Goal: Task Accomplishment & Management: Use online tool/utility

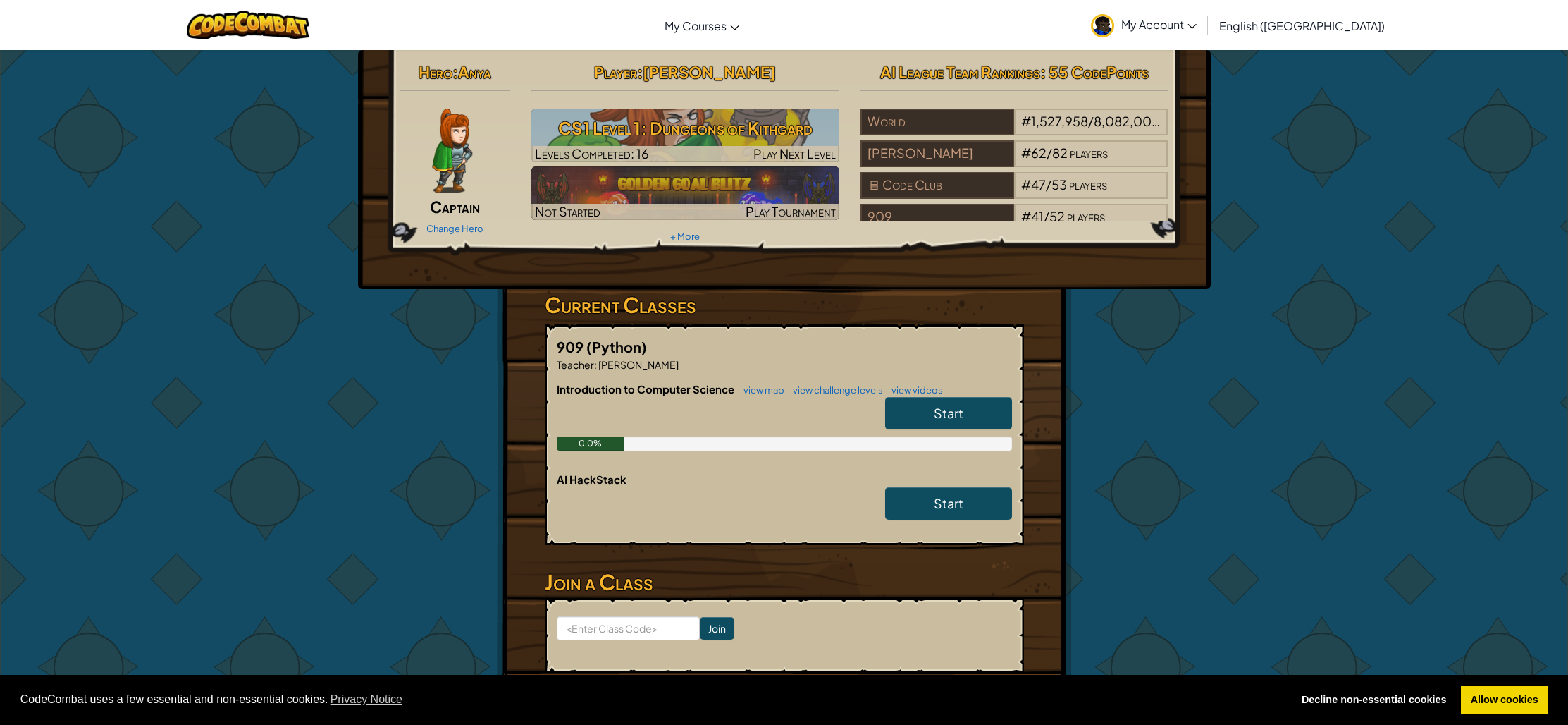
click at [958, 405] on span "Start" at bounding box center [948, 413] width 30 height 16
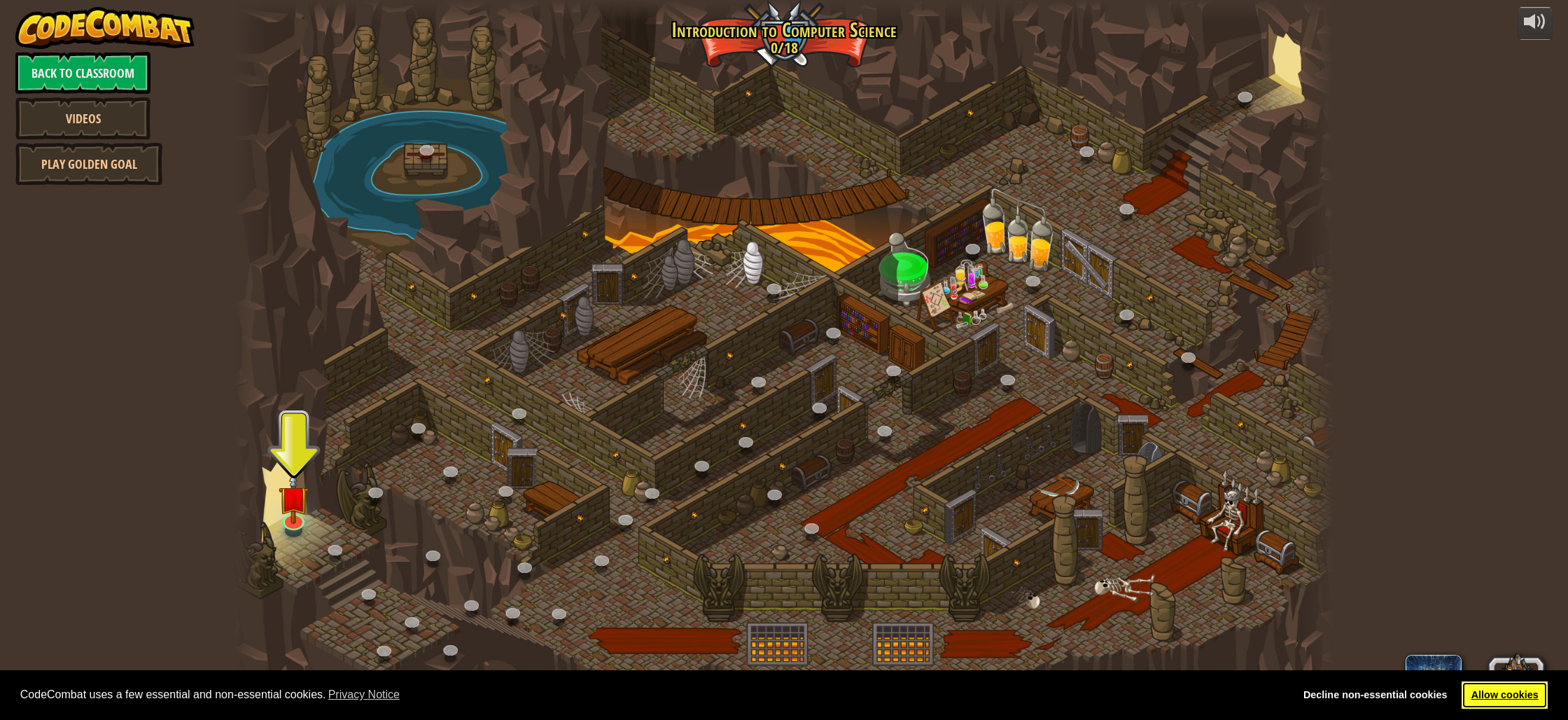
drag, startPoint x: 1508, startPoint y: 706, endPoint x: 1519, endPoint y: 694, distance: 16.3
click at [1508, 706] on link "Allow cookies" at bounding box center [1505, 695] width 87 height 28
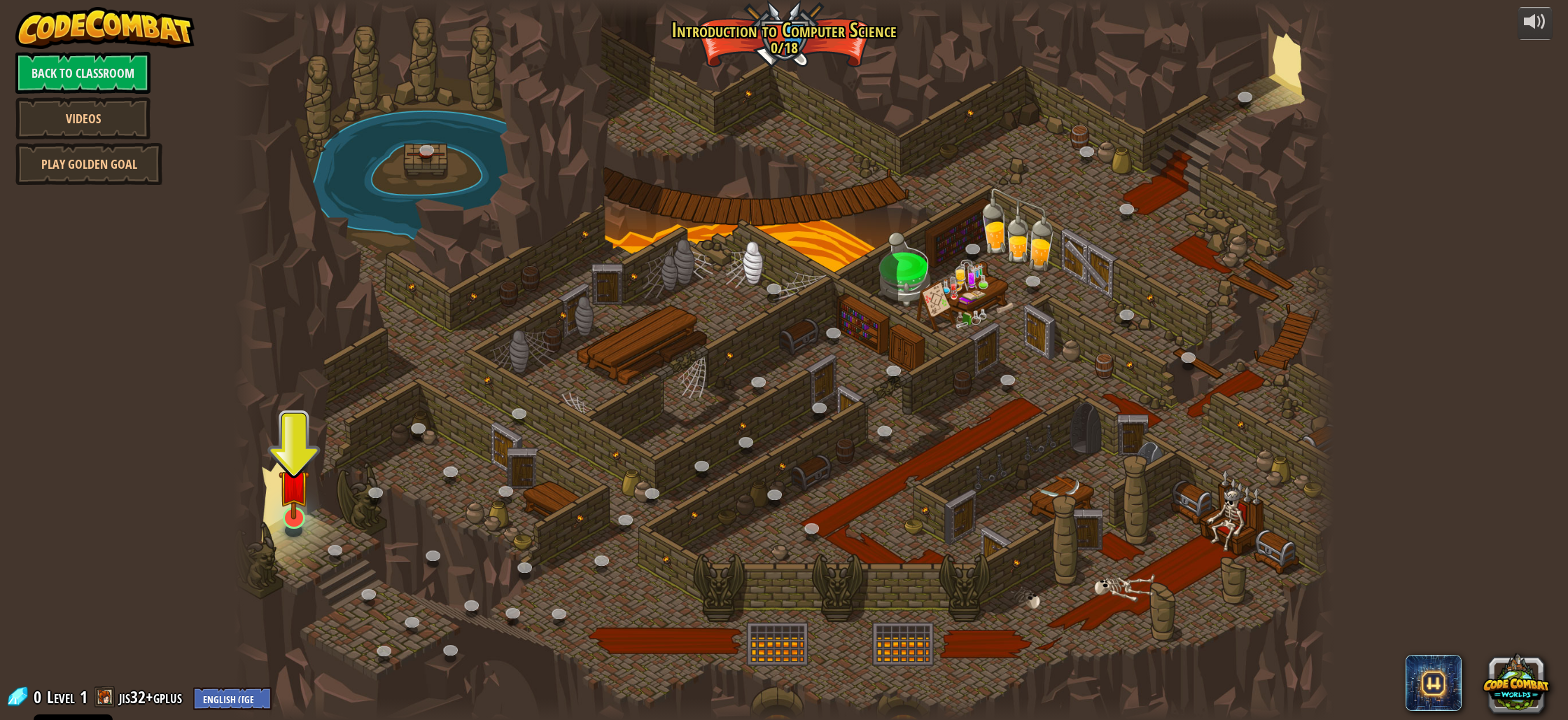
click at [282, 526] on div "25. Kithgard Gates (Locked) Escape the Kithgard dungeons, and don't let the gua…" at bounding box center [785, 360] width 1102 height 720
click at [289, 522] on link at bounding box center [292, 515] width 28 height 28
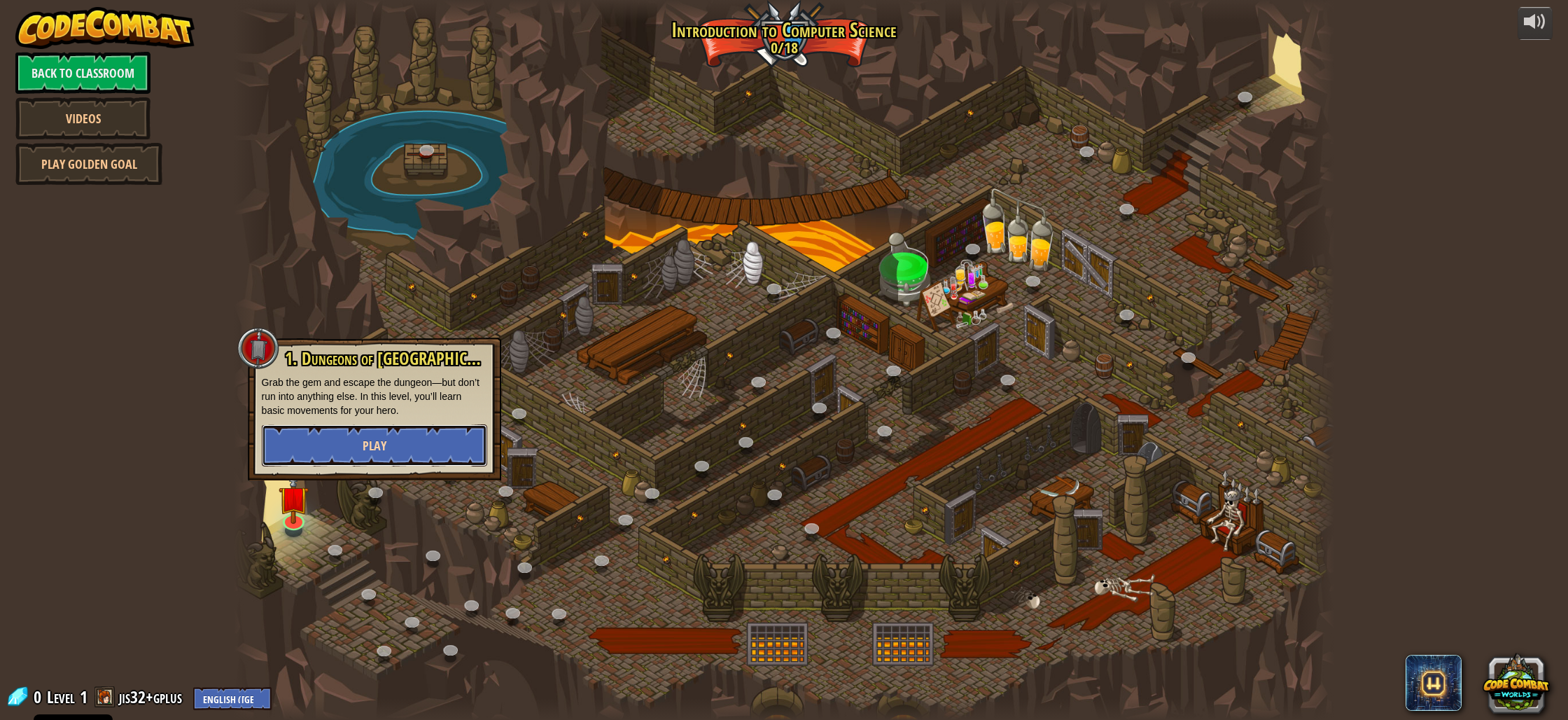
click at [340, 449] on button "Play" at bounding box center [374, 445] width 225 height 42
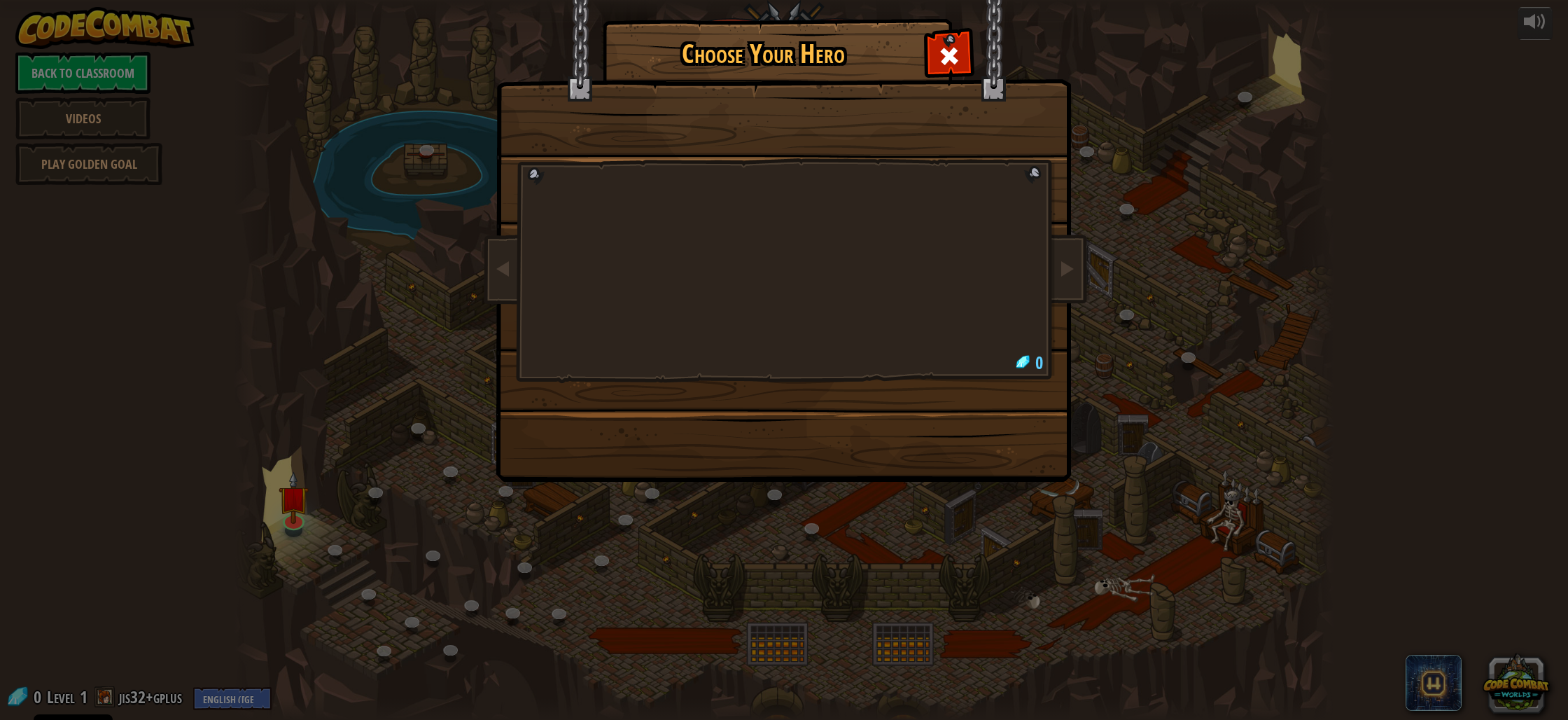
click at [956, 230] on div at bounding box center [784, 221] width 525 height 305
click at [1070, 262] on span at bounding box center [1066, 268] width 17 height 17
click at [1063, 276] on span at bounding box center [1066, 268] width 17 height 17
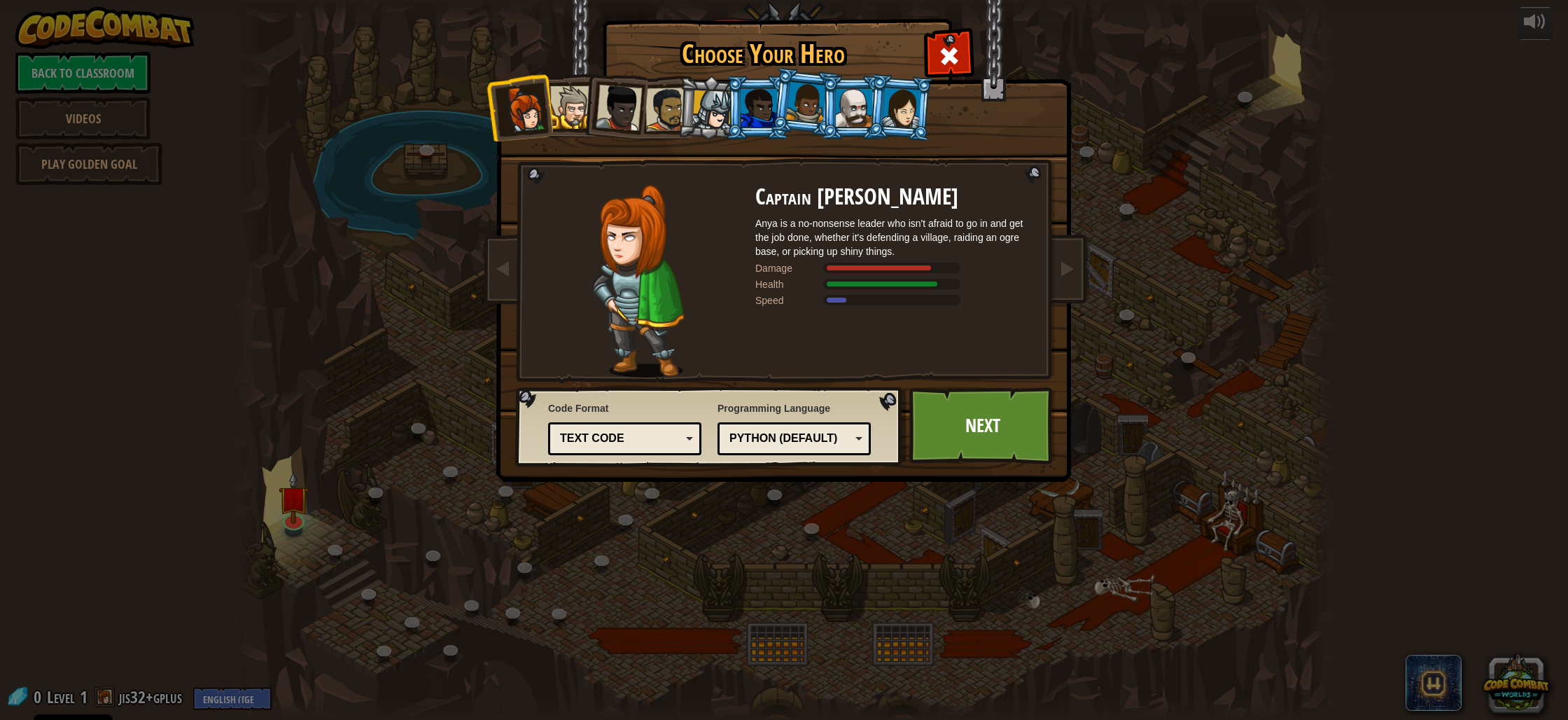
click at [565, 104] on div at bounding box center [571, 107] width 42 height 42
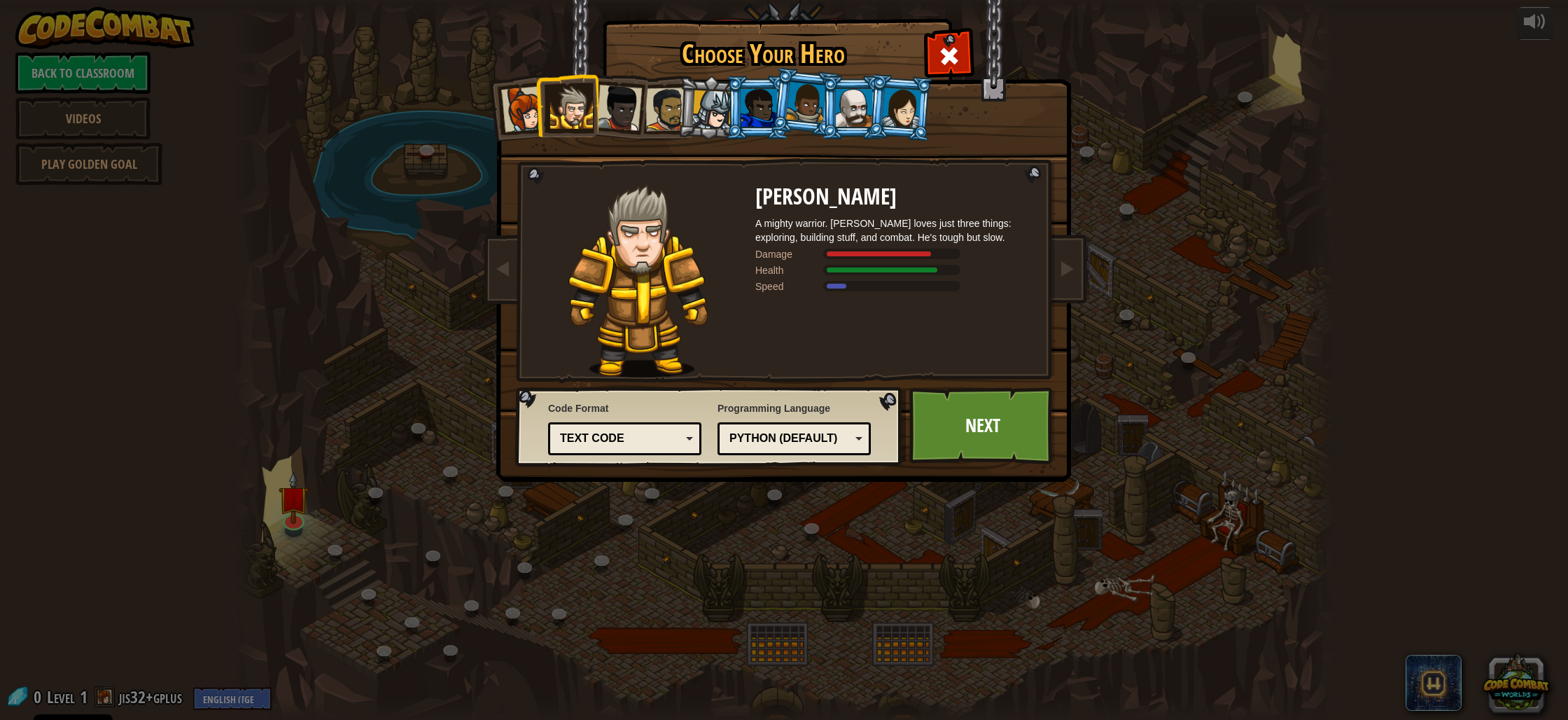
click at [541, 101] on li at bounding box center [568, 105] width 63 height 64
click at [526, 107] on div at bounding box center [524, 109] width 46 height 46
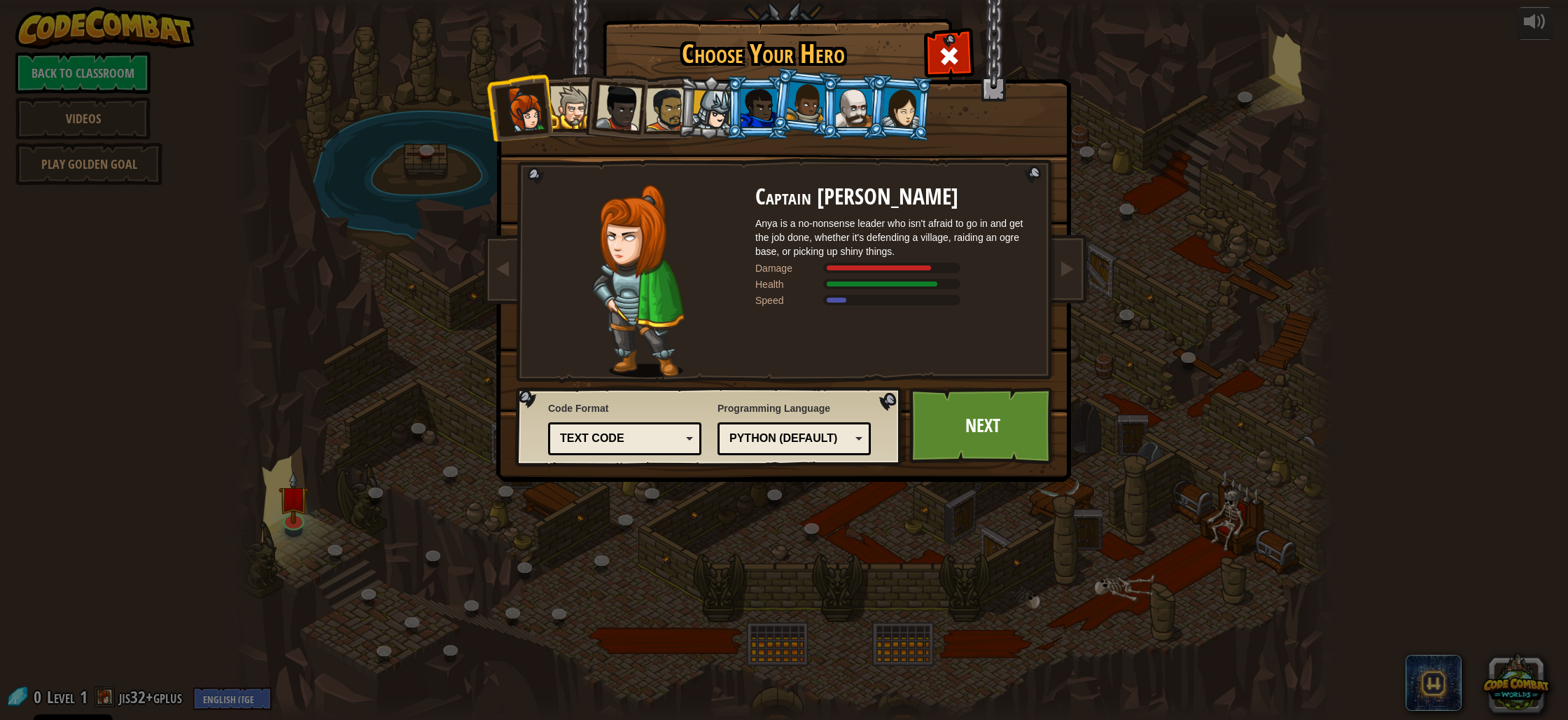
click at [761, 115] on div at bounding box center [758, 107] width 36 height 37
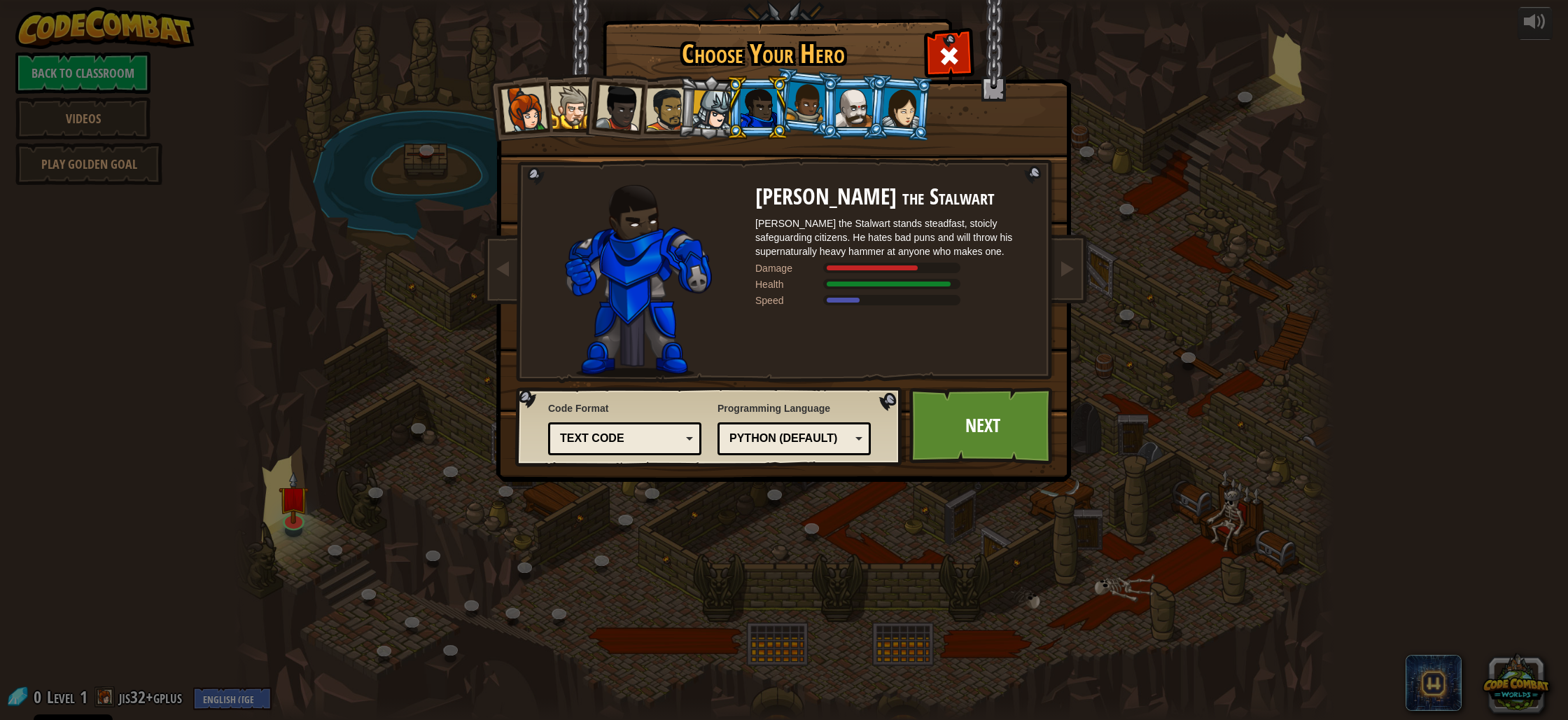
click at [895, 114] on div at bounding box center [902, 107] width 39 height 40
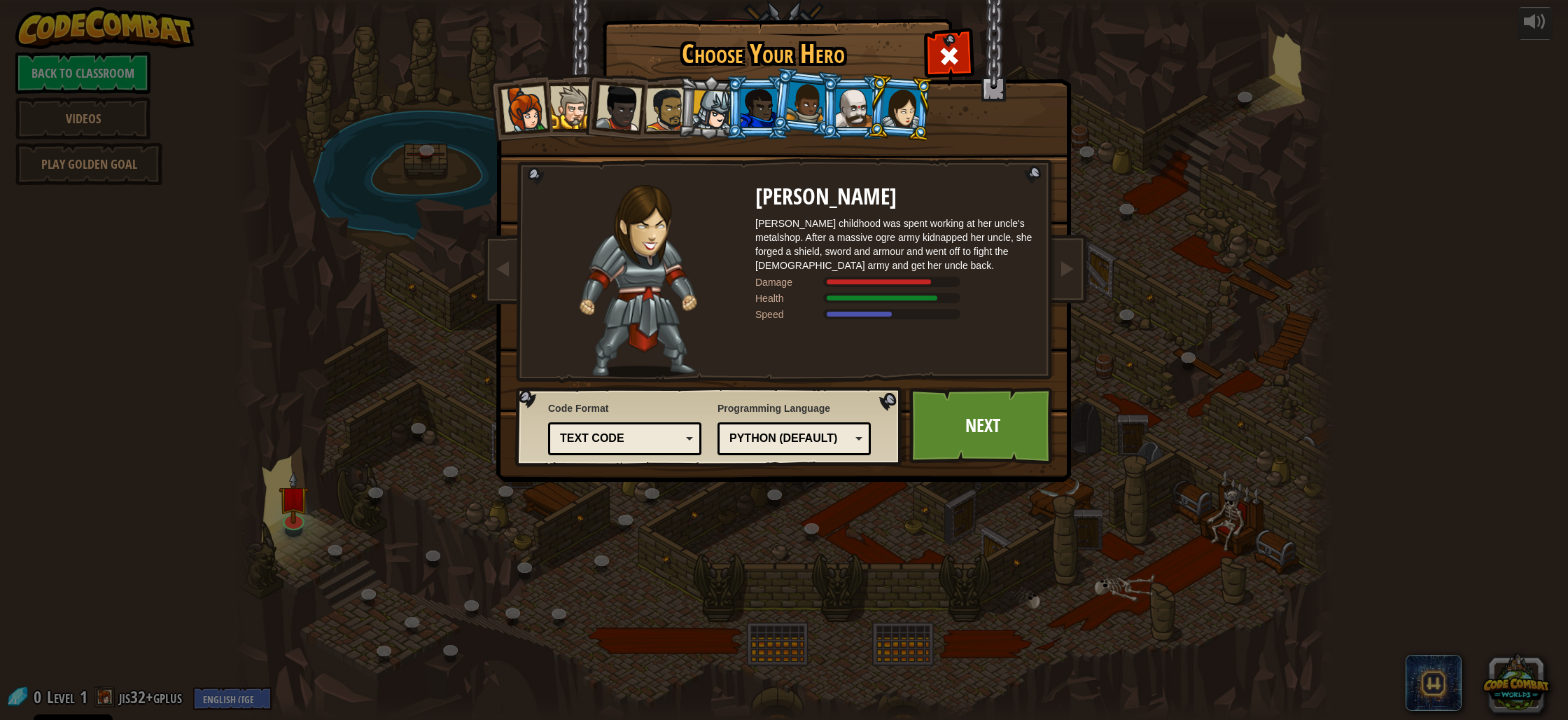
click at [845, 108] on div at bounding box center [854, 107] width 36 height 37
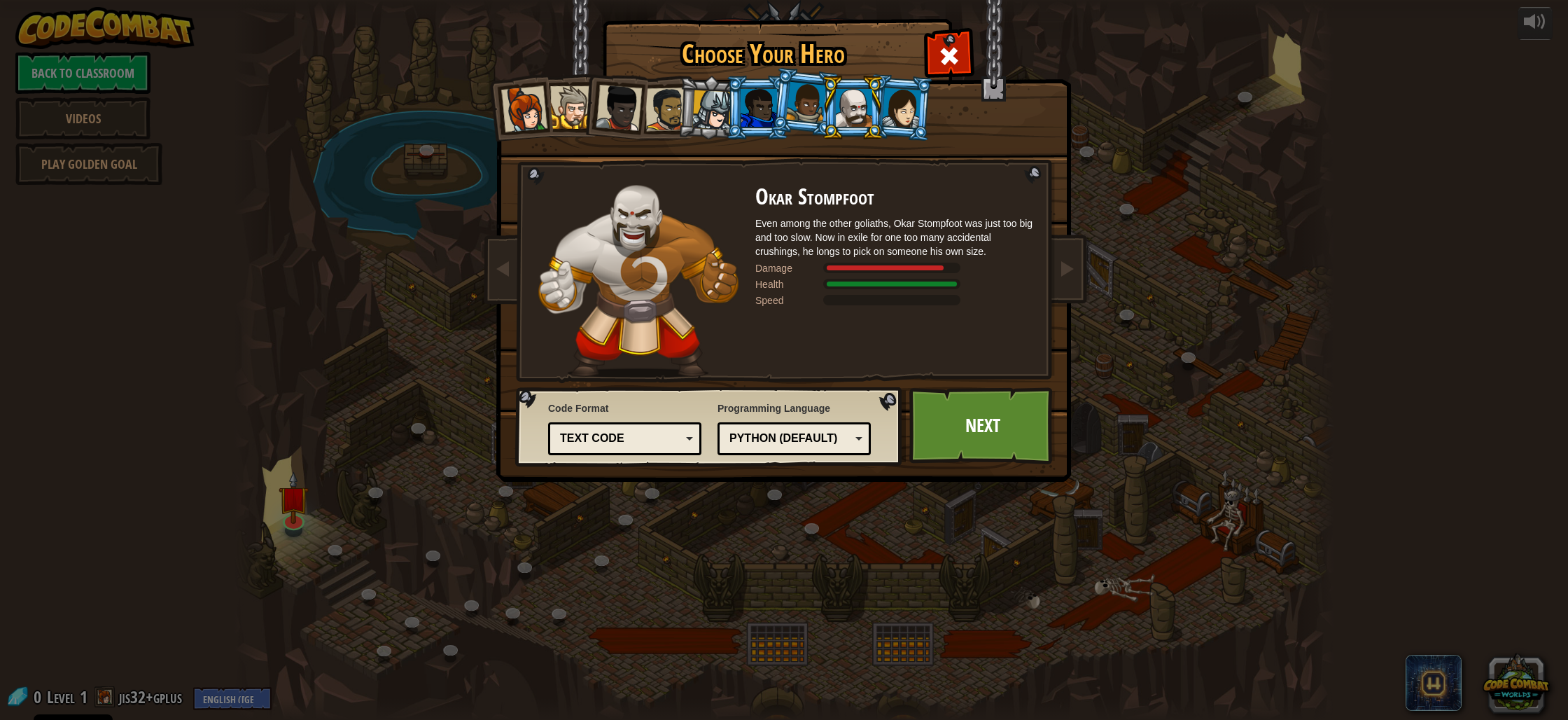
click at [806, 111] on div at bounding box center [806, 102] width 40 height 41
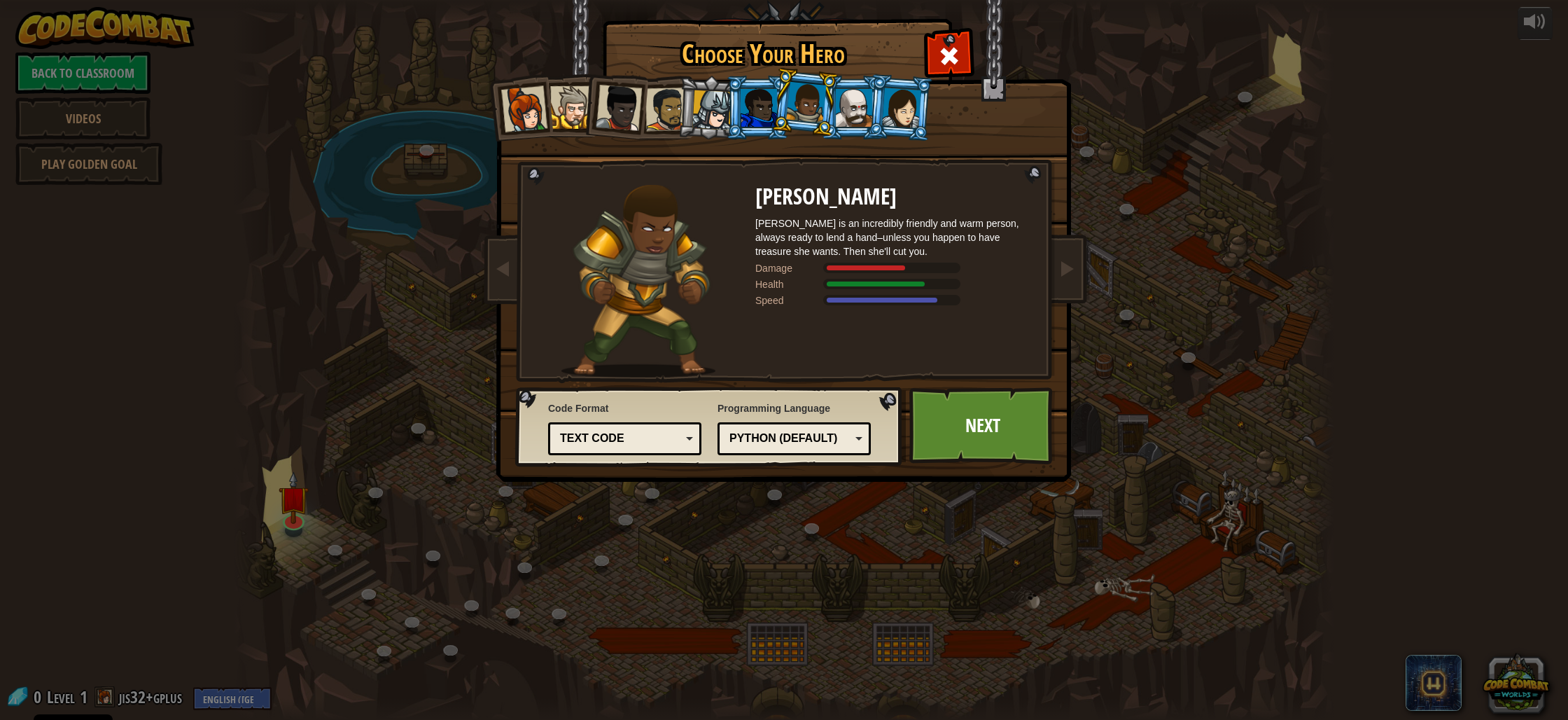
click at [748, 106] on div at bounding box center [758, 107] width 36 height 37
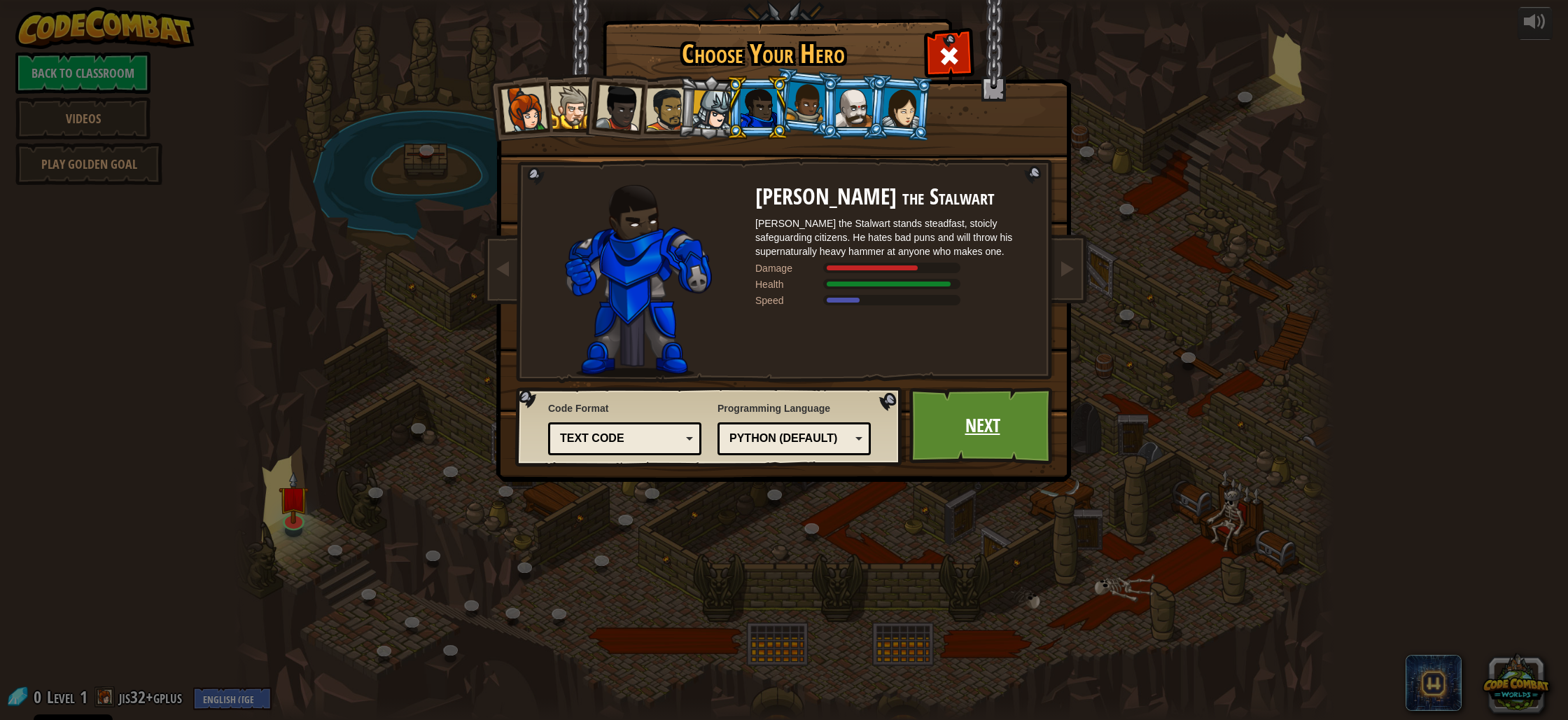
click at [951, 410] on link "Next" at bounding box center [983, 426] width 147 height 77
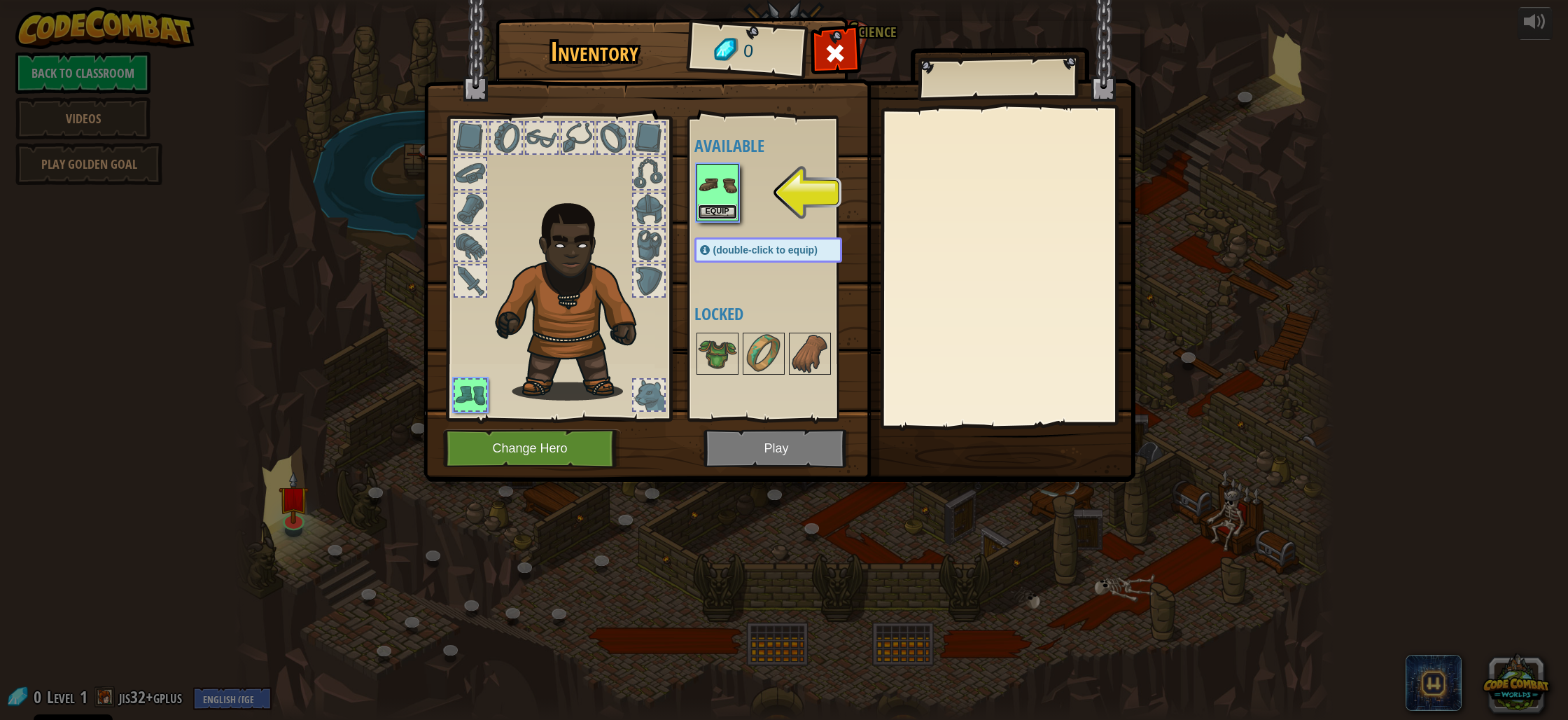
click at [718, 206] on button "Equip" at bounding box center [718, 211] width 39 height 15
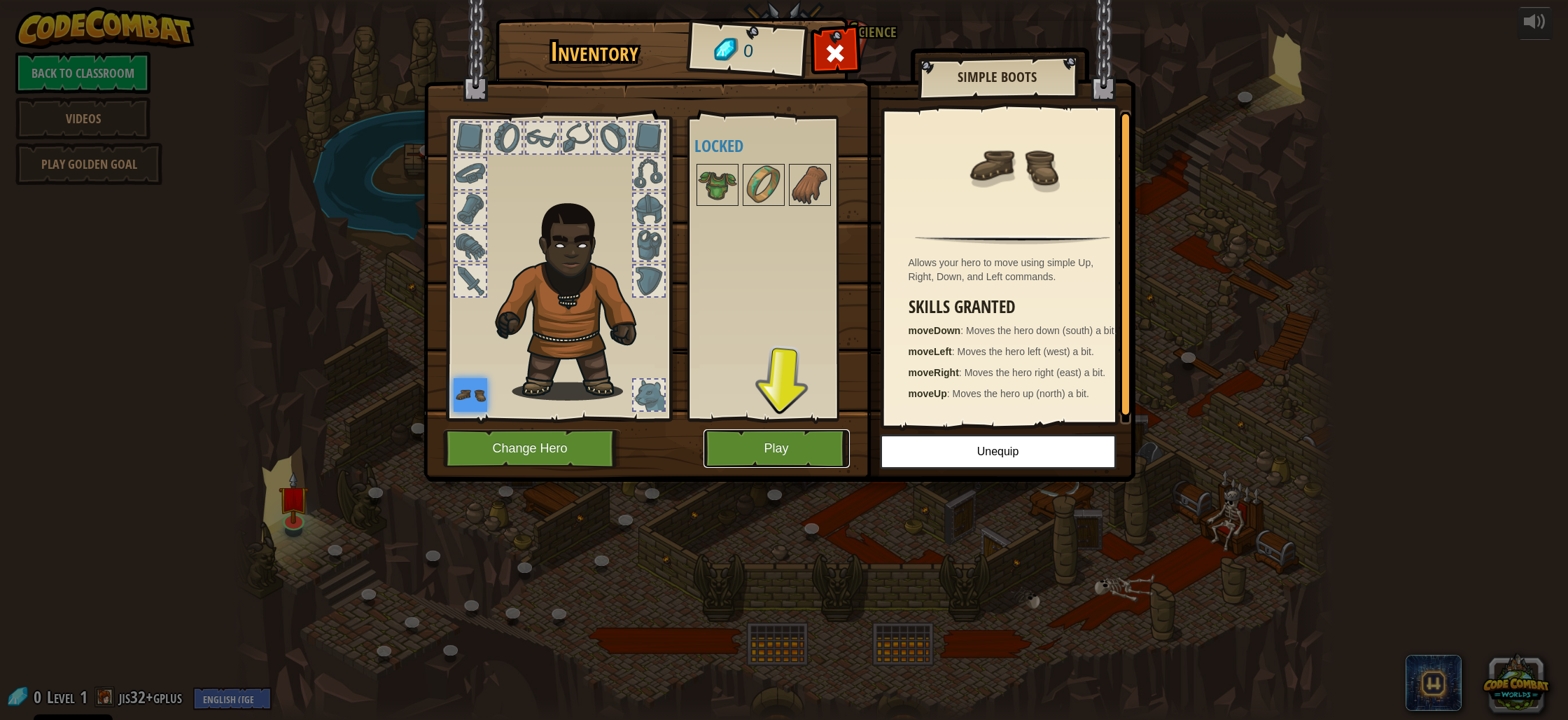
click at [764, 443] on button "Play" at bounding box center [776, 448] width 147 height 38
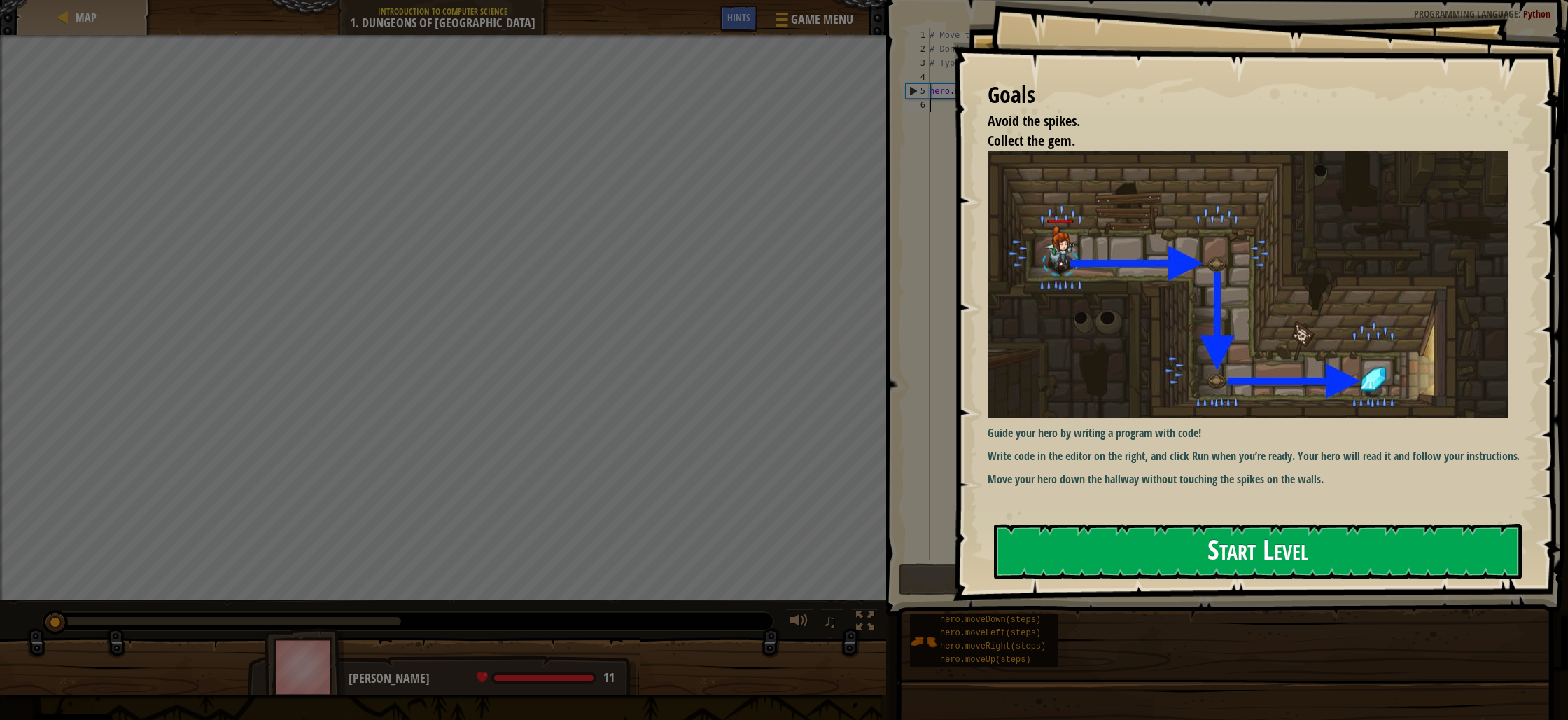
click at [1228, 556] on button "Start Level" at bounding box center [1258, 551] width 528 height 55
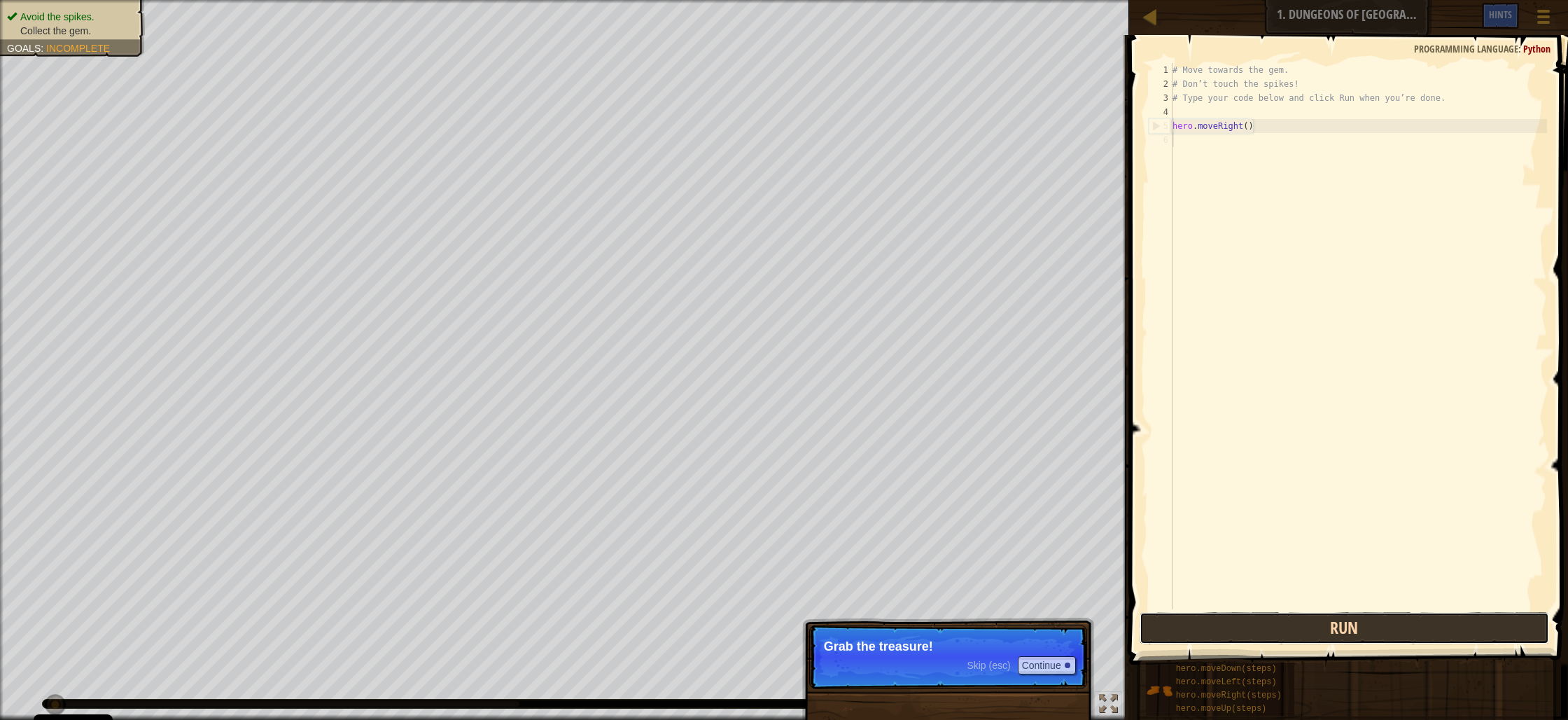
click at [1253, 623] on button "Run" at bounding box center [1345, 628] width 409 height 32
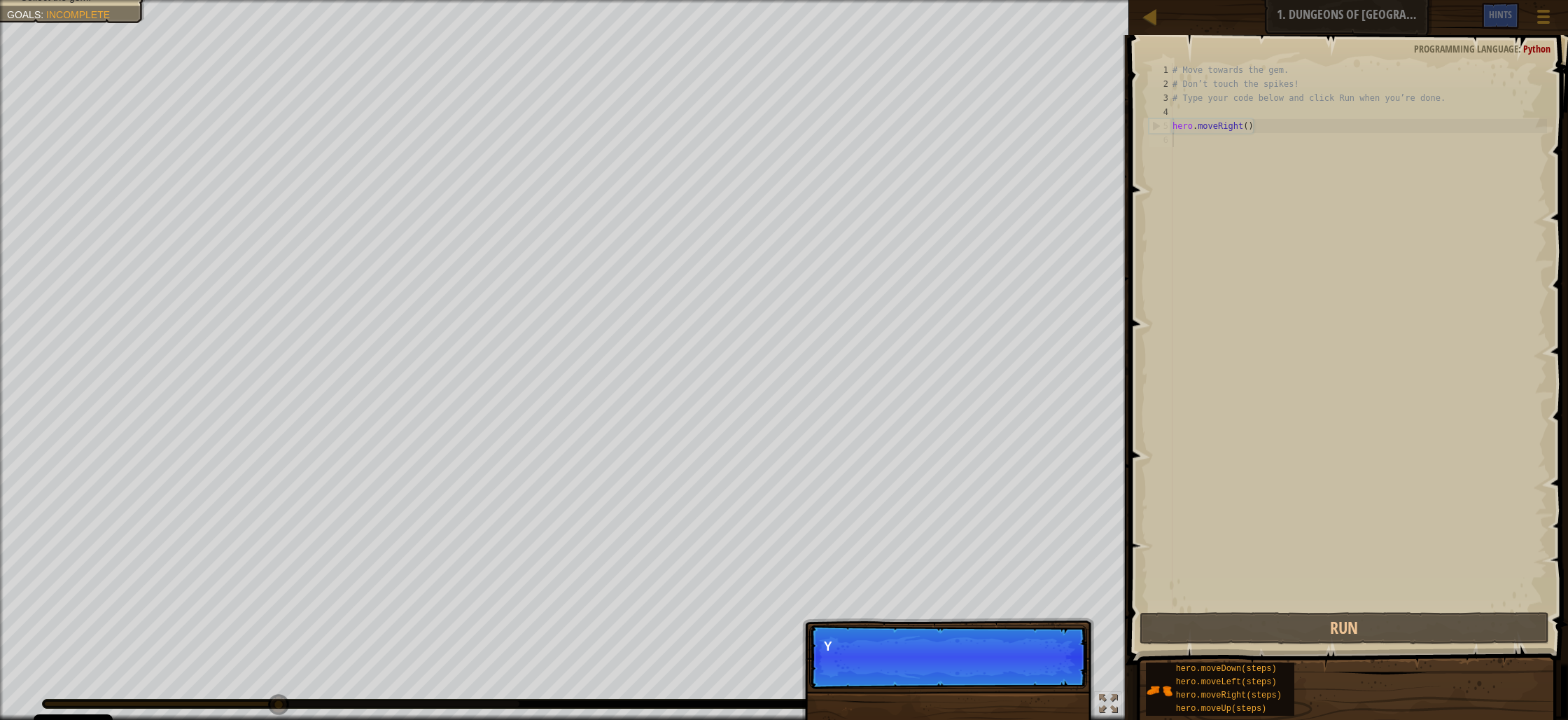
scroll to position [6, 0]
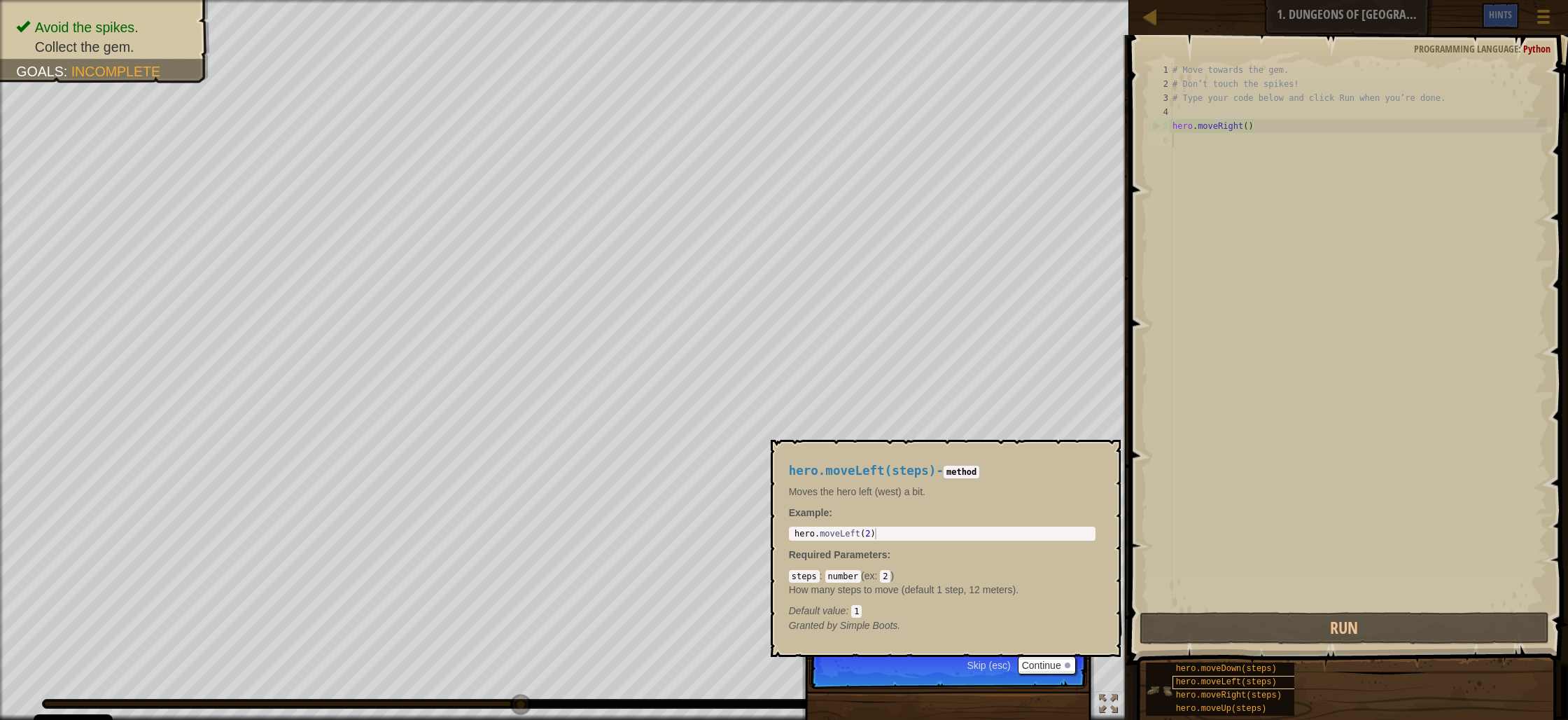
click at [1173, 682] on div "hero.moveDown(steps) hero.moveLeft(steps) hero.moveRight(steps) hero.moveUp(ste…" at bounding box center [1220, 689] width 149 height 53
click at [1178, 671] on span "hero.moveDown(steps)" at bounding box center [1227, 669] width 101 height 10
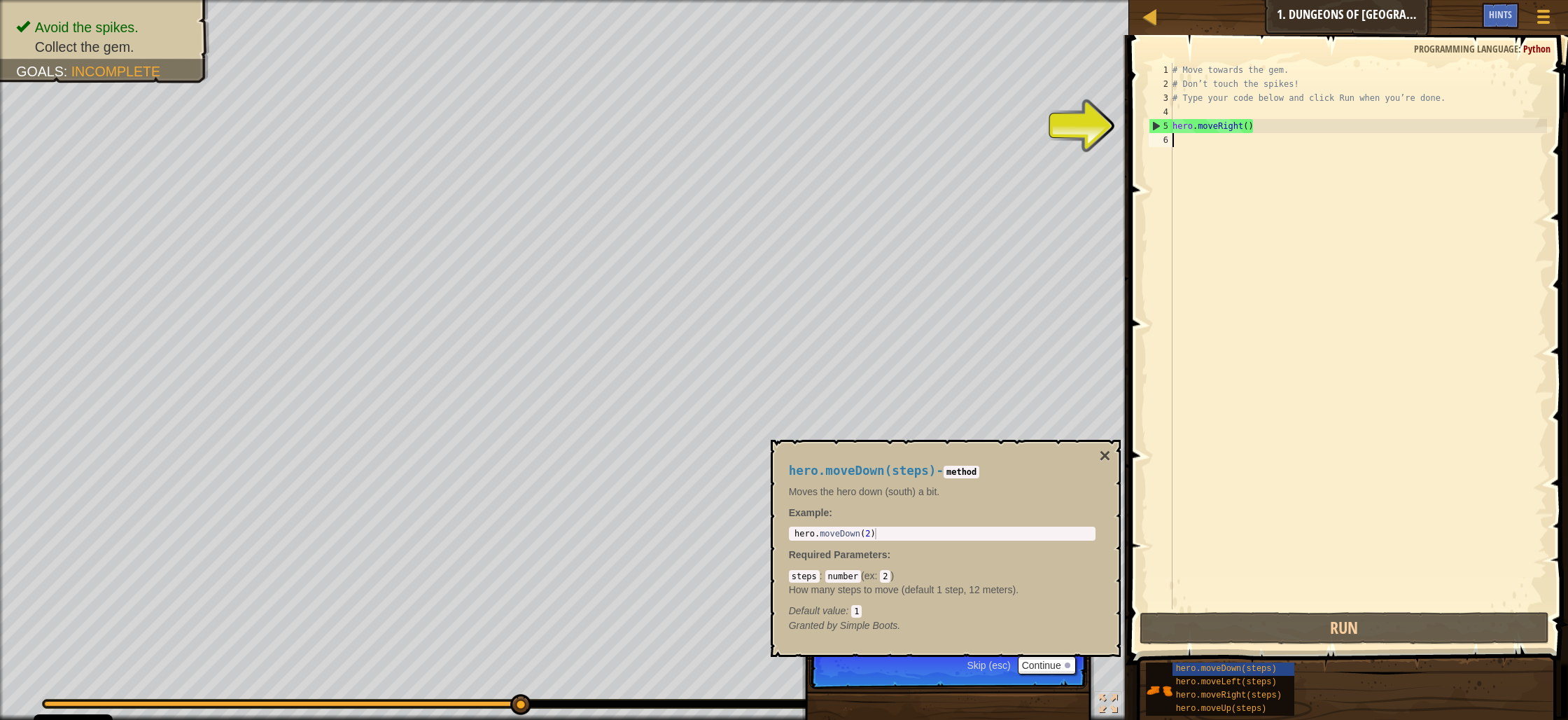
click at [1183, 135] on div "# Move towards the gem. # Don’t touch the spikes! # Type your code below and cl…" at bounding box center [1358, 350] width 378 height 574
type textarea "h"
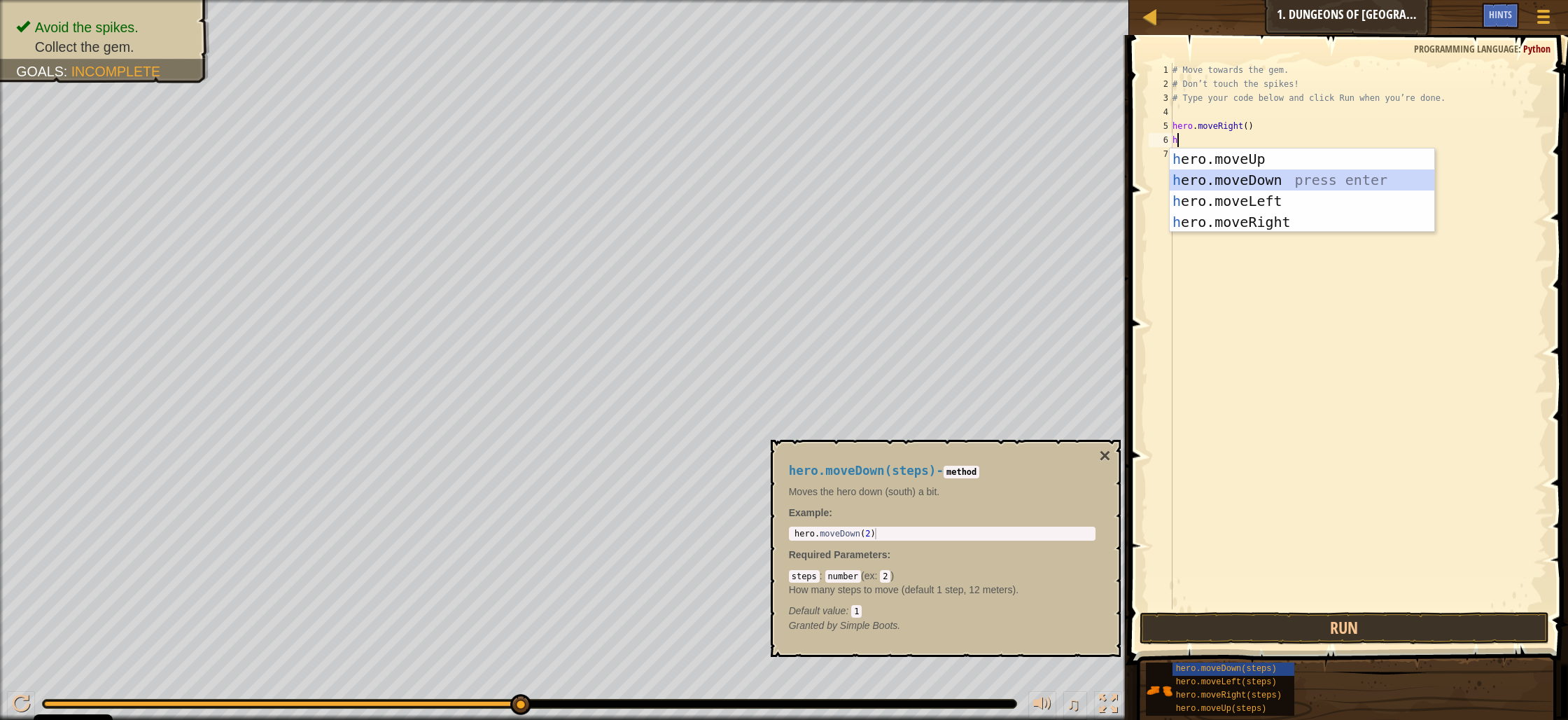
click at [1384, 177] on div "h ero.moveUp press enter h ero.moveDown press enter h ero.moveLeft press enter …" at bounding box center [1301, 211] width 265 height 126
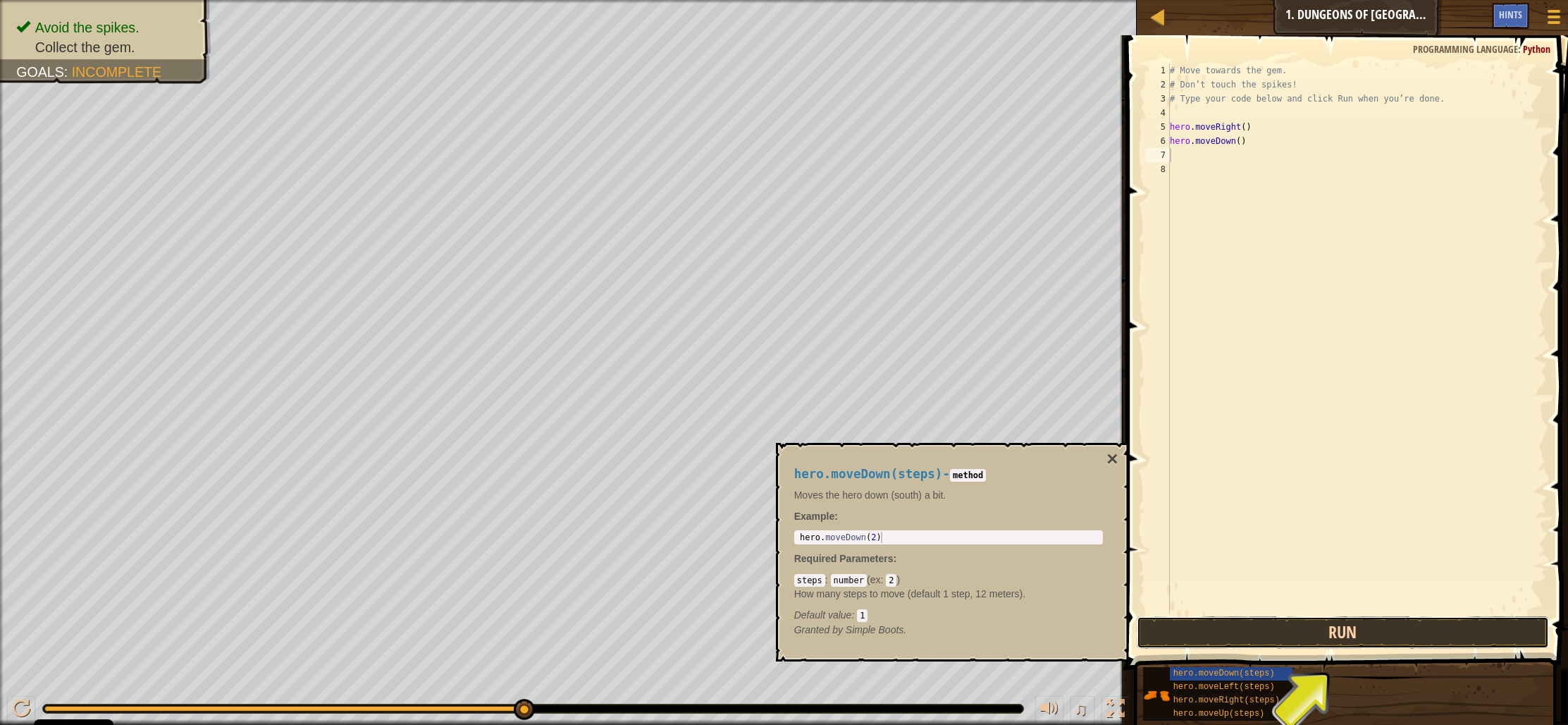
click at [1446, 642] on button "Run" at bounding box center [1342, 632] width 412 height 33
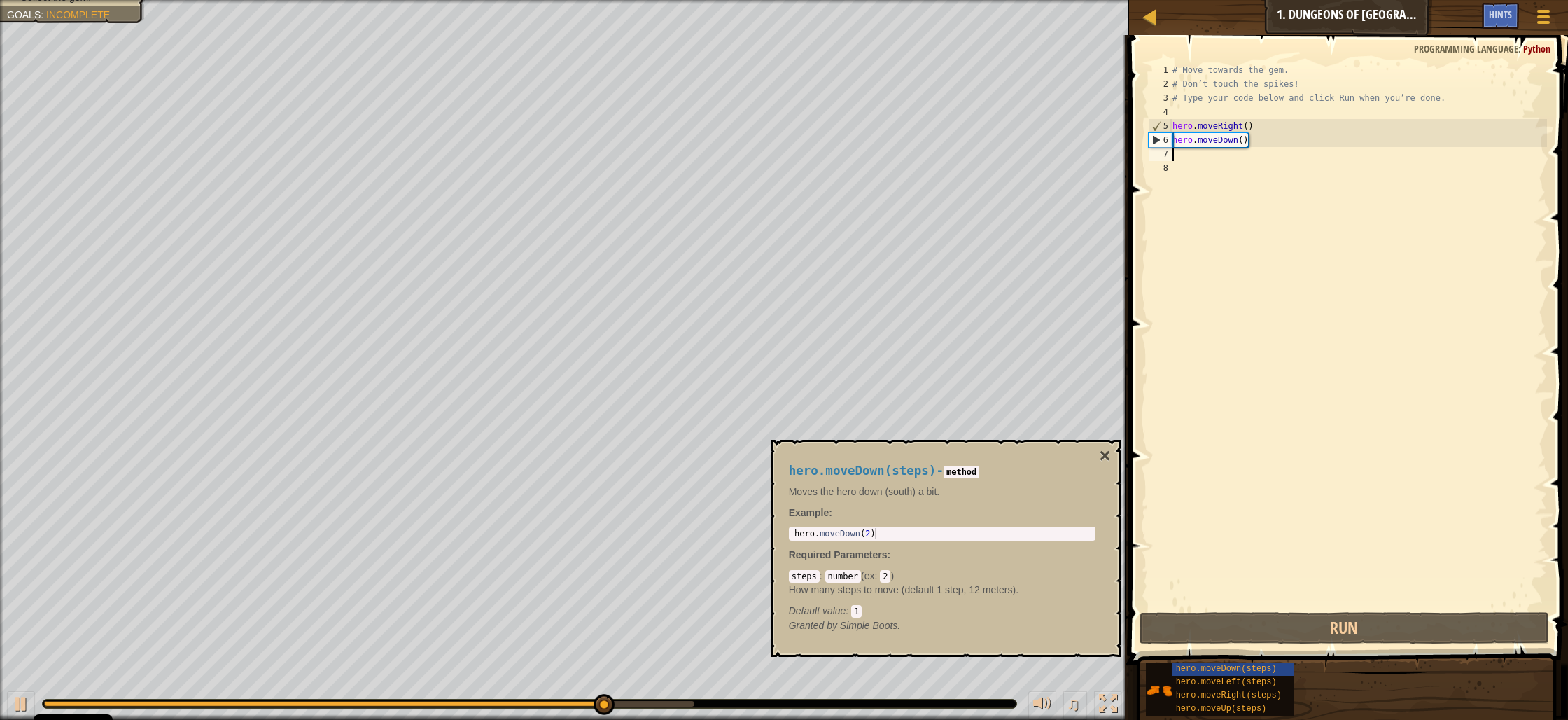
type textarea "h"
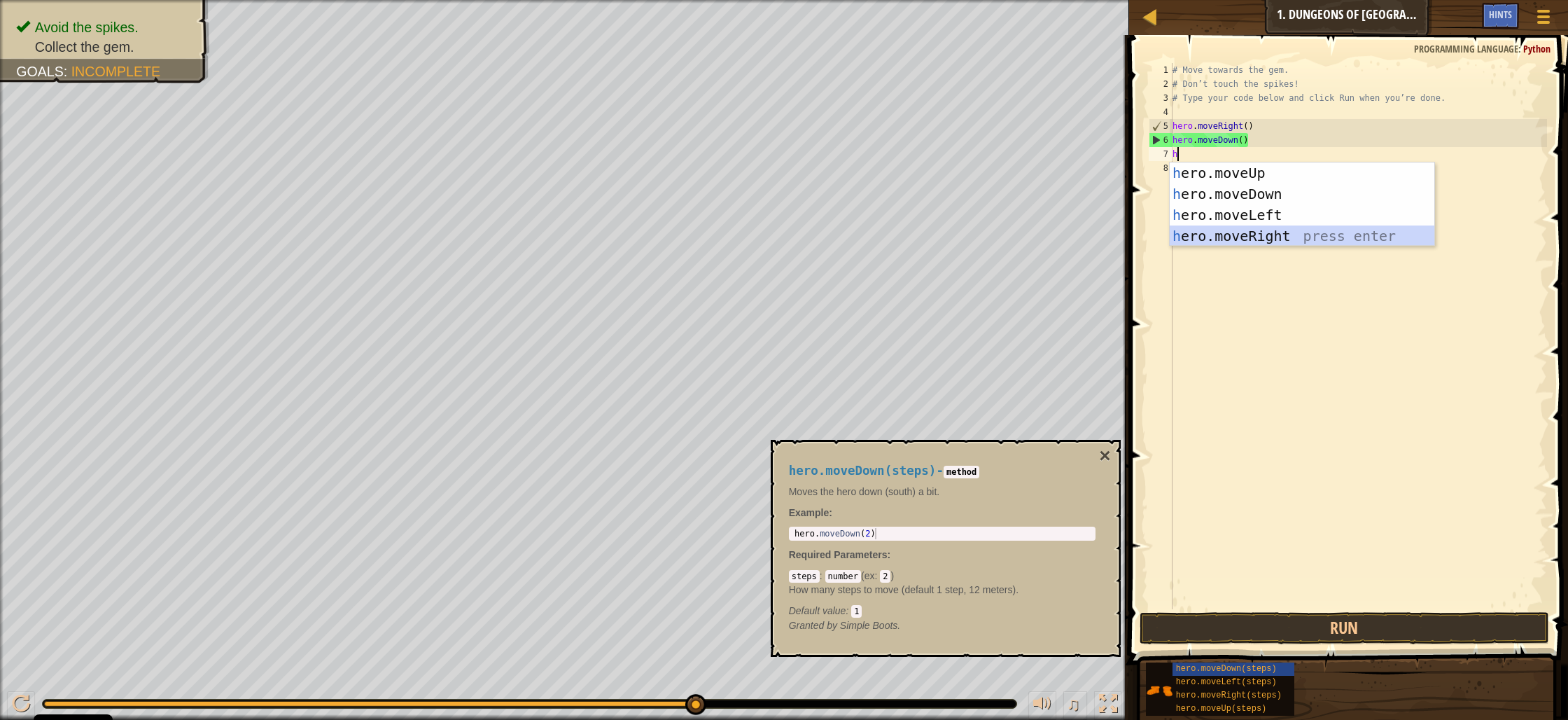
click at [1255, 239] on div "h ero.moveUp press enter h ero.moveDown press enter h ero.moveLeft press enter …" at bounding box center [1301, 225] width 265 height 126
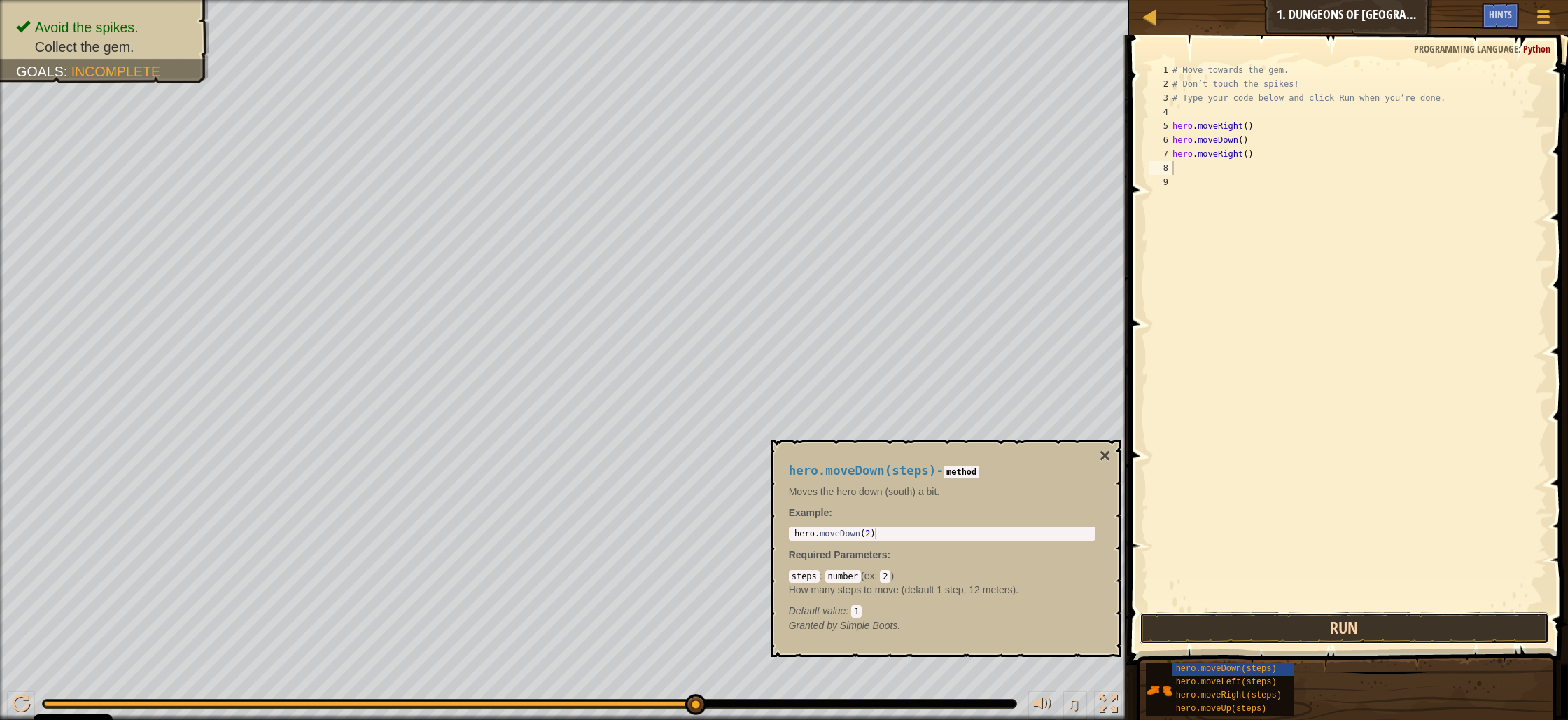
click at [1376, 633] on button "Run" at bounding box center [1345, 628] width 409 height 32
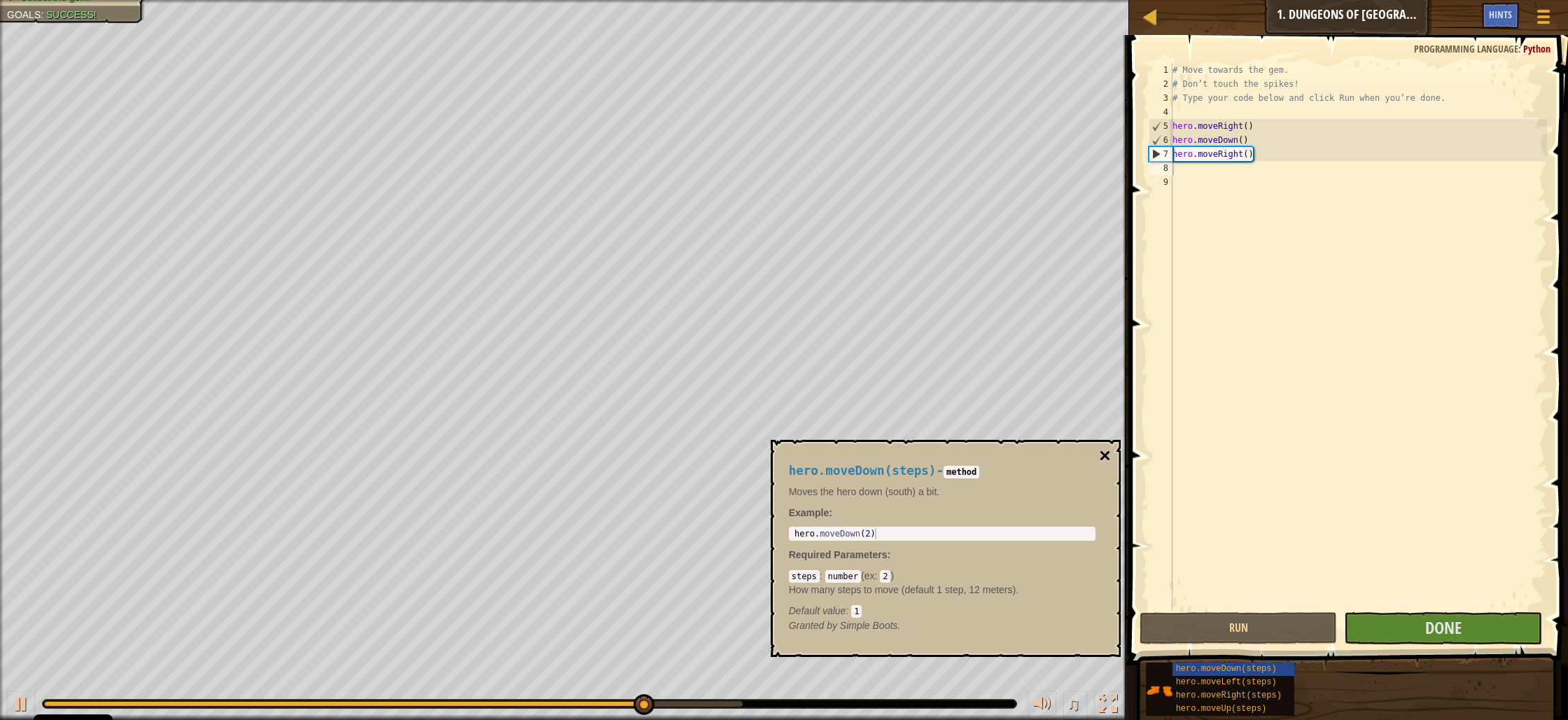
click at [1102, 453] on button "×" at bounding box center [1105, 455] width 11 height 20
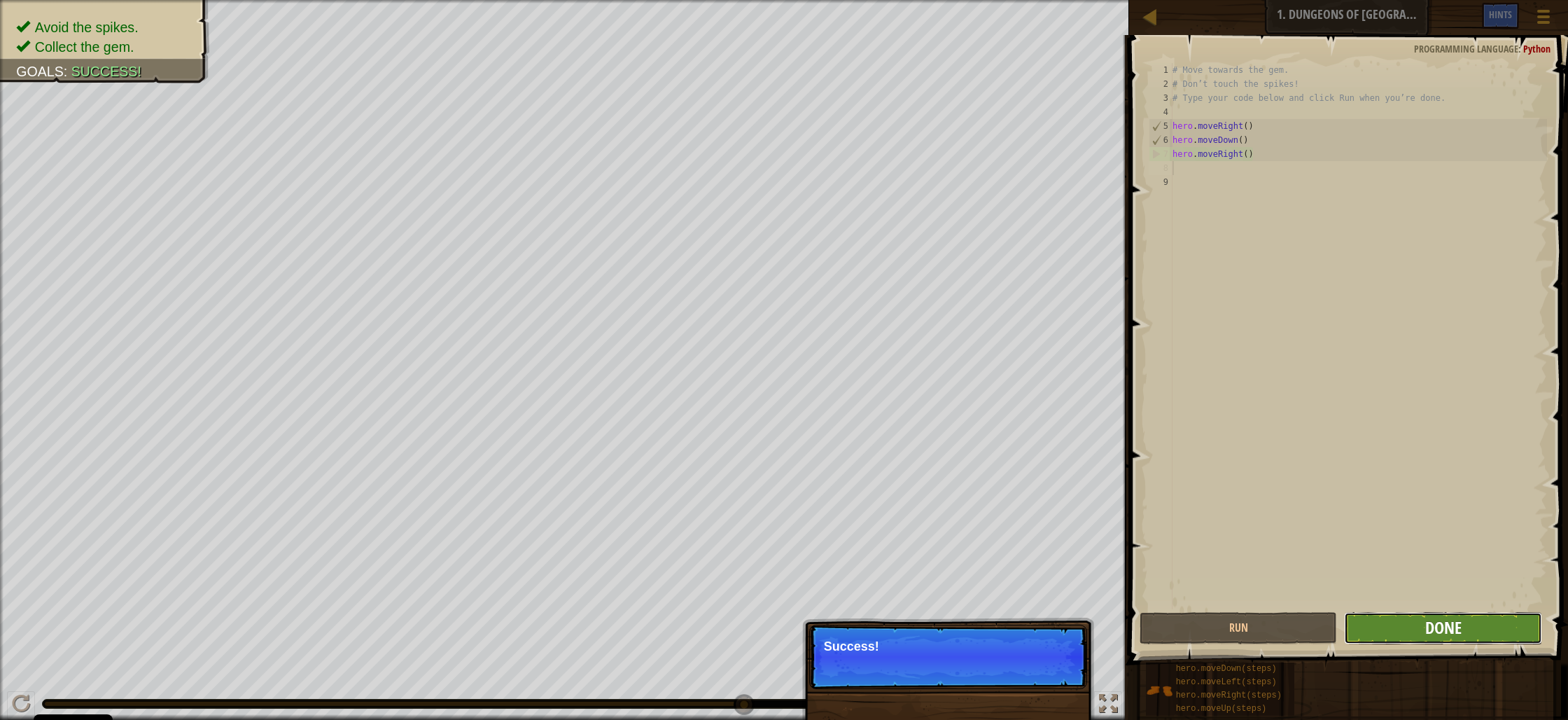
click at [1454, 624] on span "Done" at bounding box center [1443, 627] width 36 height 23
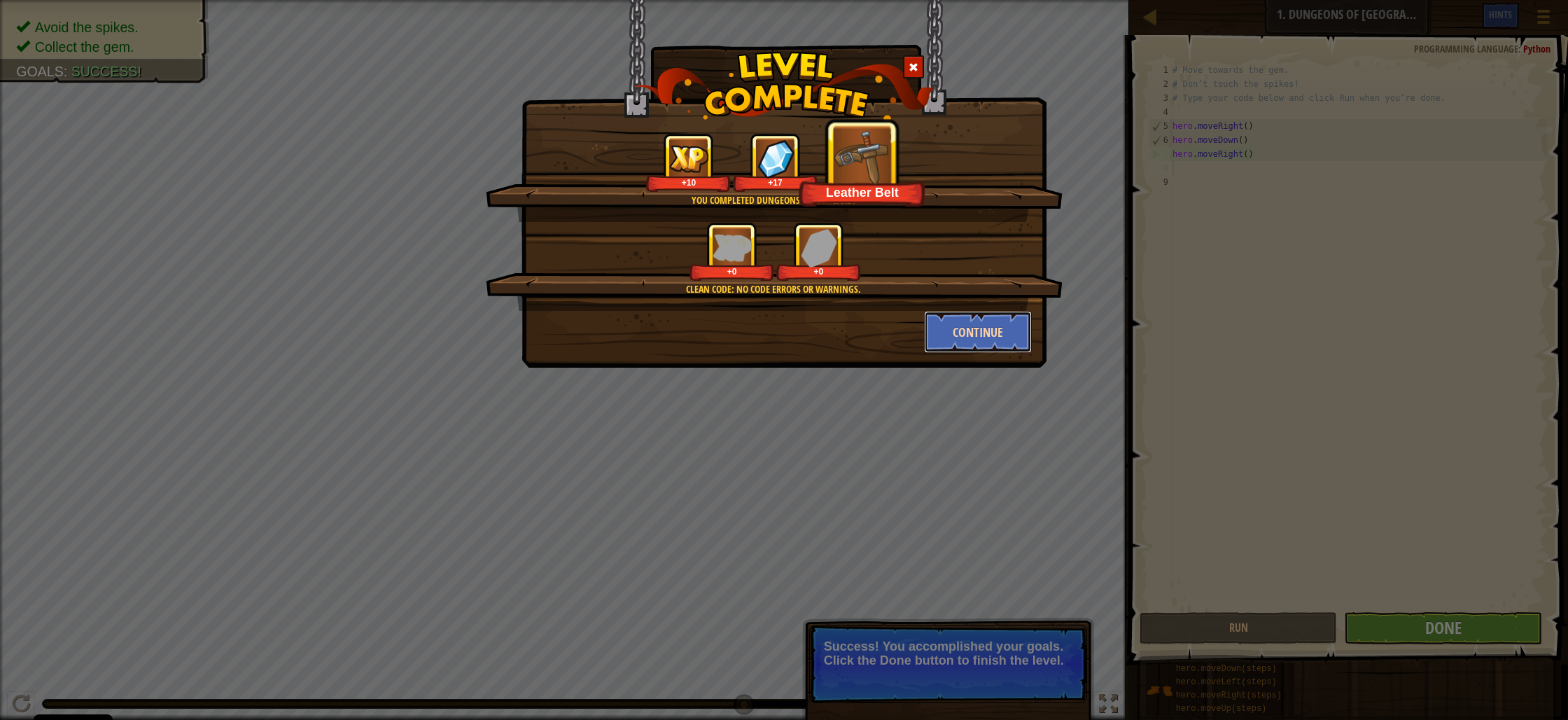
click at [993, 336] on button "Continue" at bounding box center [979, 331] width 108 height 42
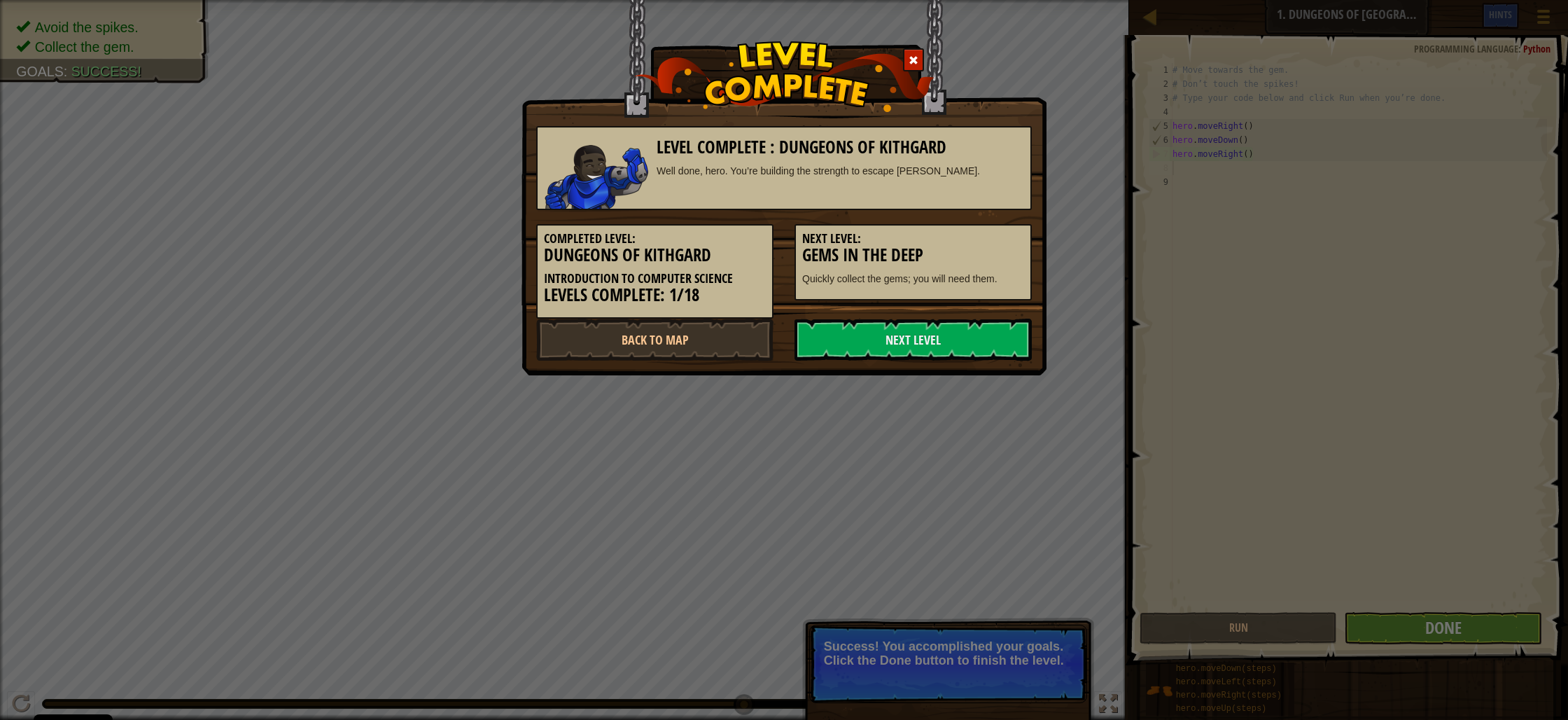
click at [993, 336] on link "Next Level" at bounding box center [913, 339] width 237 height 42
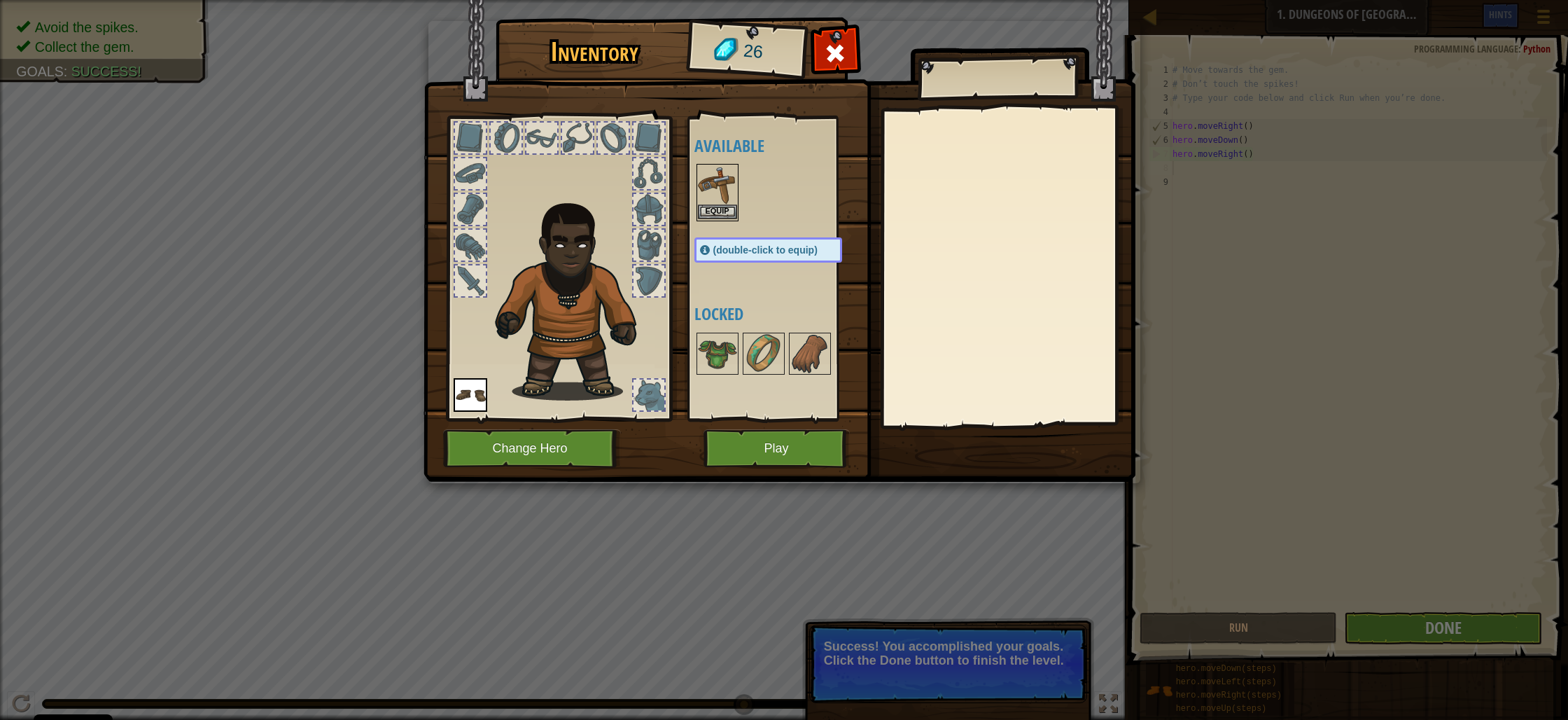
click at [698, 204] on img at bounding box center [718, 185] width 39 height 39
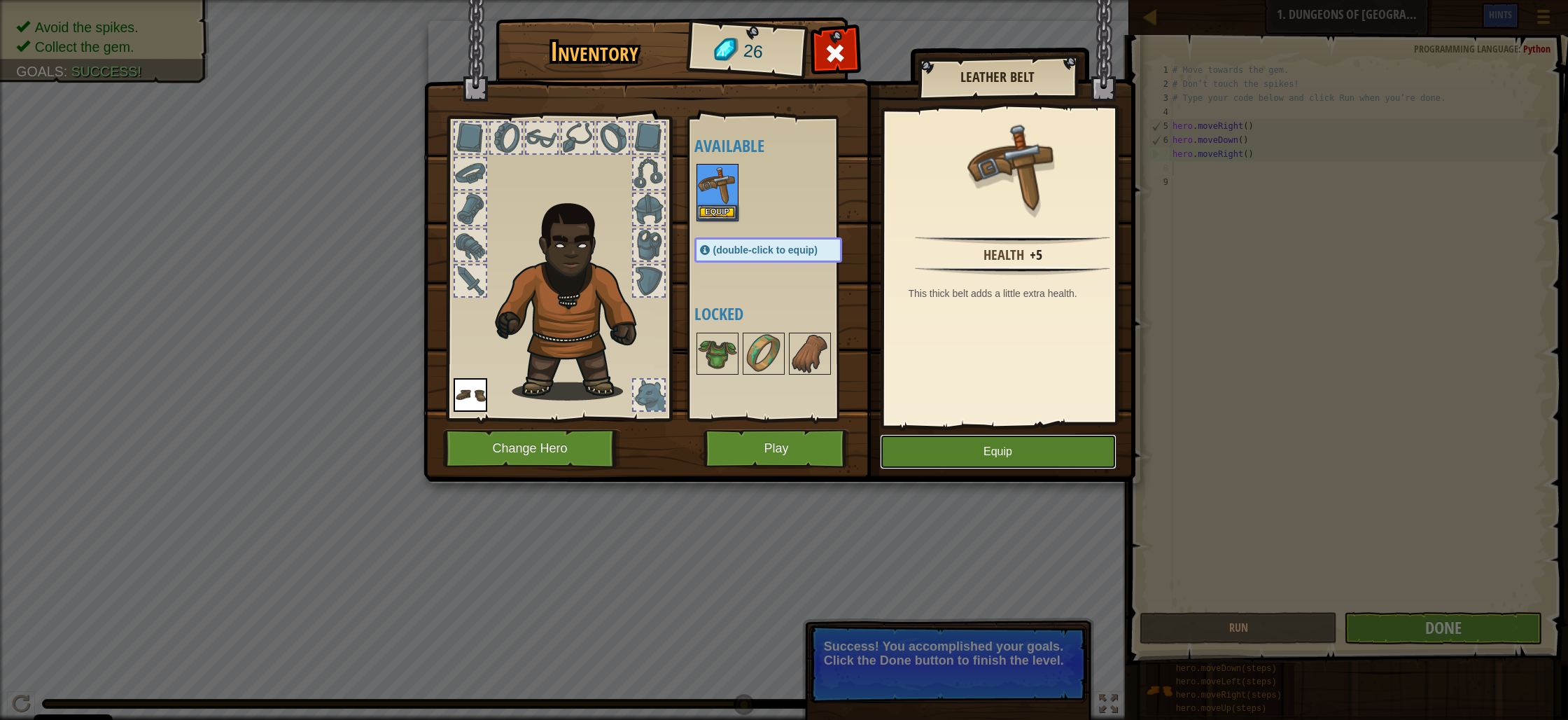
click at [1012, 450] on button "Equip" at bounding box center [998, 451] width 237 height 35
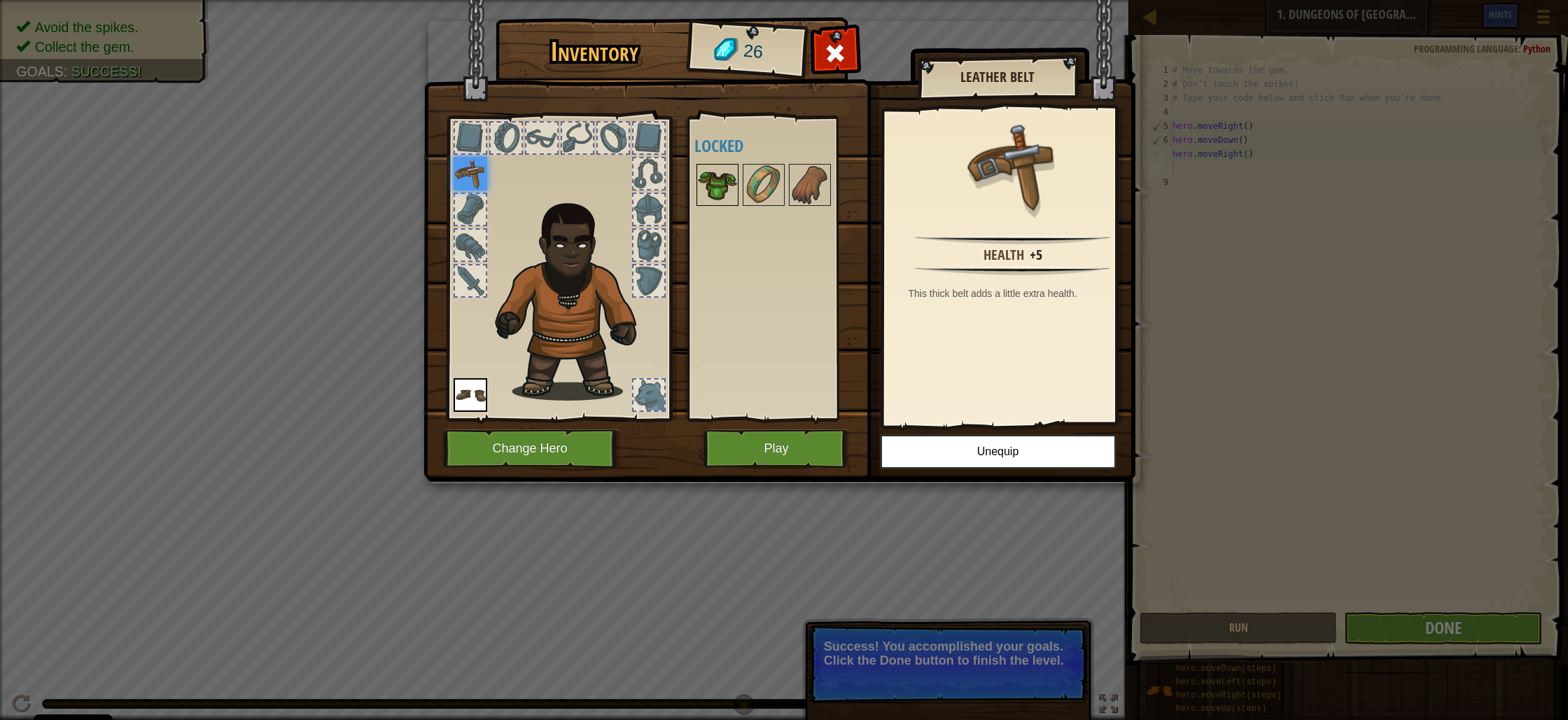
click at [728, 179] on img at bounding box center [718, 185] width 39 height 39
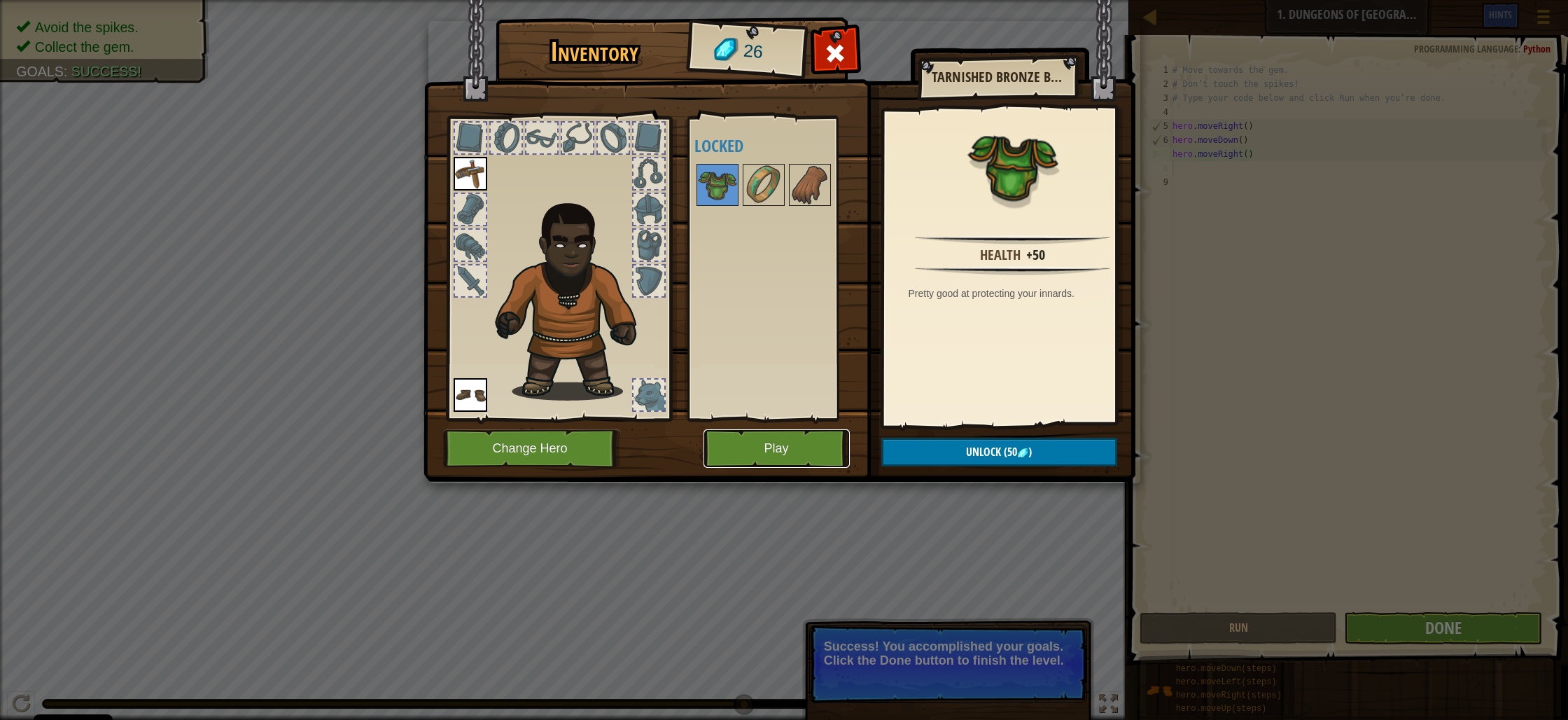
click at [786, 439] on button "Play" at bounding box center [776, 448] width 147 height 38
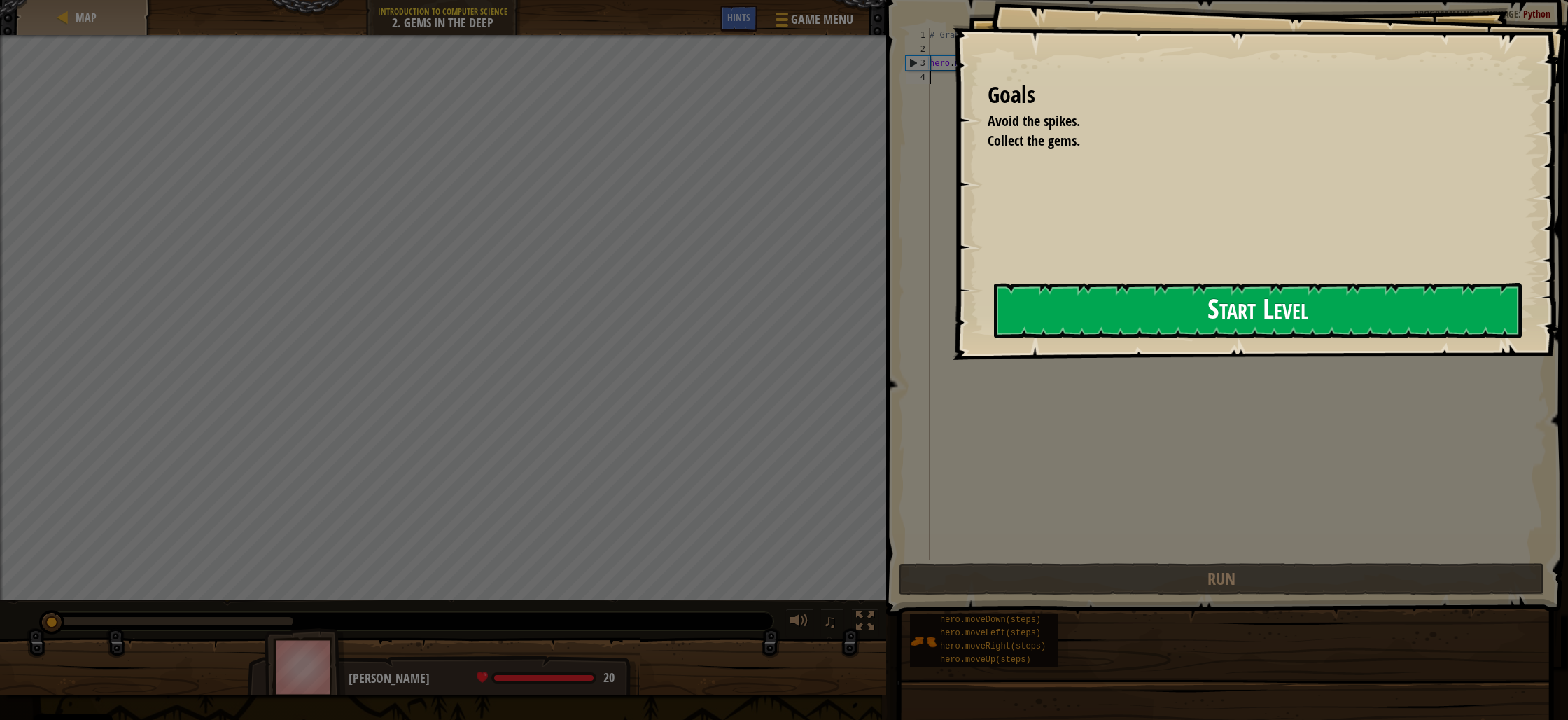
click at [1054, 310] on button "Start Level" at bounding box center [1258, 311] width 528 height 55
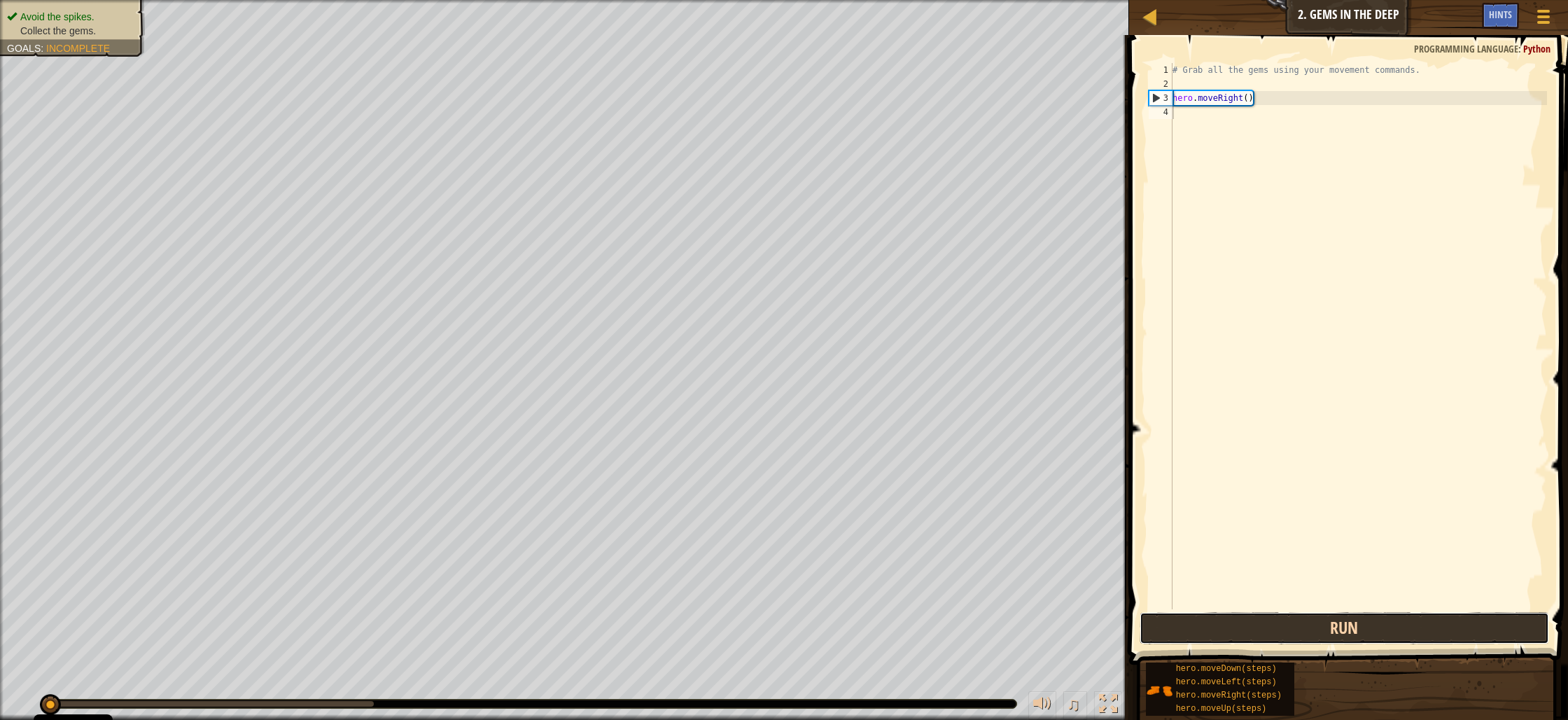
click at [1222, 612] on button "Run" at bounding box center [1345, 628] width 409 height 32
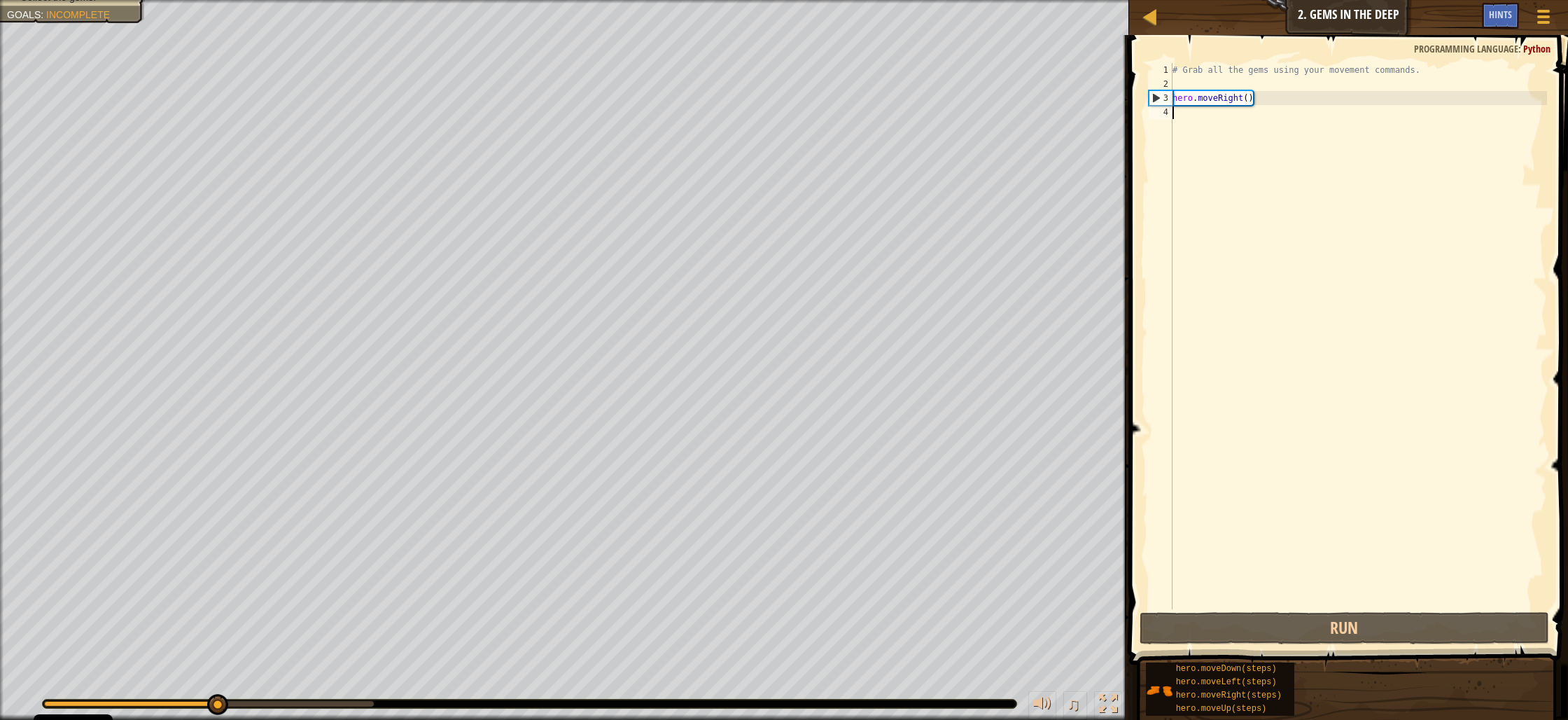
type textarea "h"
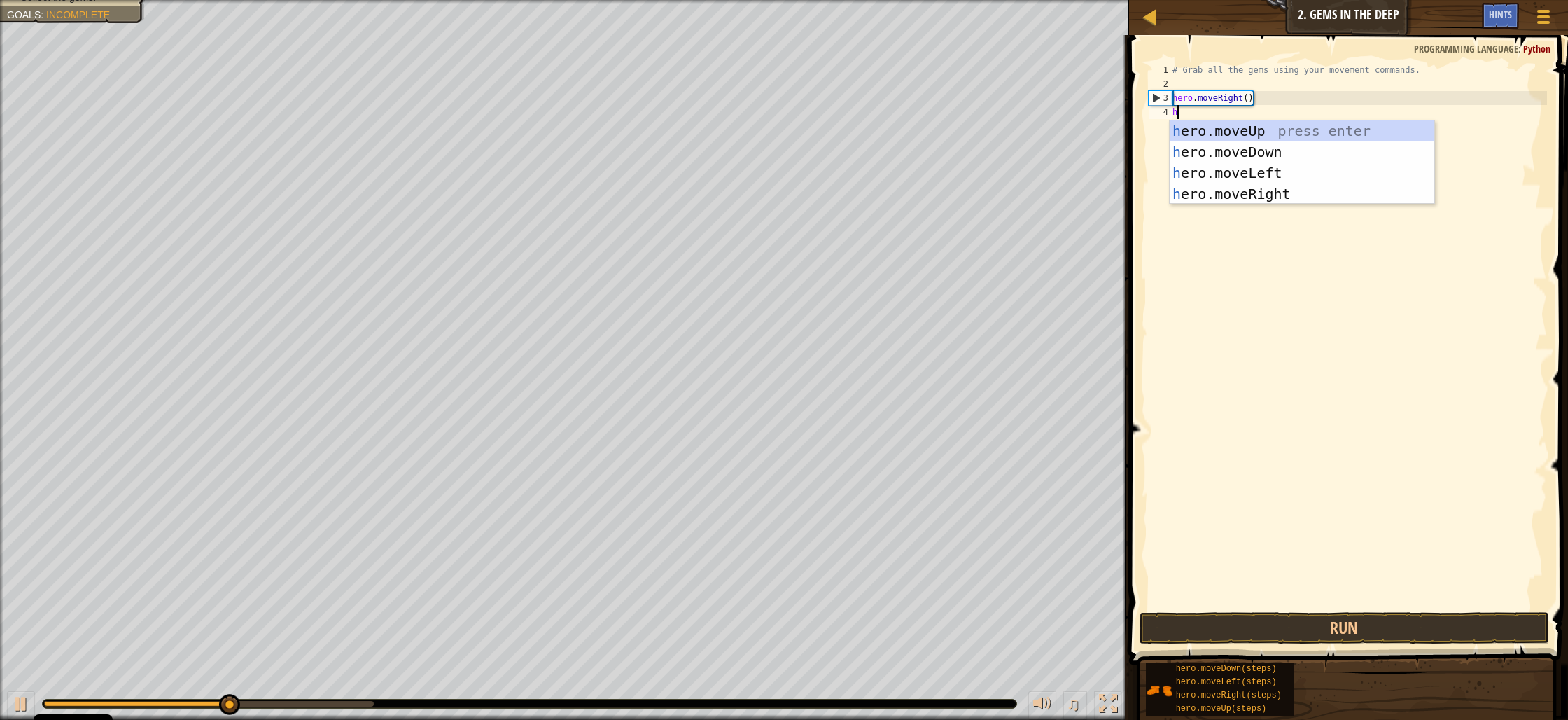
scroll to position [6, 0]
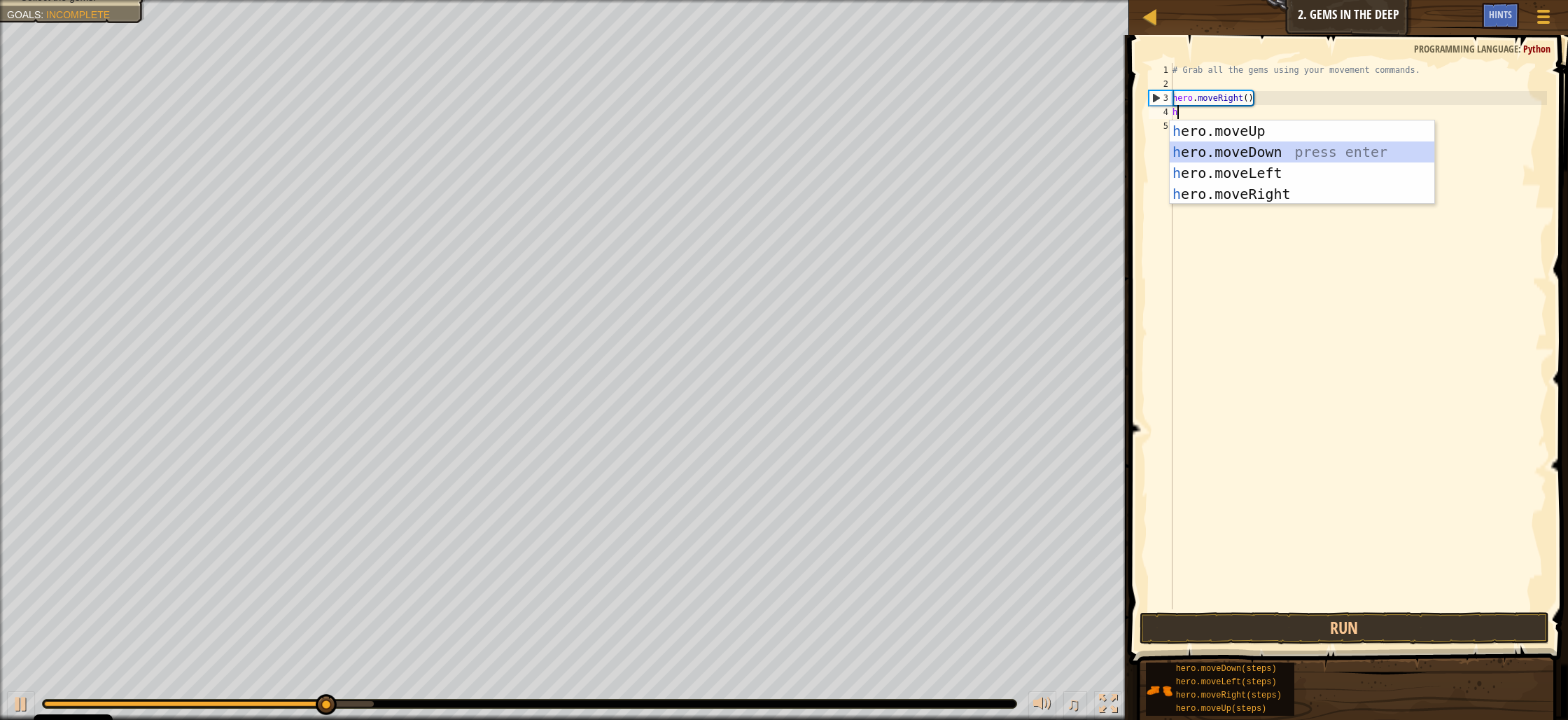
click at [1219, 145] on div "h ero.moveUp press enter h ero.moveDown press enter h ero.moveLeft press enter …" at bounding box center [1301, 183] width 265 height 126
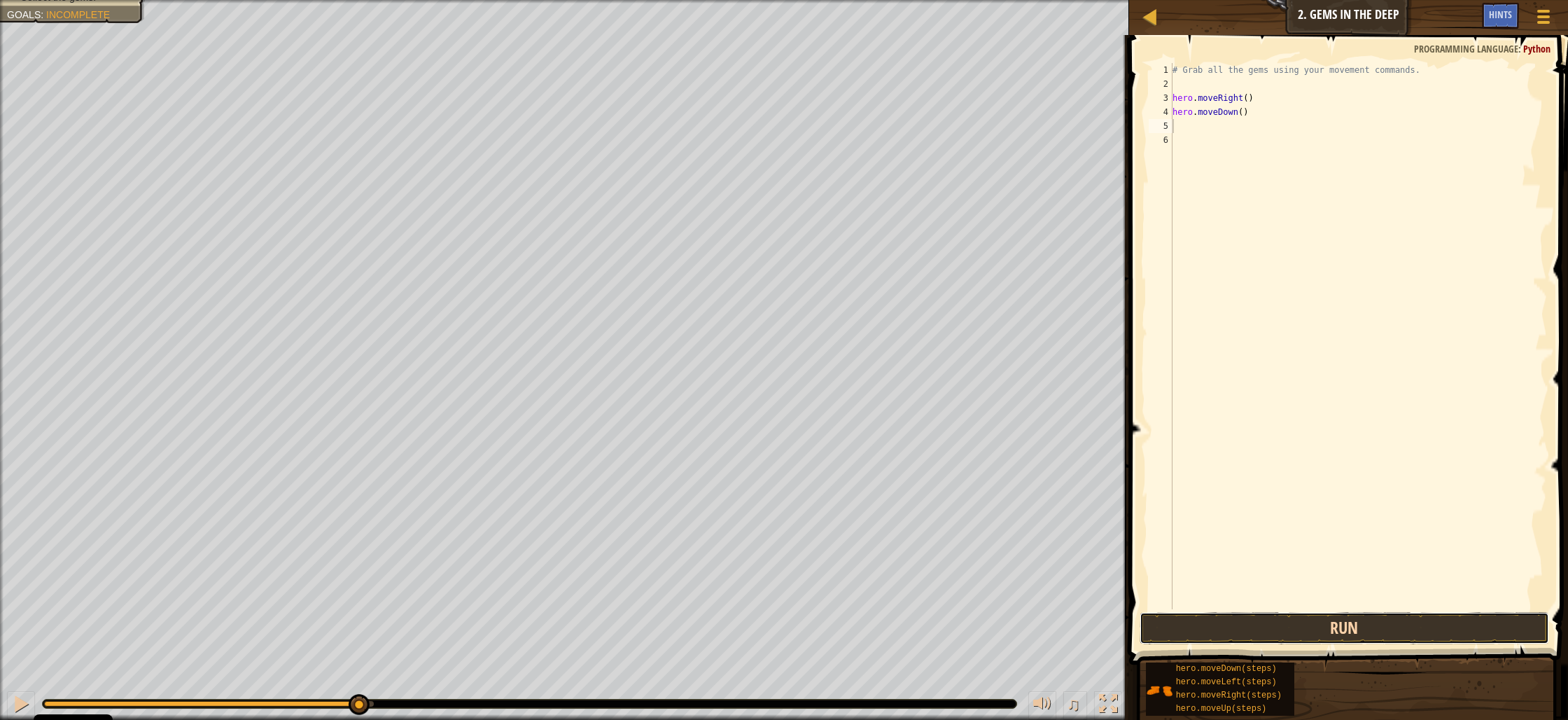
click at [1415, 637] on button "Run" at bounding box center [1345, 628] width 409 height 32
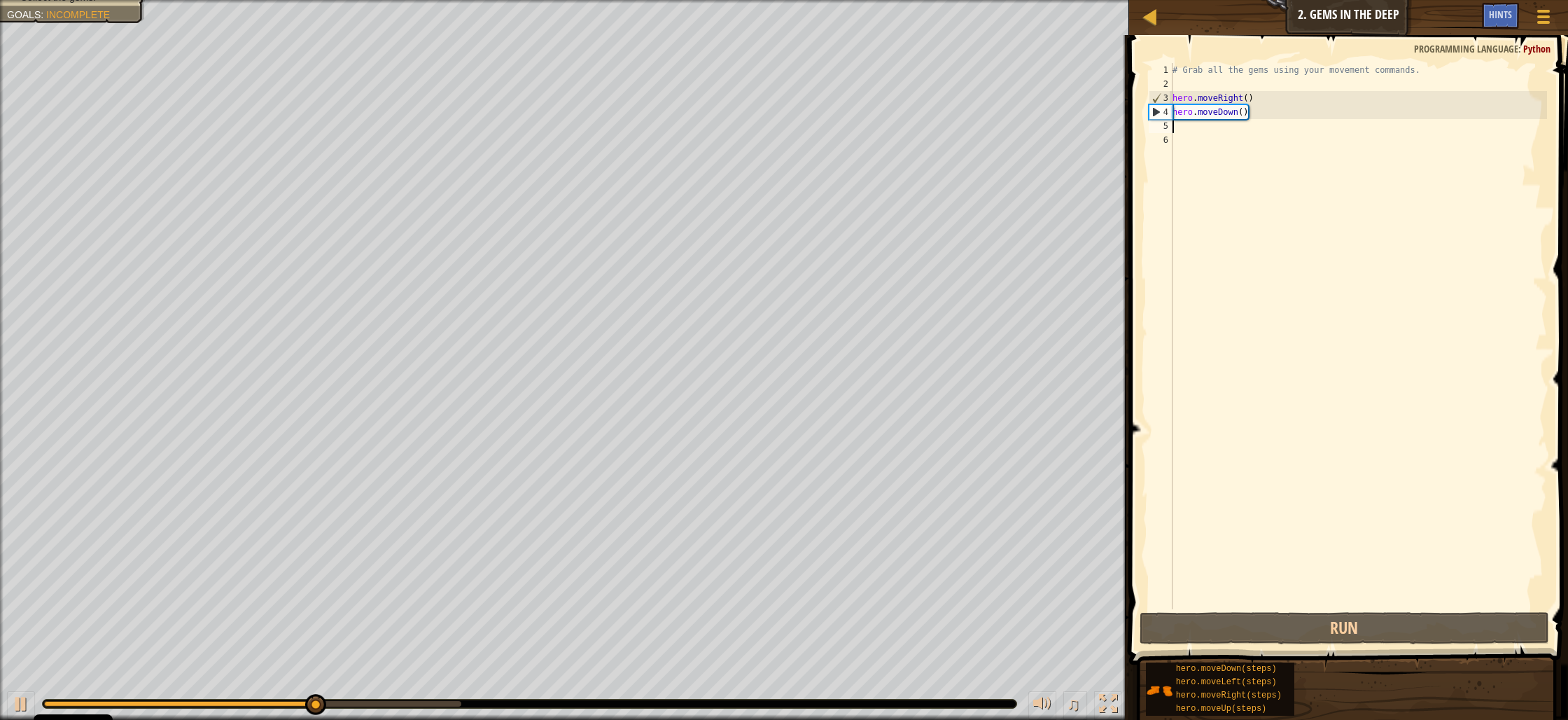
type textarea "h"
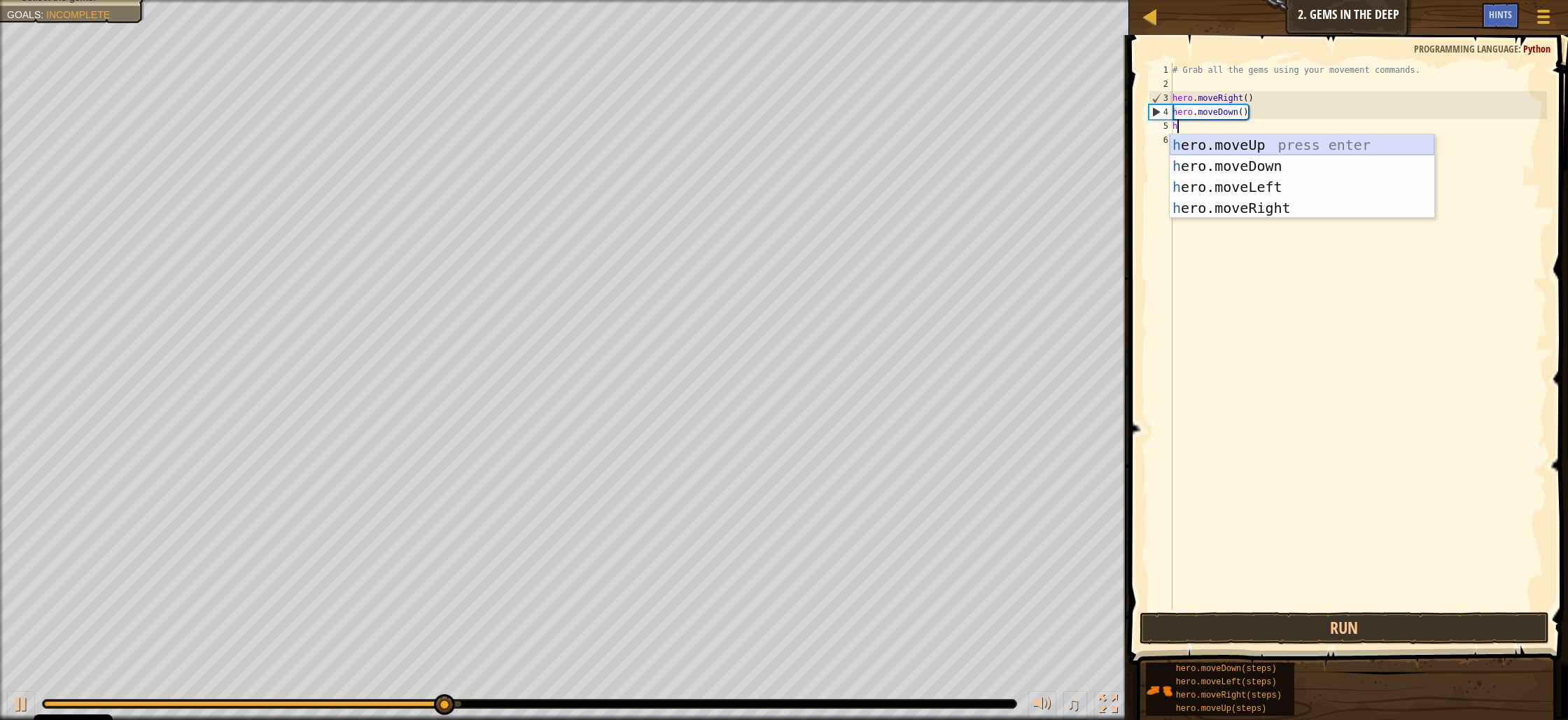
click at [1215, 142] on div "h ero.moveUp press enter h ero.moveDown press enter h ero.moveLeft press enter …" at bounding box center [1301, 198] width 265 height 126
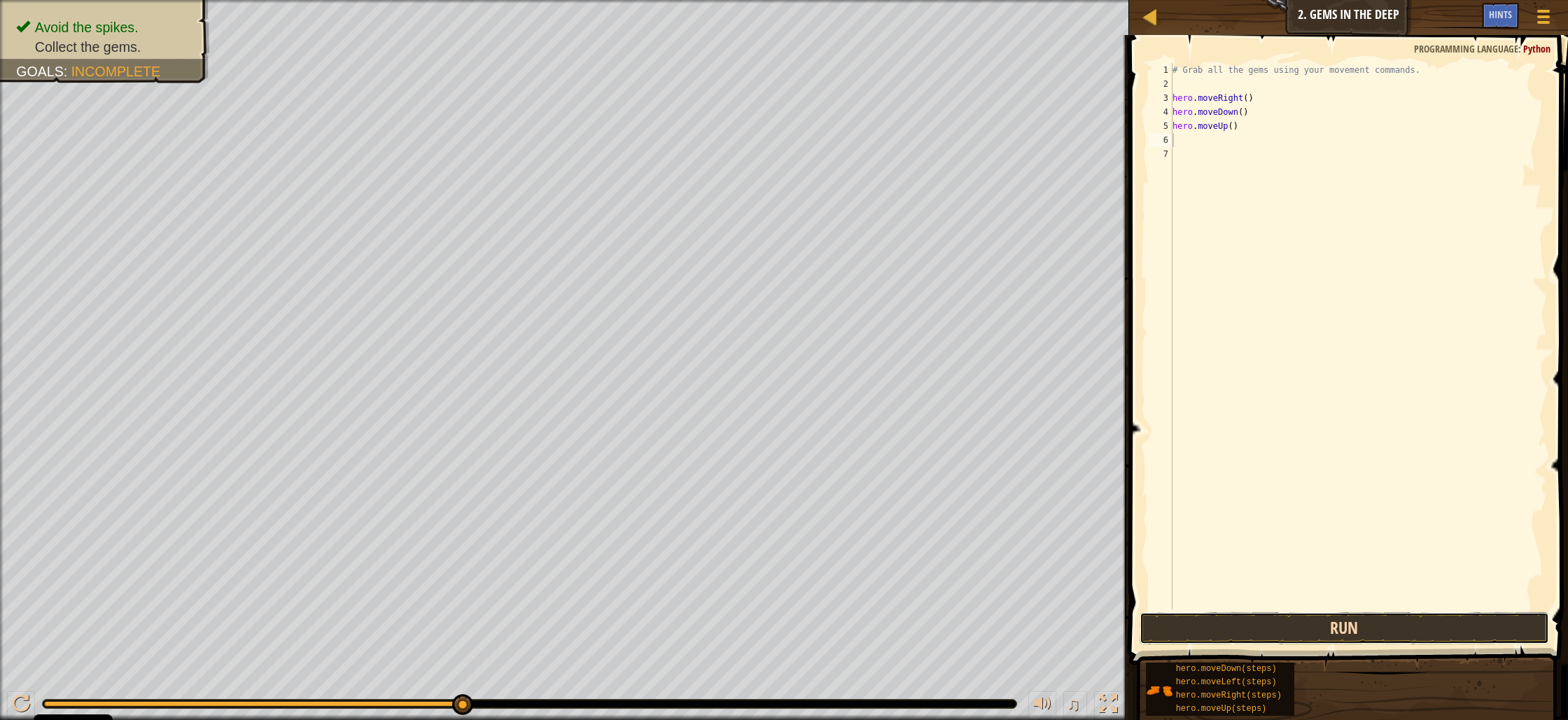
click at [1245, 619] on button "Run" at bounding box center [1345, 628] width 409 height 32
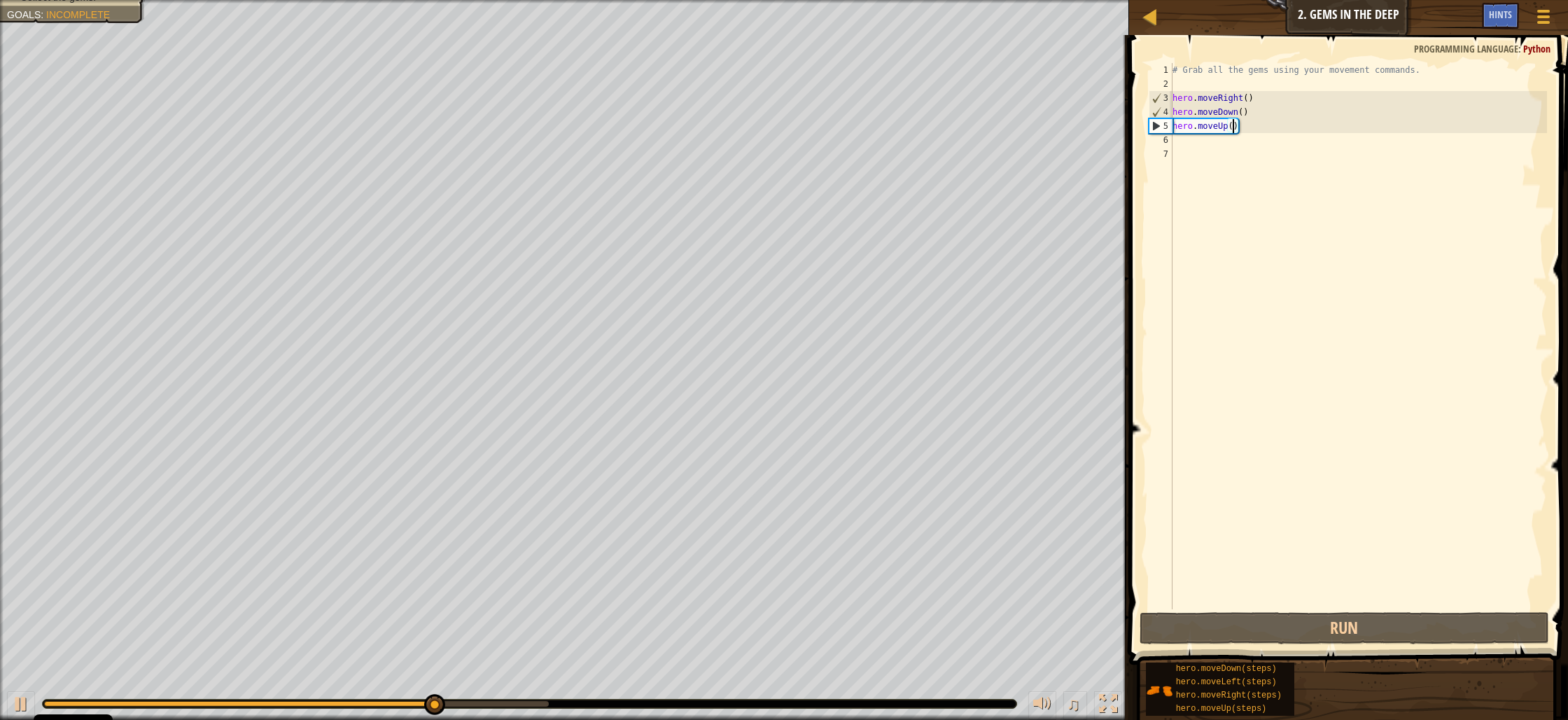
click at [1233, 125] on div "# Grab all the gems using your movement commands. hero . moveRight ( ) hero . m…" at bounding box center [1358, 350] width 378 height 574
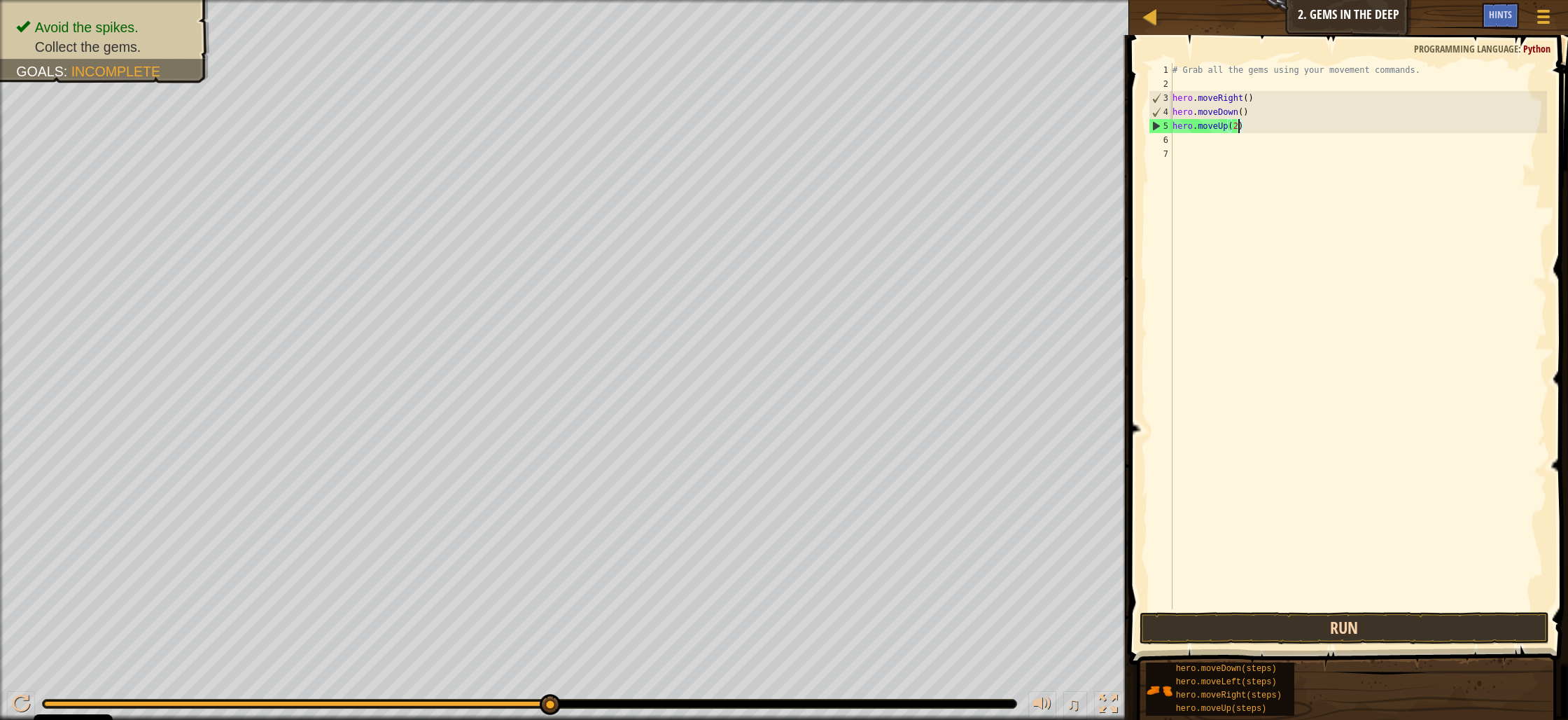
type textarea "hero.moveUp(2)"
click at [1377, 619] on button "Run" at bounding box center [1345, 628] width 409 height 32
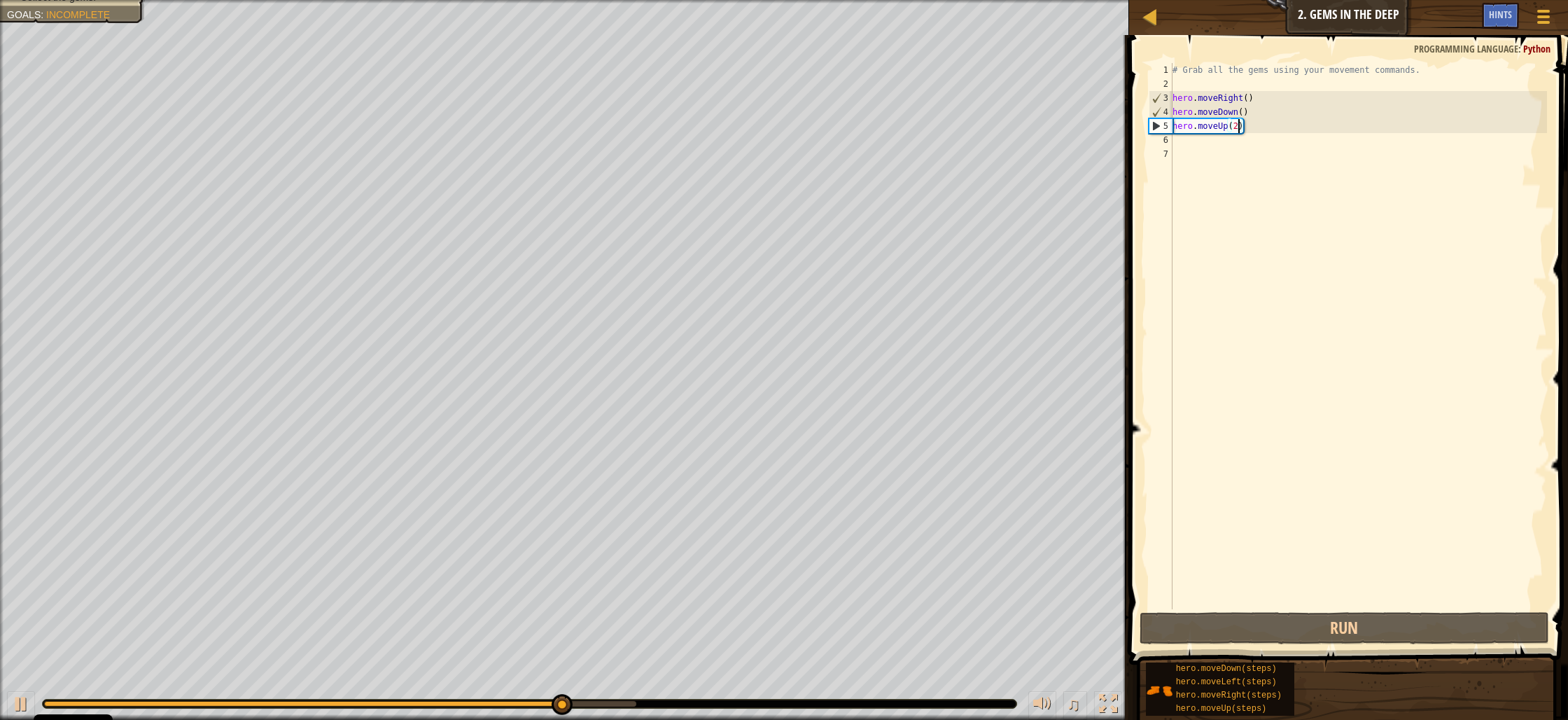
click at [1187, 142] on div "# Grab all the gems using your movement commands. hero . moveRight ( ) hero . m…" at bounding box center [1358, 350] width 378 height 574
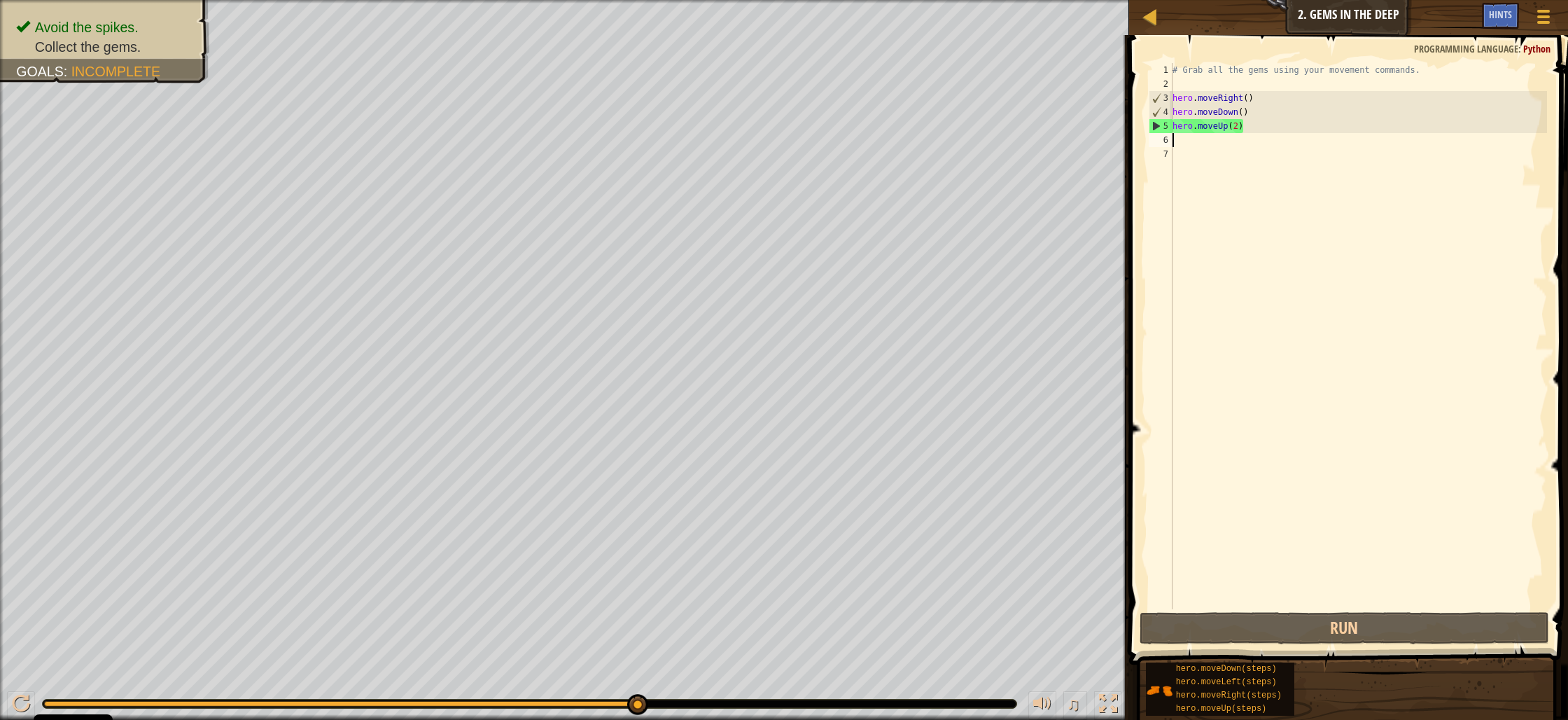
type textarea "h"
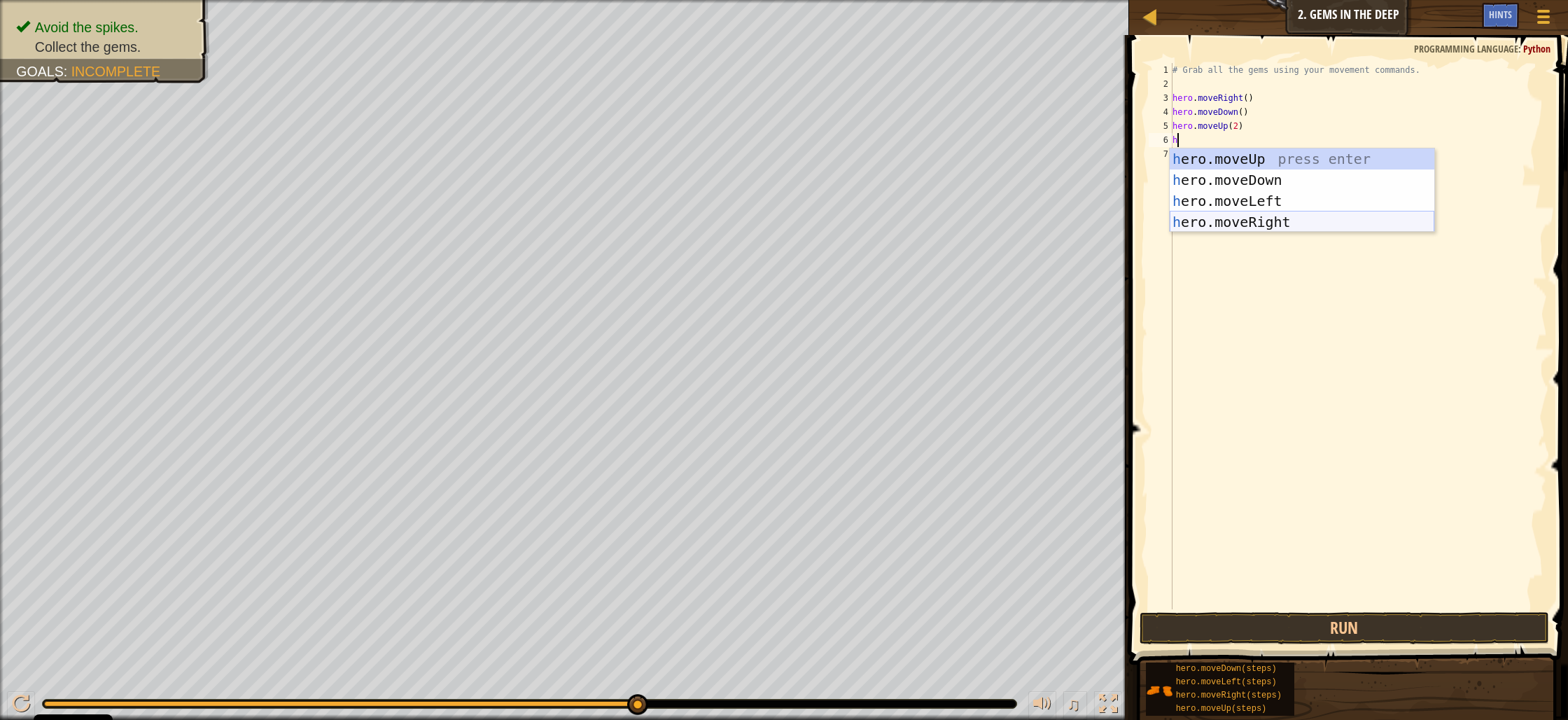
click at [1354, 224] on div "h ero.moveUp press enter h ero.moveDown press enter h ero.moveLeft press enter …" at bounding box center [1301, 211] width 265 height 126
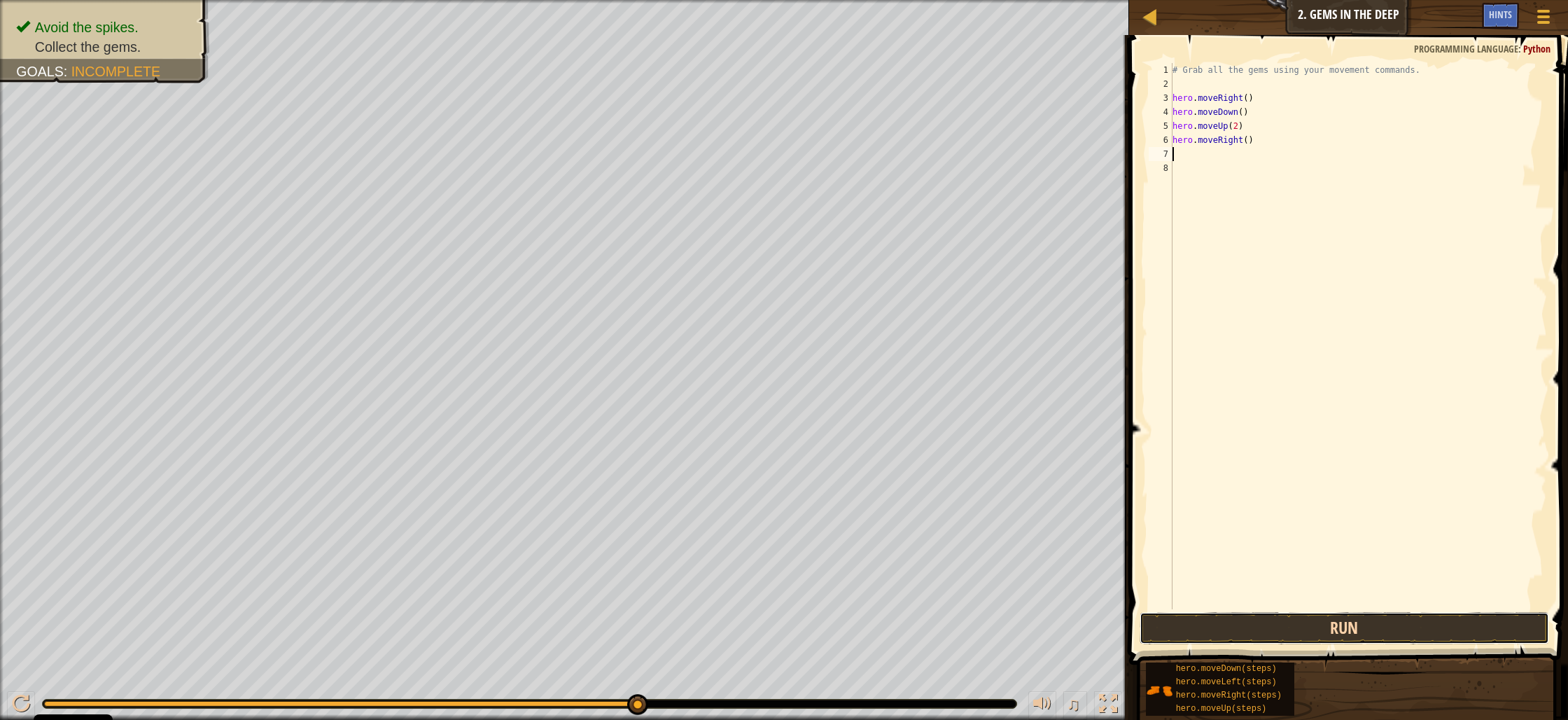
click at [1443, 632] on button "Run" at bounding box center [1345, 628] width 409 height 32
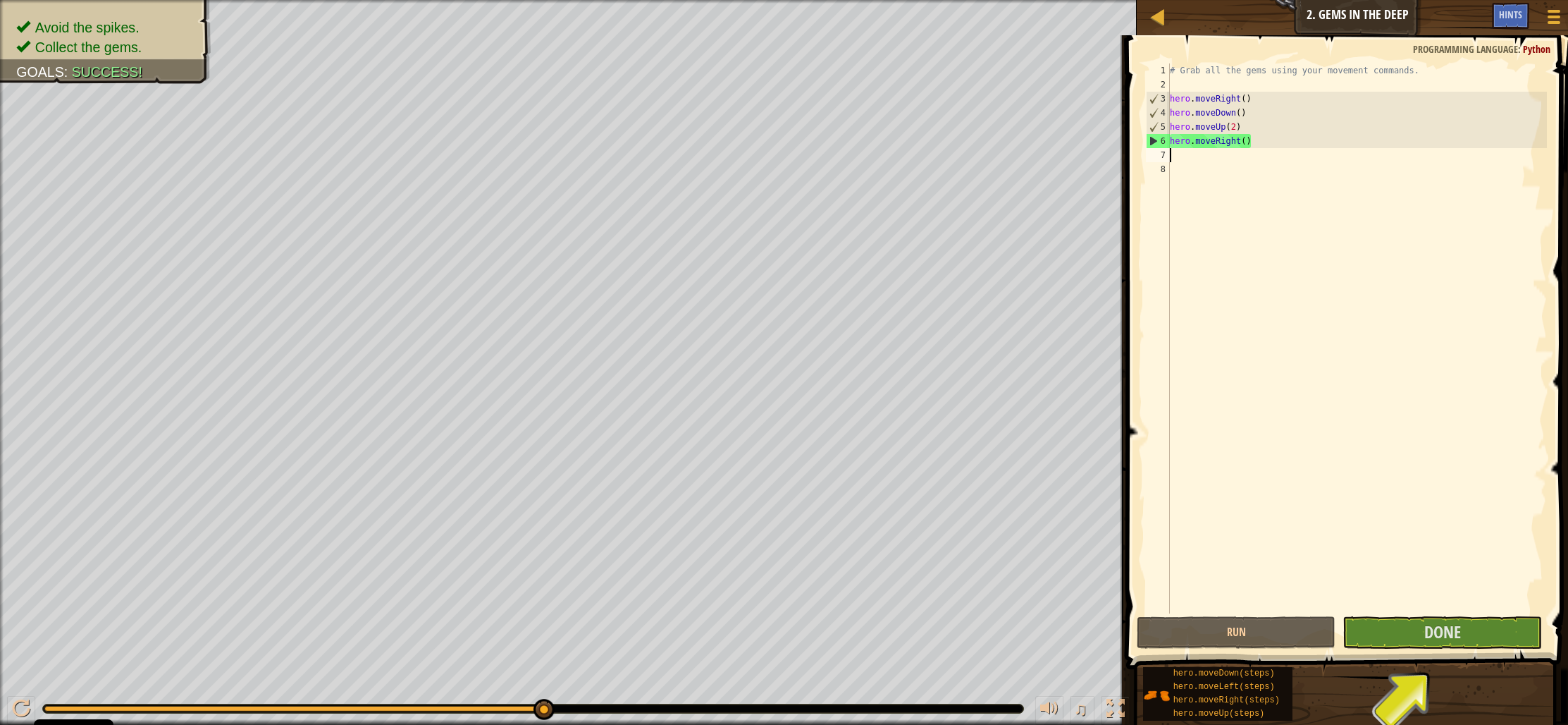
type textarea "h"
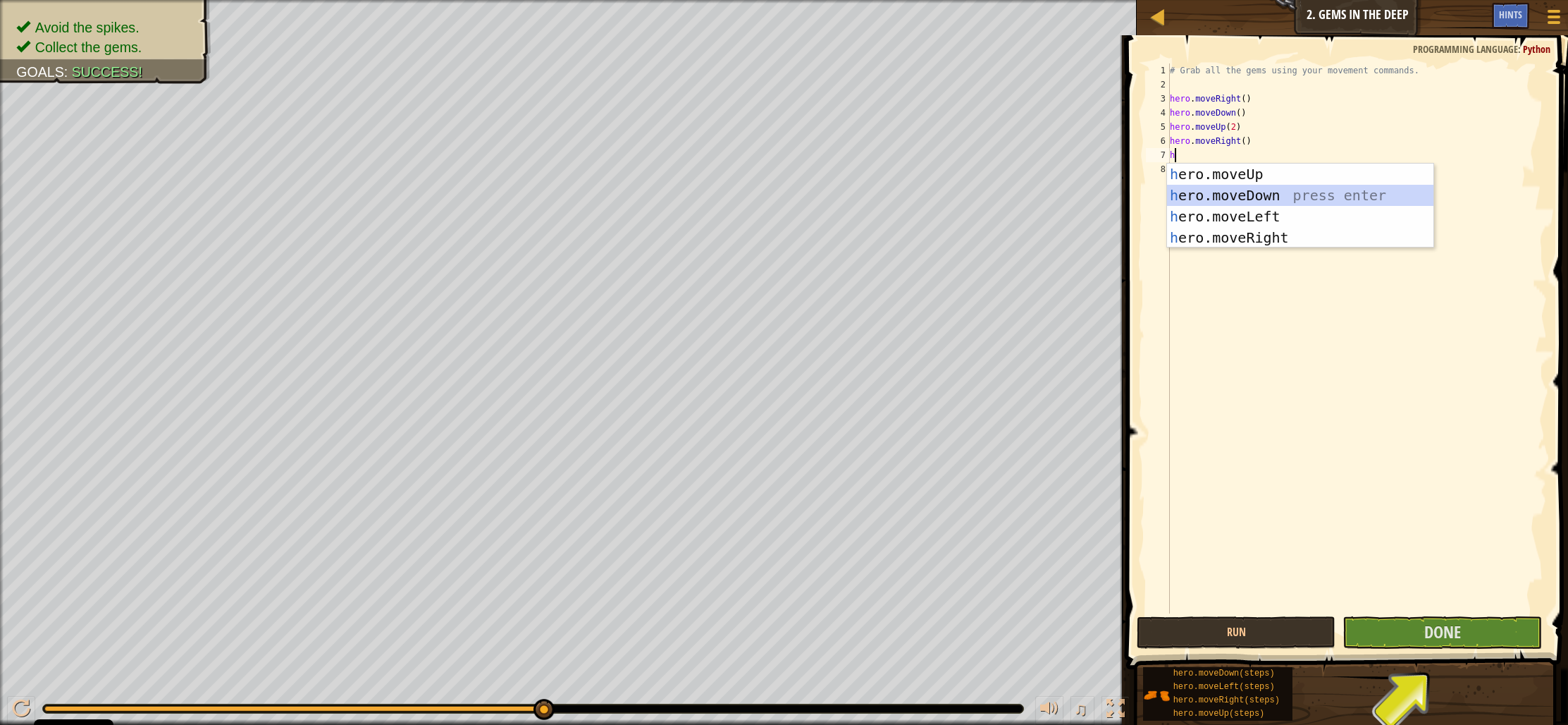
click at [1400, 196] on div "h ero.moveUp press enter h ero.moveDown press enter h ero.moveLeft press enter …" at bounding box center [1300, 227] width 266 height 127
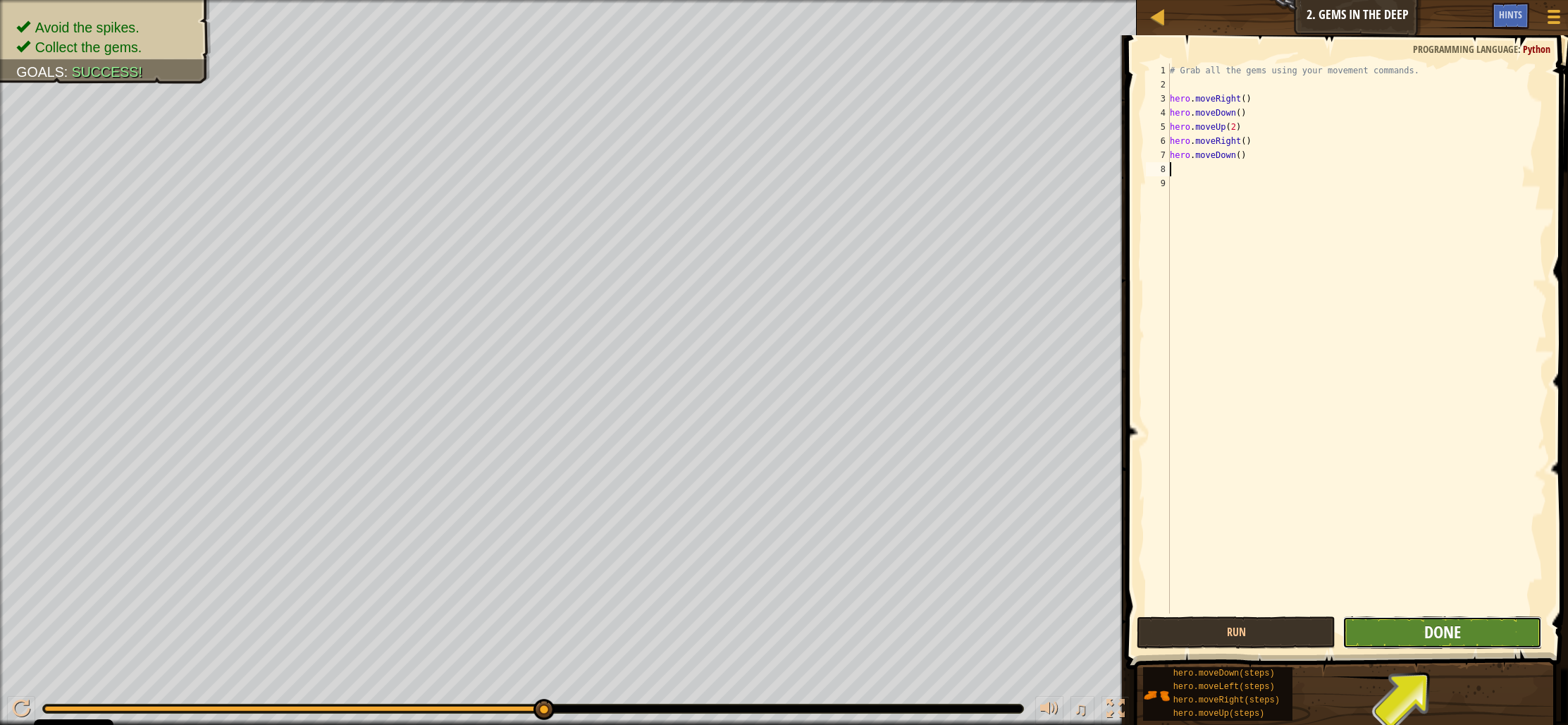
click at [1435, 632] on span "Done" at bounding box center [1442, 631] width 37 height 23
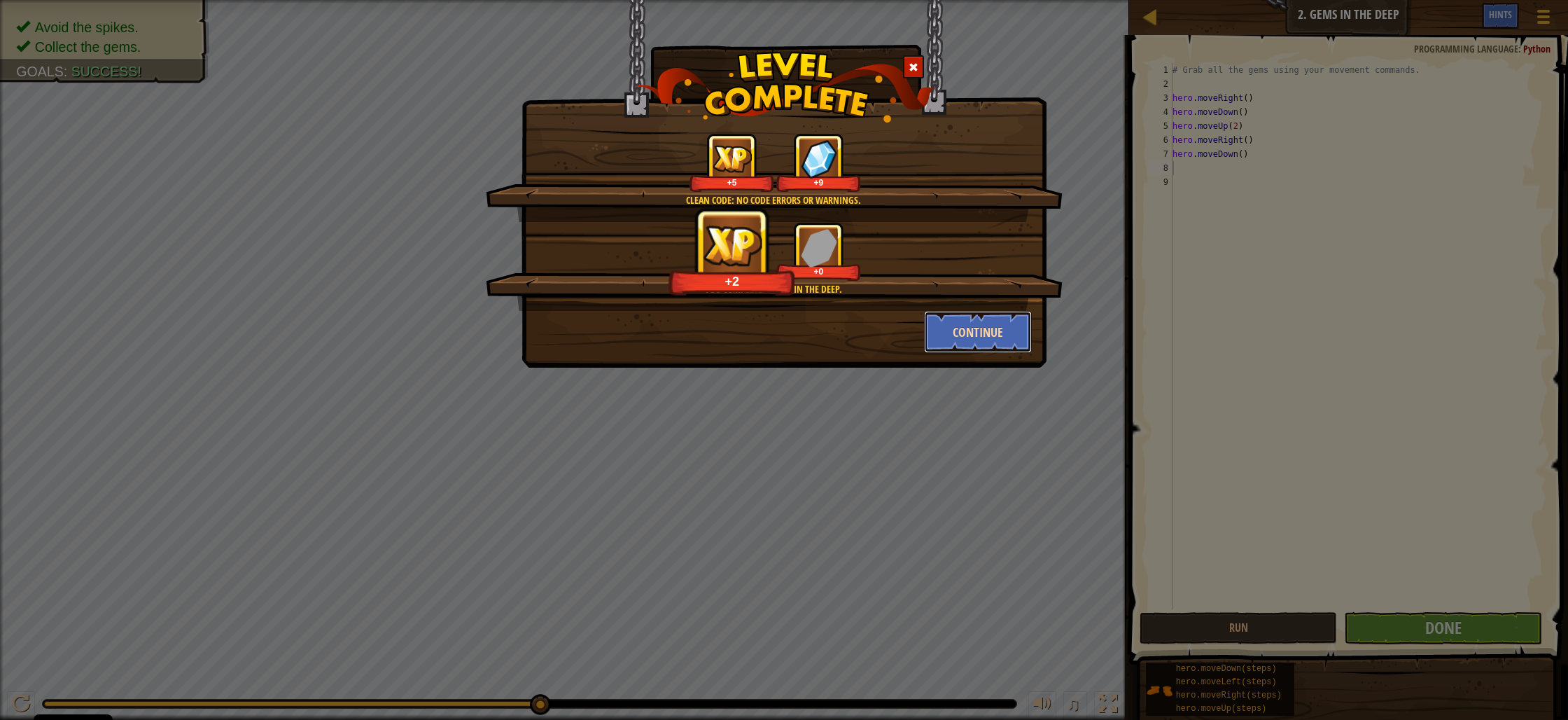
click at [990, 321] on button "Continue" at bounding box center [979, 331] width 108 height 42
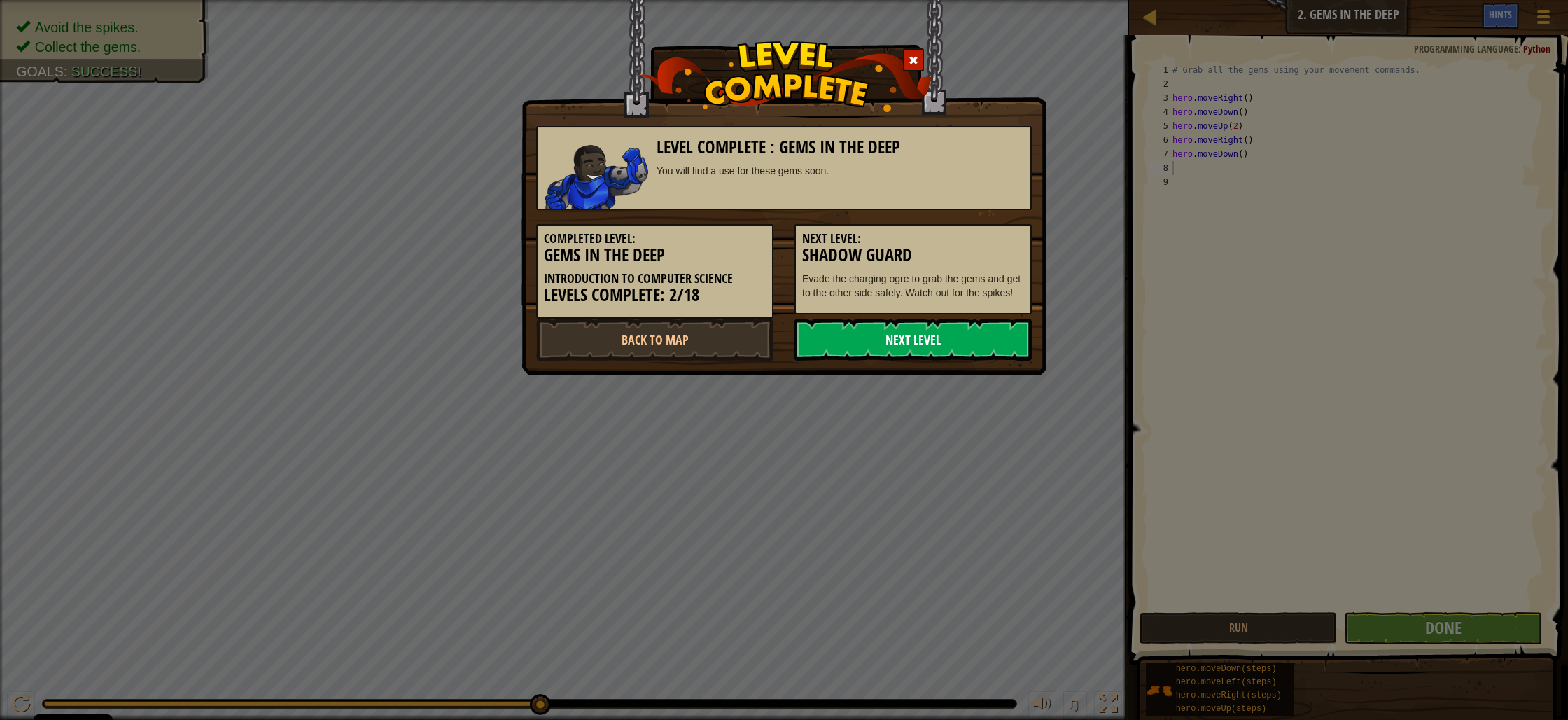
click at [995, 332] on link "Next Level" at bounding box center [913, 339] width 237 height 42
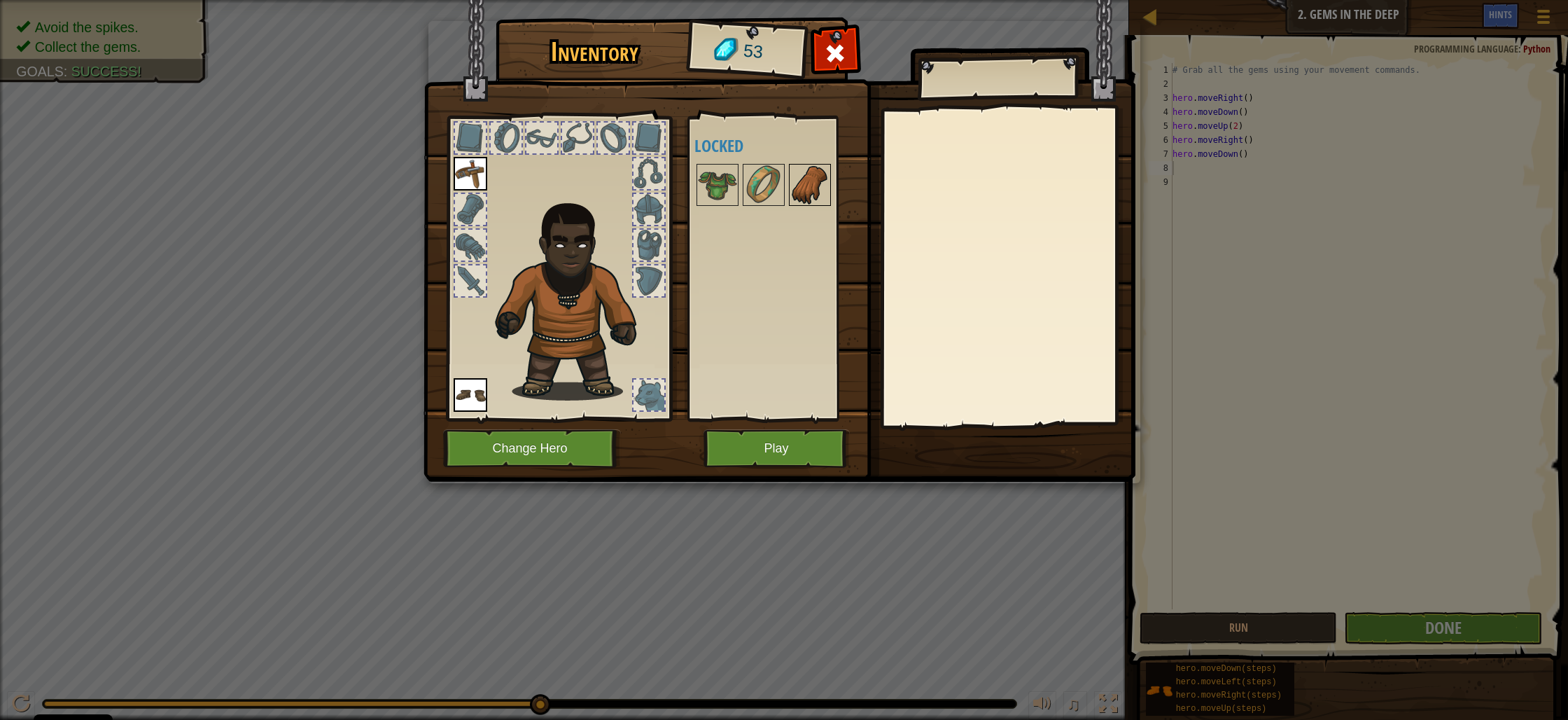
click at [806, 192] on img at bounding box center [811, 185] width 39 height 39
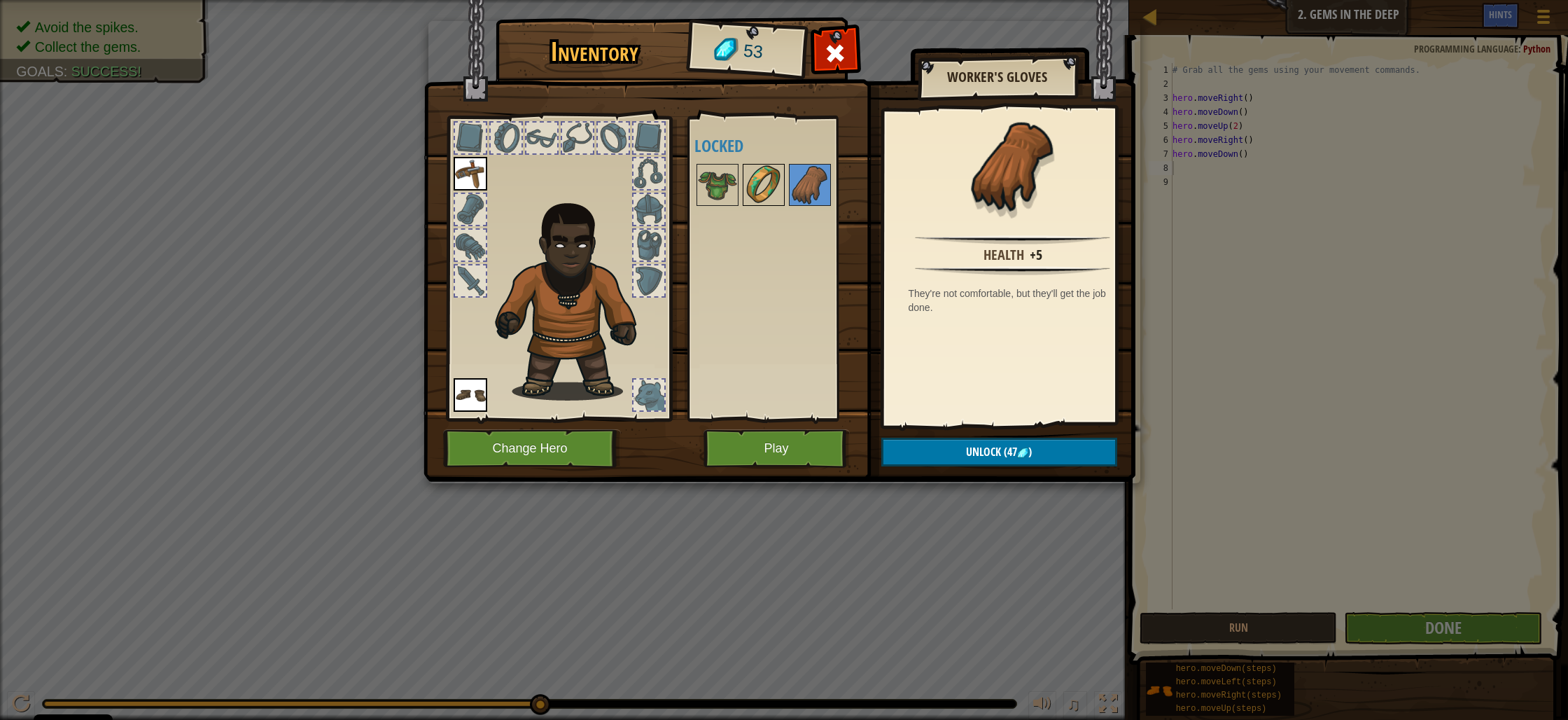
click at [764, 174] on img at bounding box center [764, 185] width 39 height 39
click at [710, 186] on img at bounding box center [718, 185] width 39 height 39
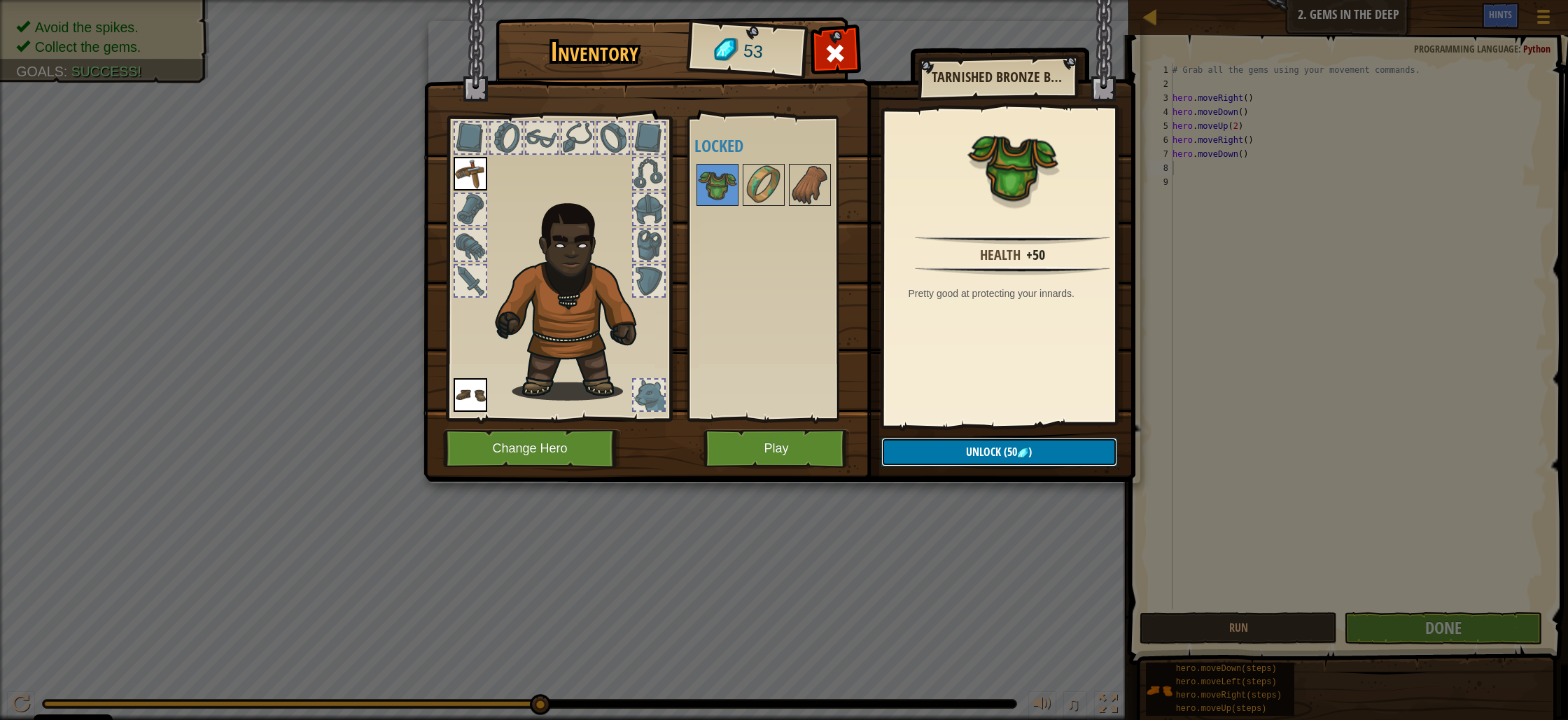
click at [924, 460] on button "Unlock (50 )" at bounding box center [999, 451] width 236 height 29
click at [905, 451] on button "Confirm" at bounding box center [999, 451] width 236 height 29
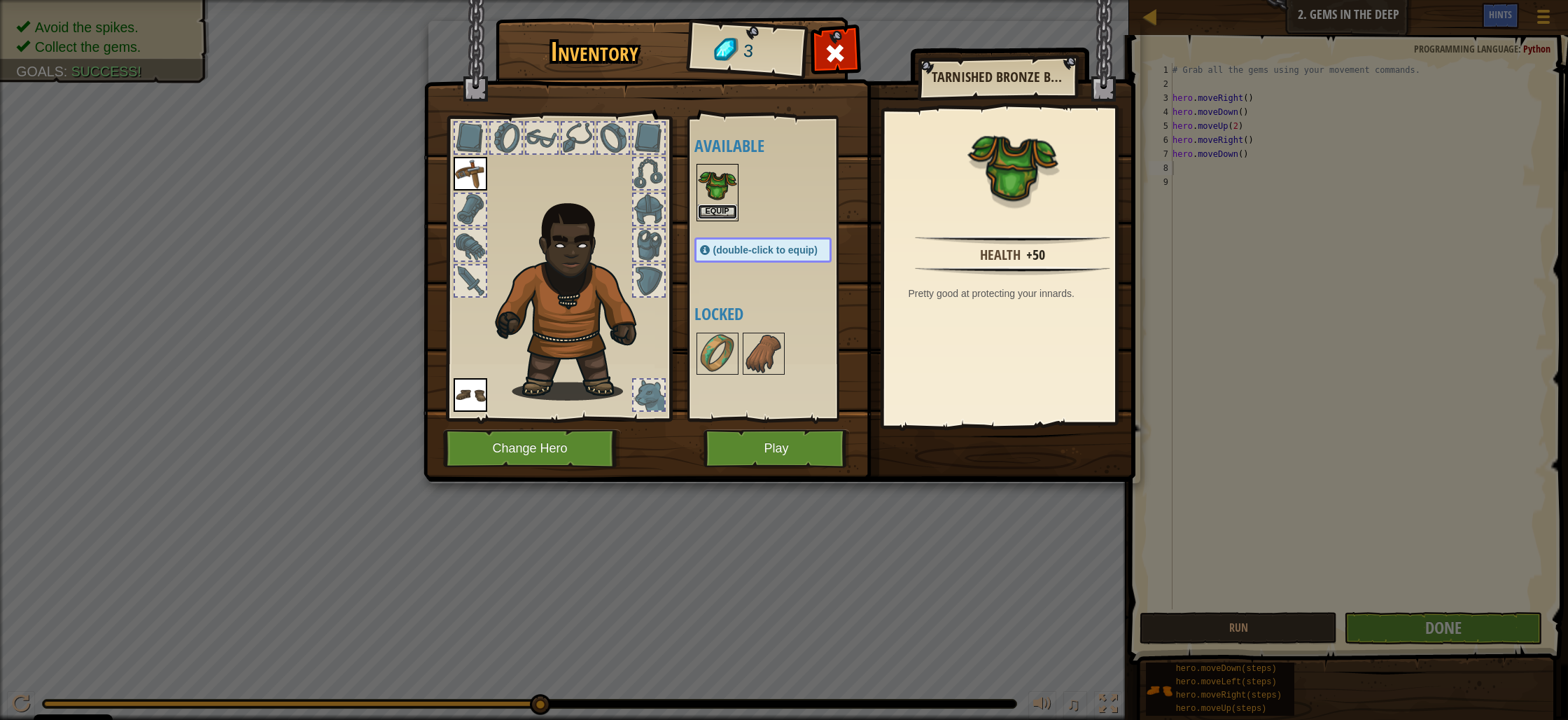
click at [715, 206] on button "Equip" at bounding box center [718, 211] width 39 height 15
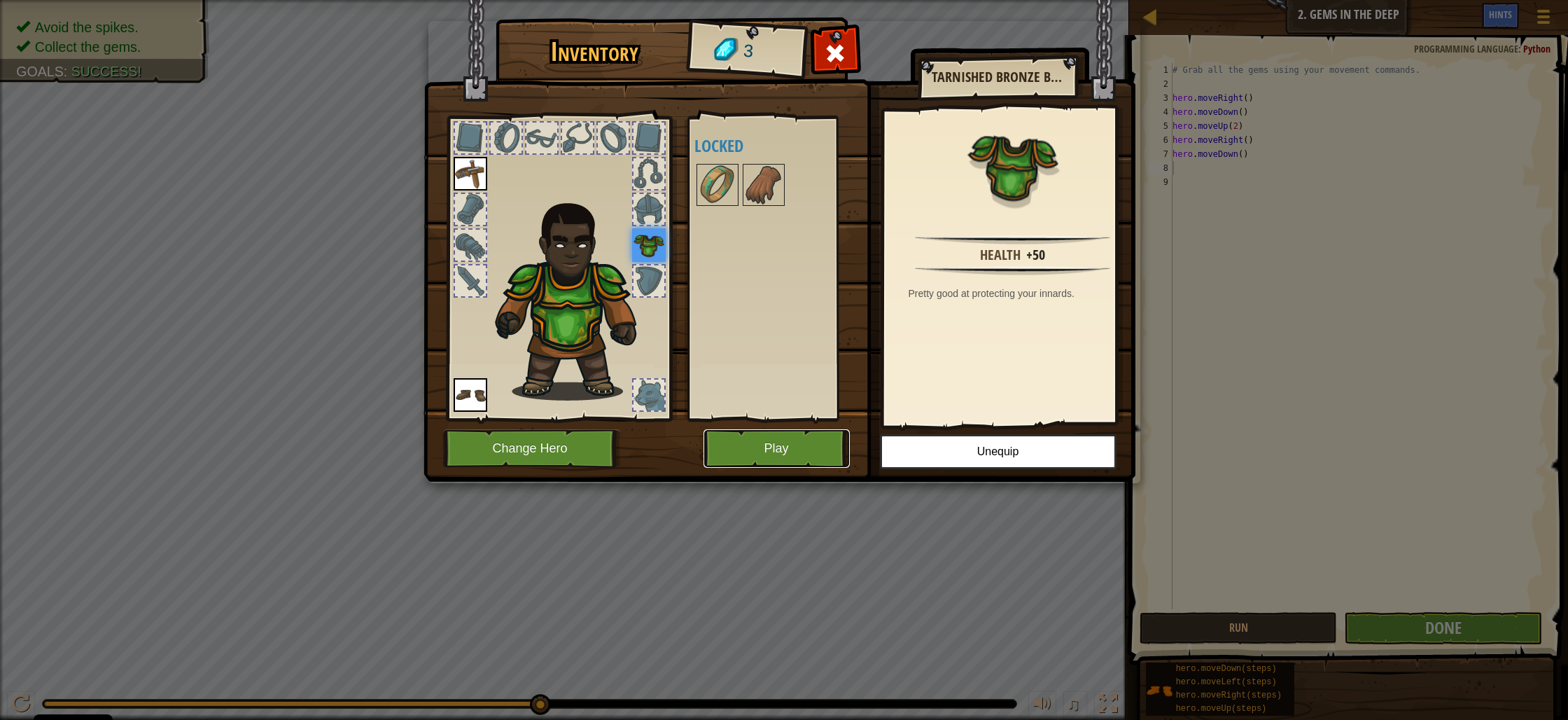
click at [763, 444] on button "Play" at bounding box center [776, 448] width 147 height 38
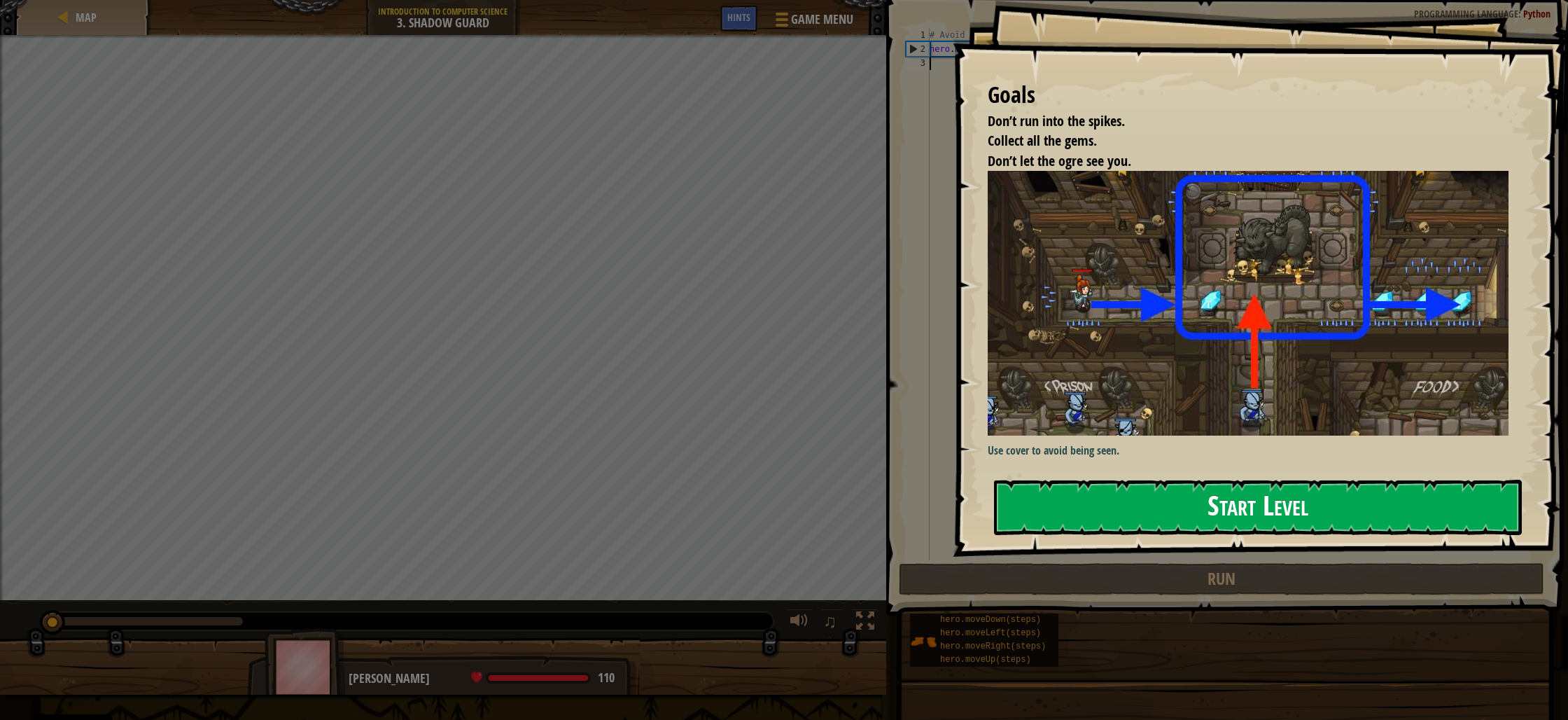
click at [1362, 510] on button "Start Level" at bounding box center [1258, 508] width 528 height 55
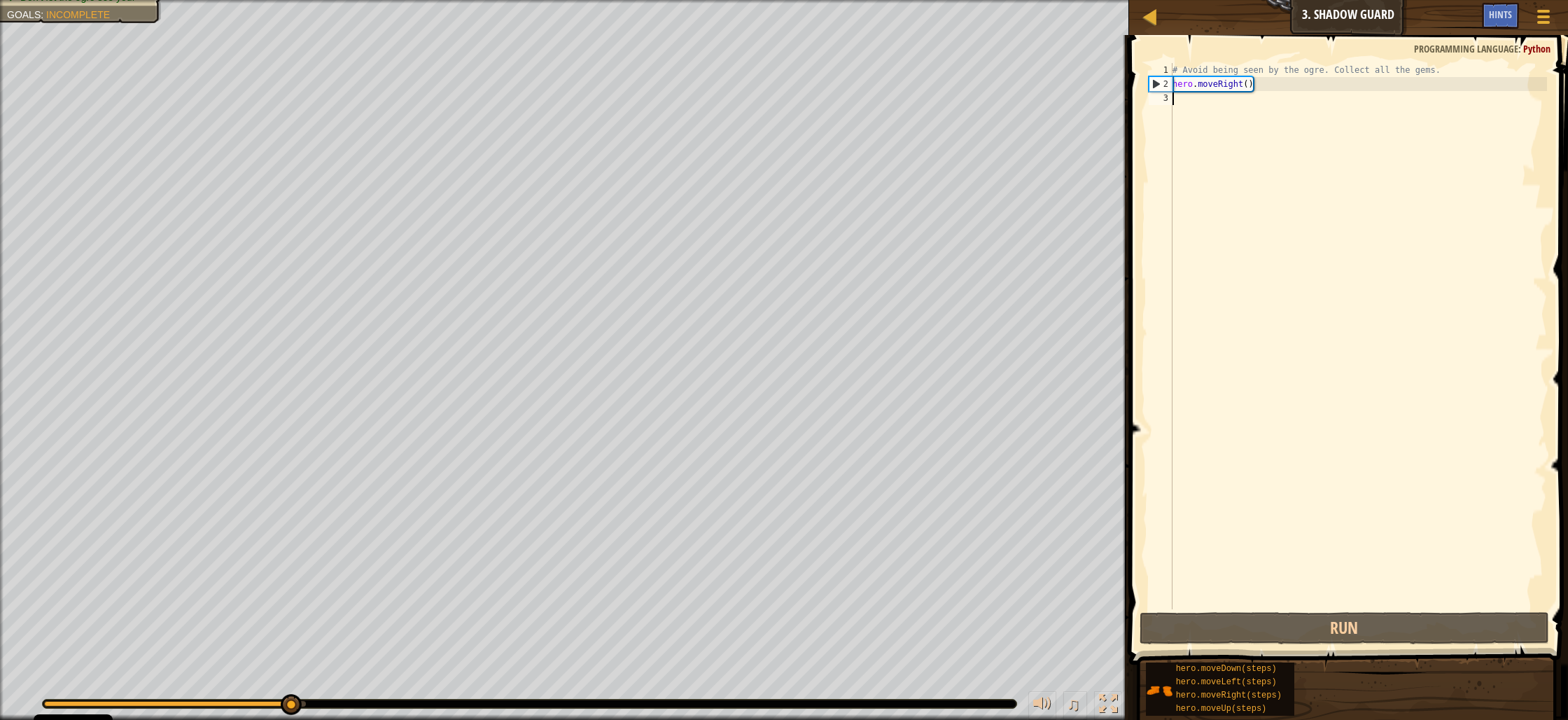
type textarea "h"
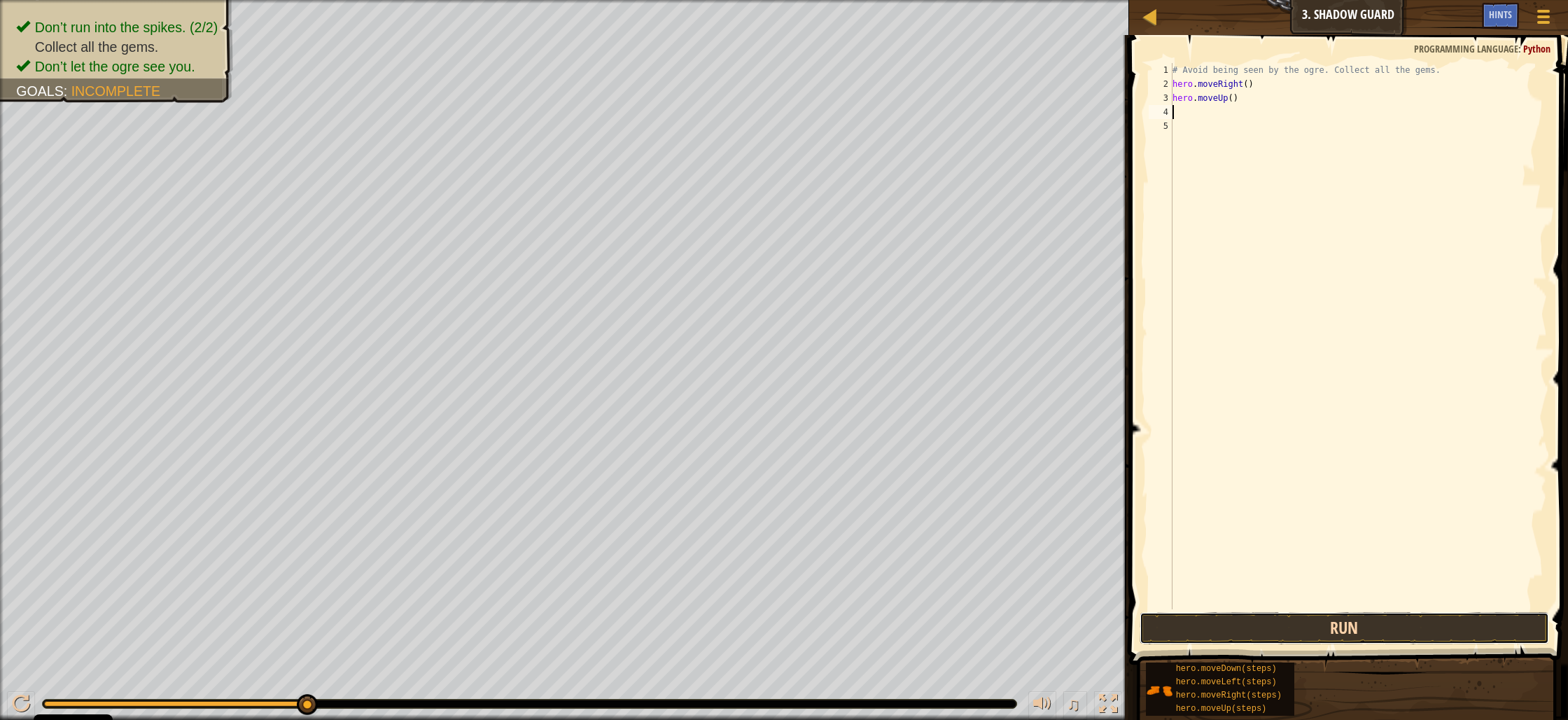
click at [1398, 624] on button "Run" at bounding box center [1345, 628] width 409 height 32
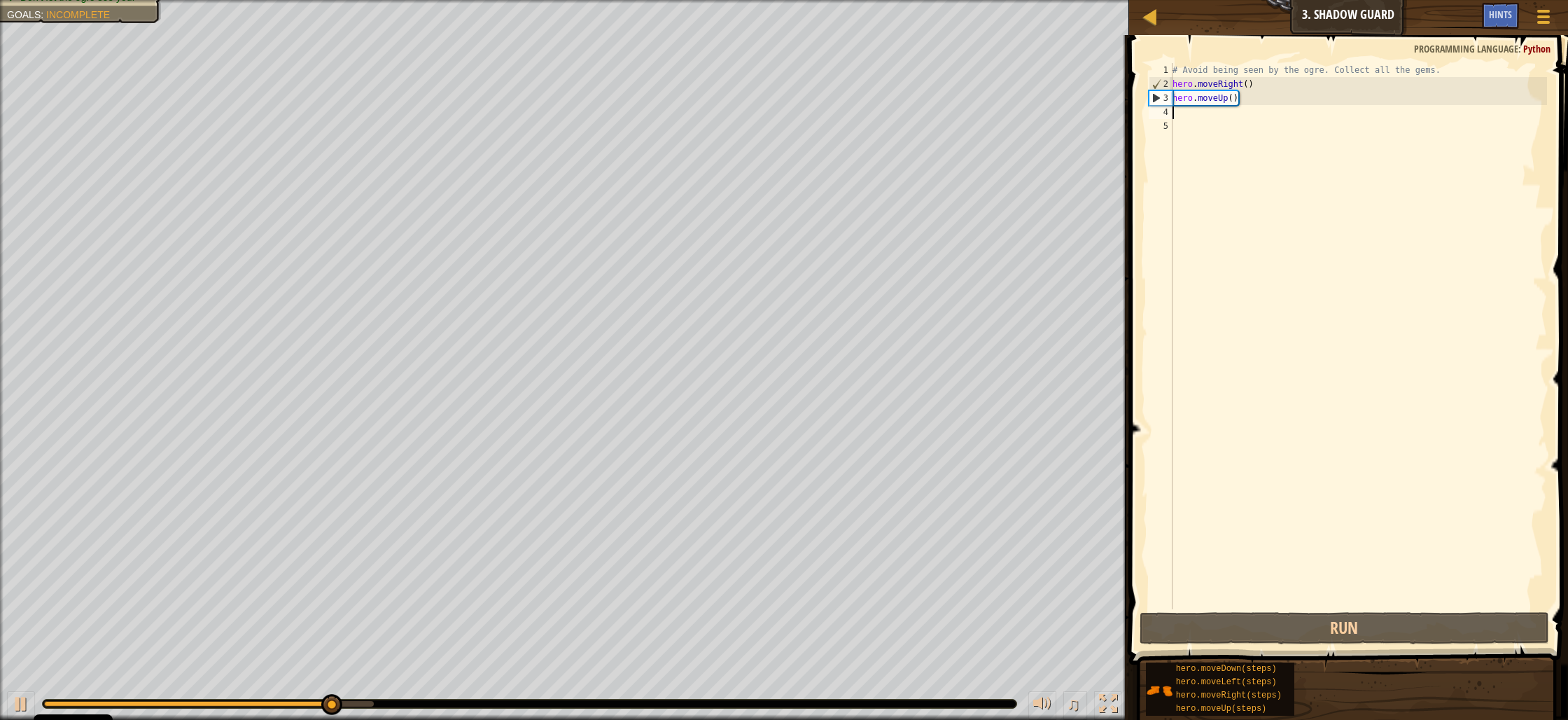
type textarea "h"
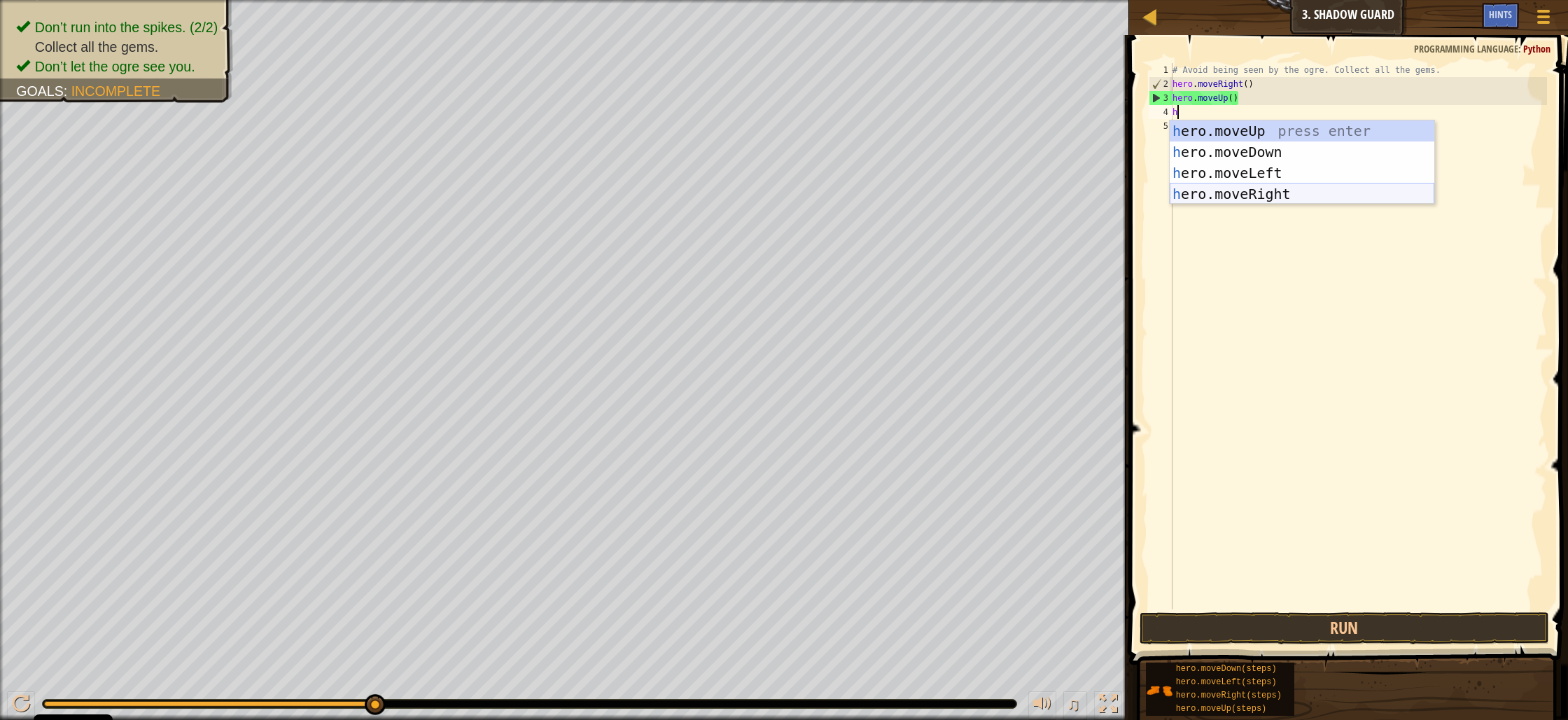
click at [1226, 196] on div "h ero.moveUp press enter h ero.moveDown press enter h ero.moveLeft press enter …" at bounding box center [1301, 183] width 265 height 126
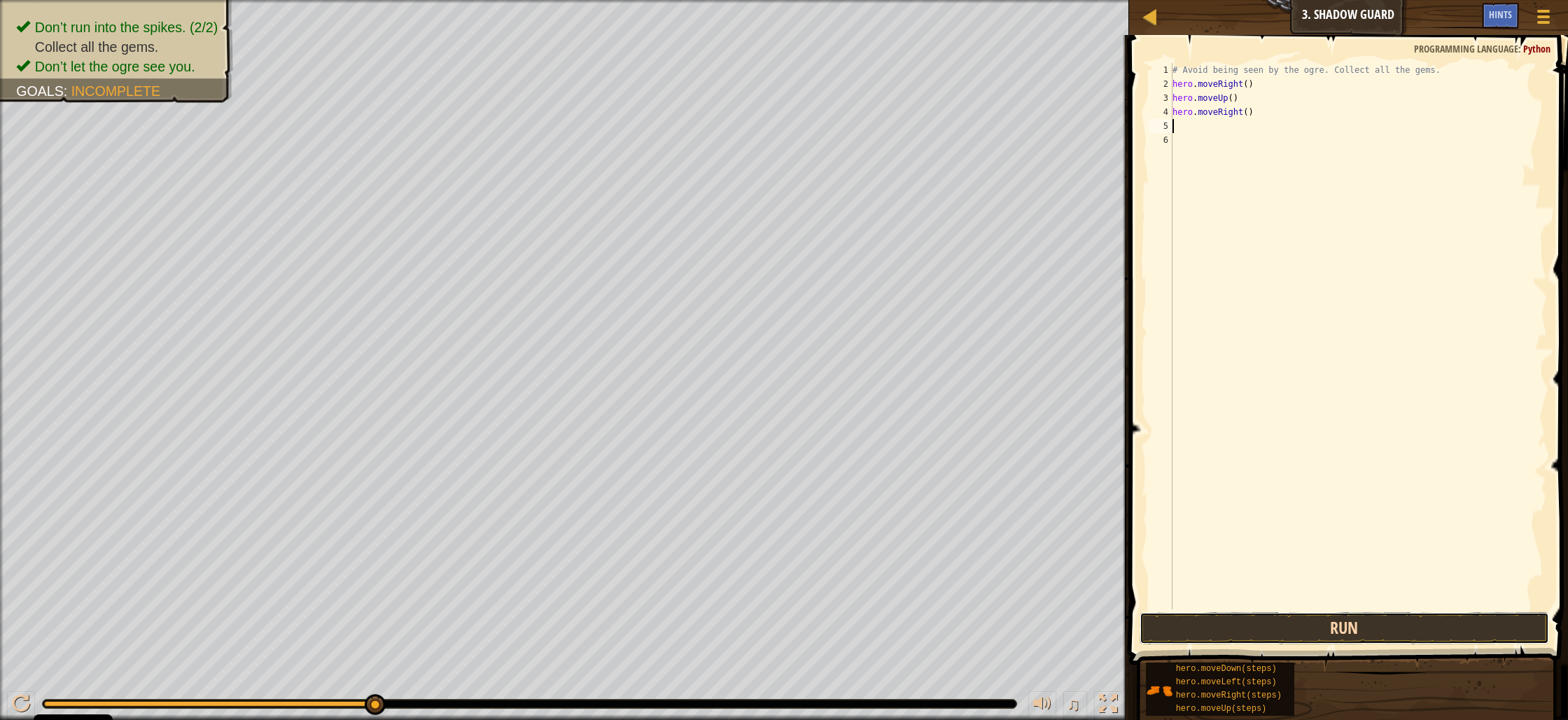
click at [1402, 624] on button "Run" at bounding box center [1345, 628] width 409 height 32
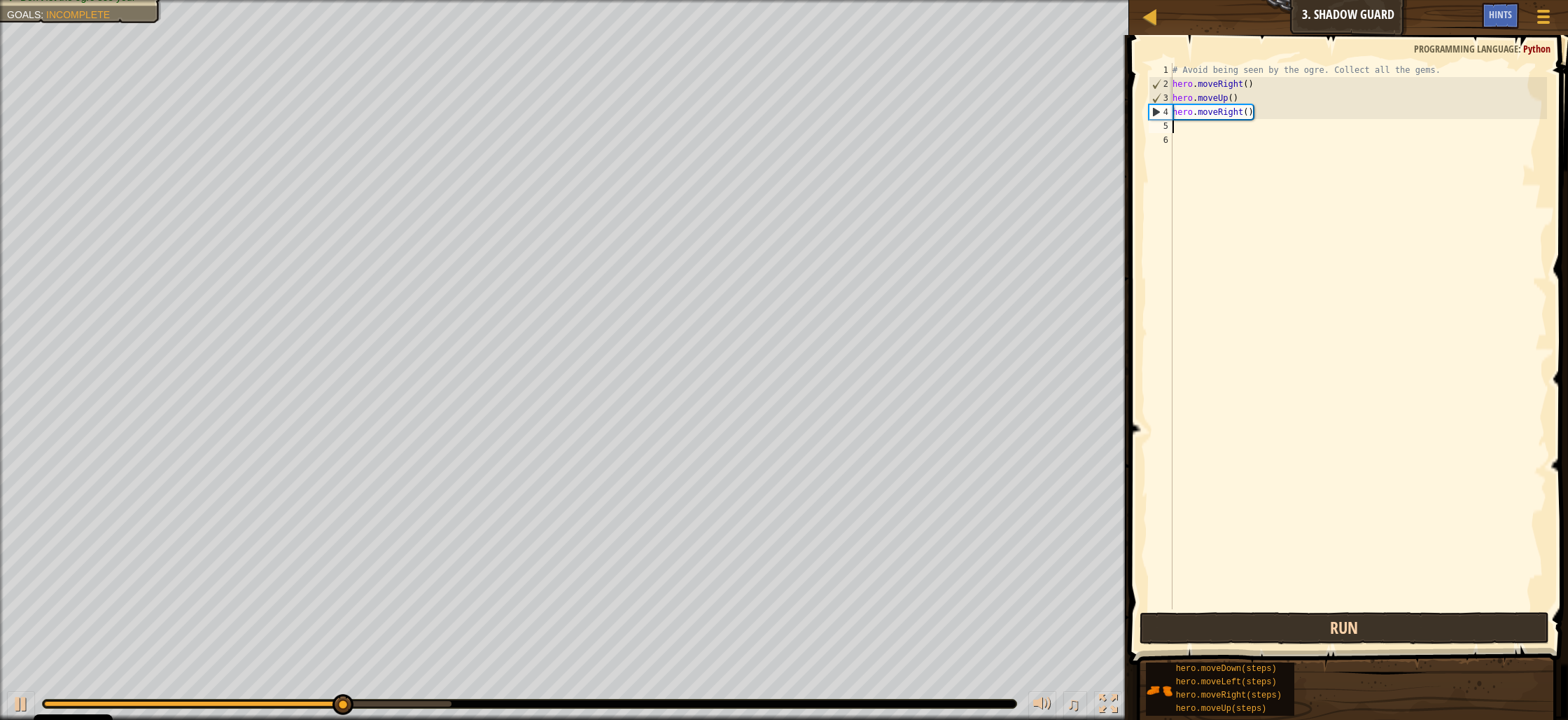
type textarea "h"
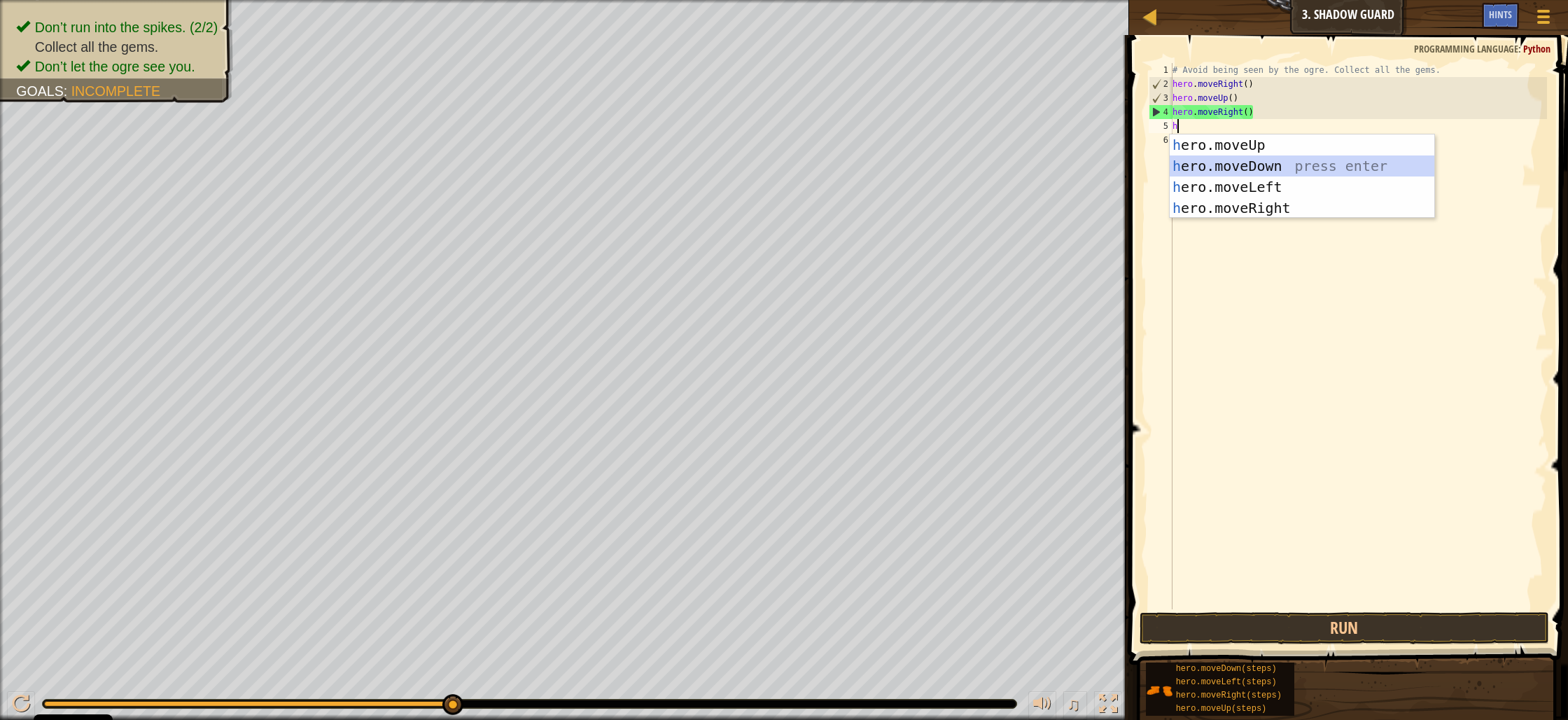
click at [1180, 172] on div "h ero.moveUp press enter h ero.moveDown press enter h ero.moveLeft press enter …" at bounding box center [1301, 198] width 265 height 126
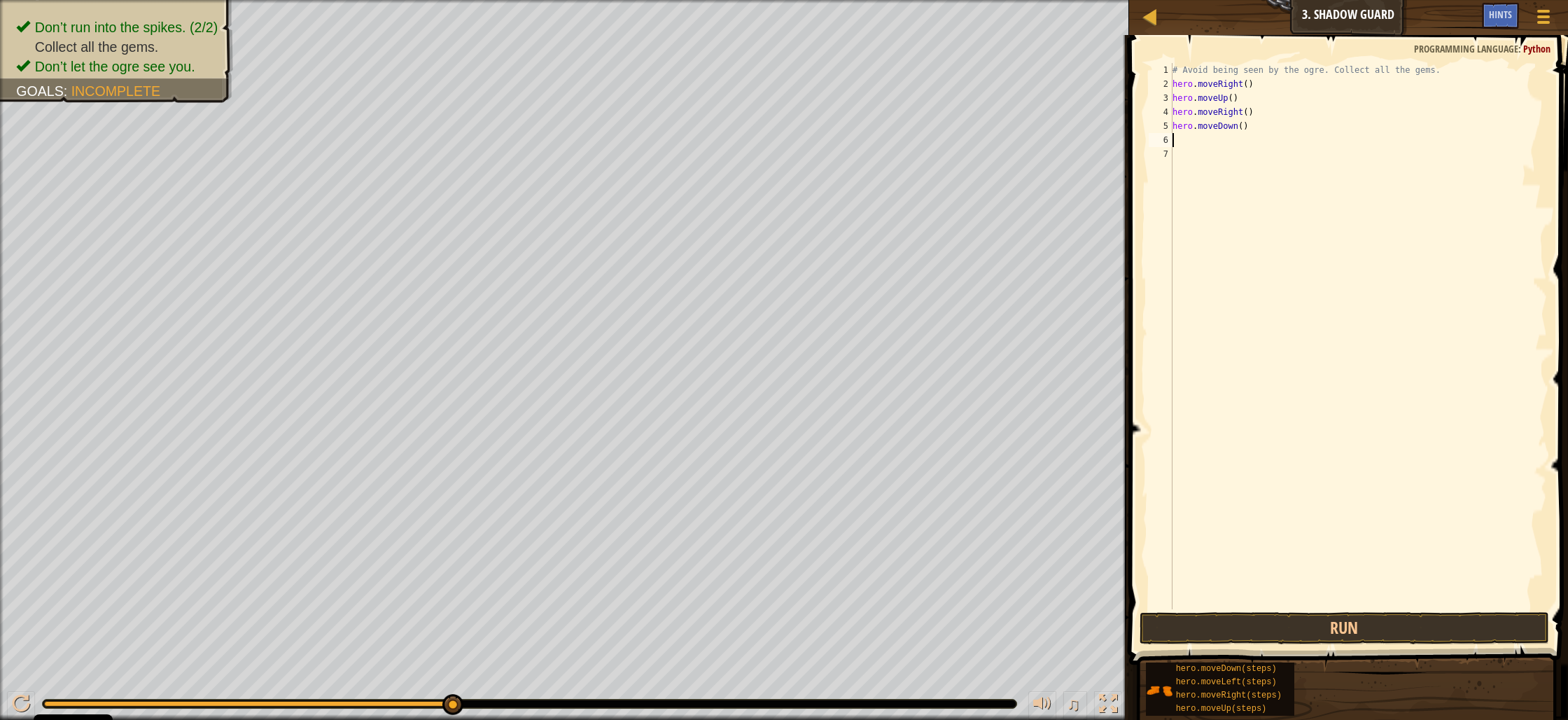
type textarea "h"
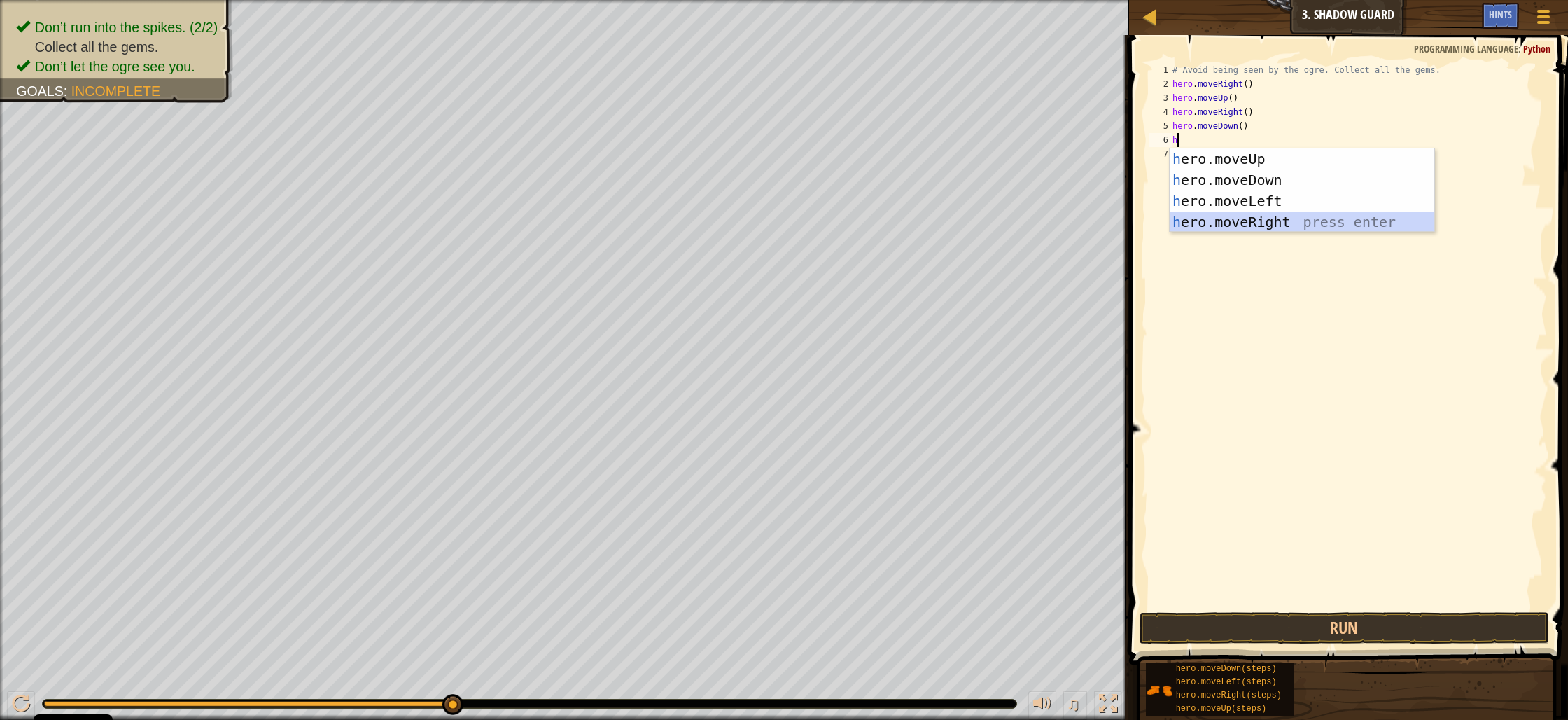
click at [1227, 228] on div "h ero.moveUp press enter h ero.moveDown press enter h ero.moveLeft press enter …" at bounding box center [1301, 211] width 265 height 126
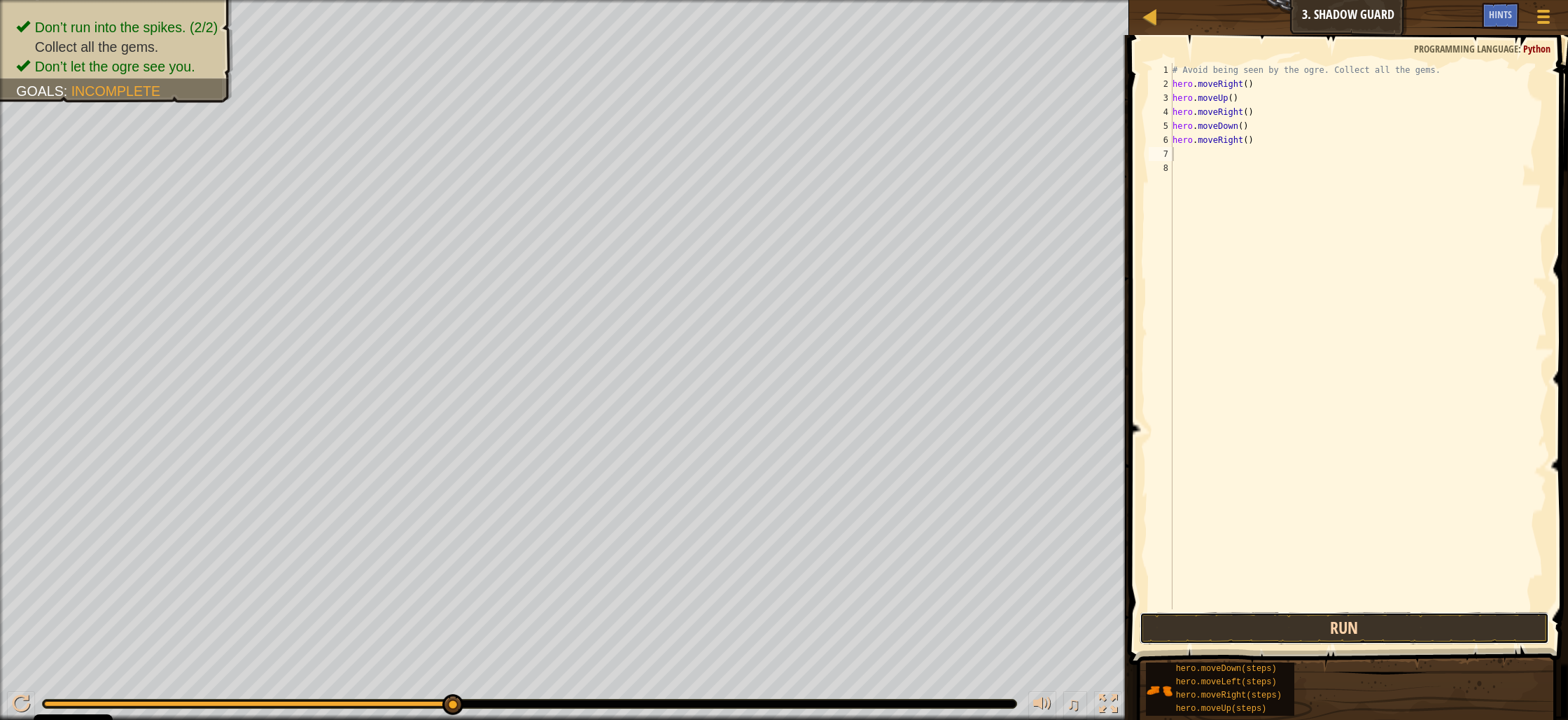
click at [1403, 625] on button "Run" at bounding box center [1345, 628] width 409 height 32
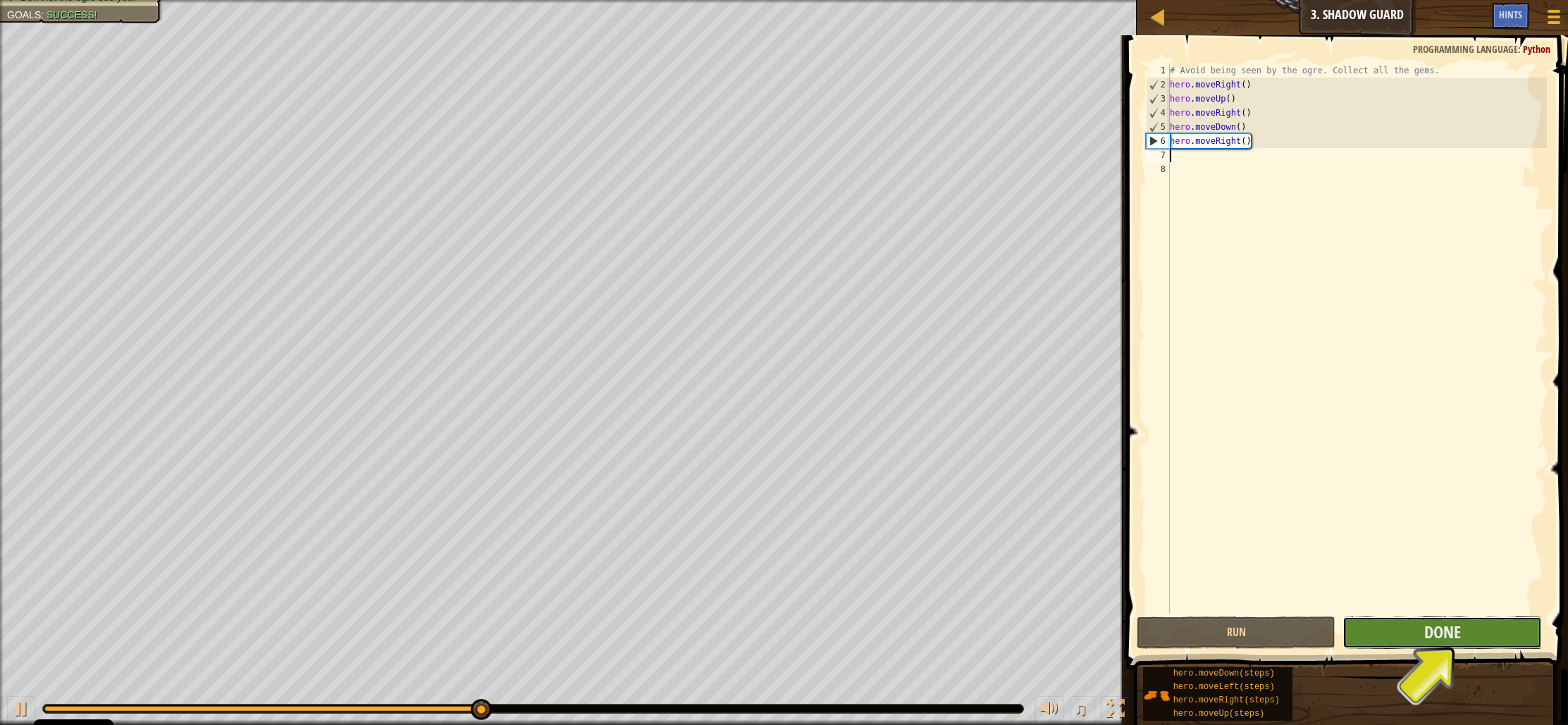
click at [1420, 640] on button "Done" at bounding box center [1441, 632] width 199 height 33
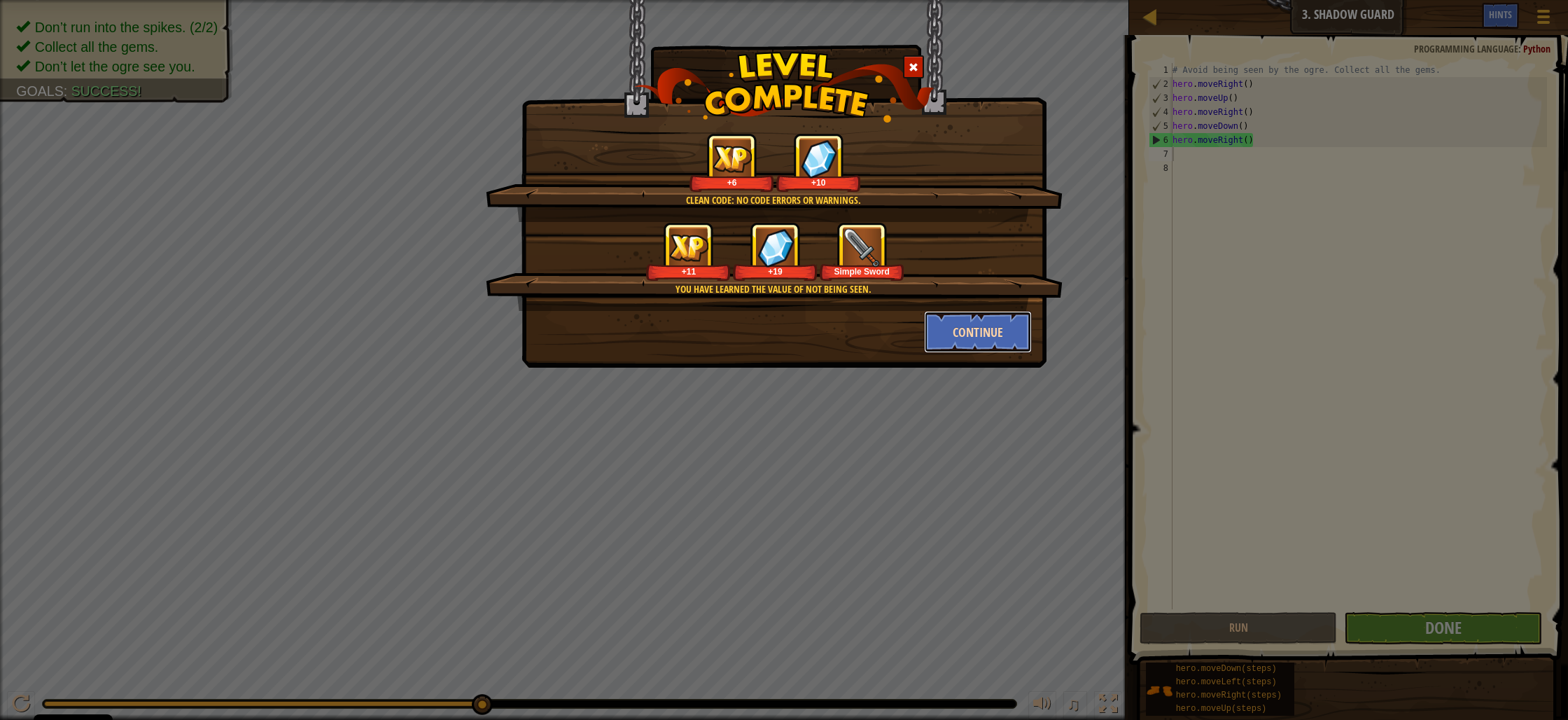
click at [983, 349] on button "Continue" at bounding box center [979, 331] width 108 height 42
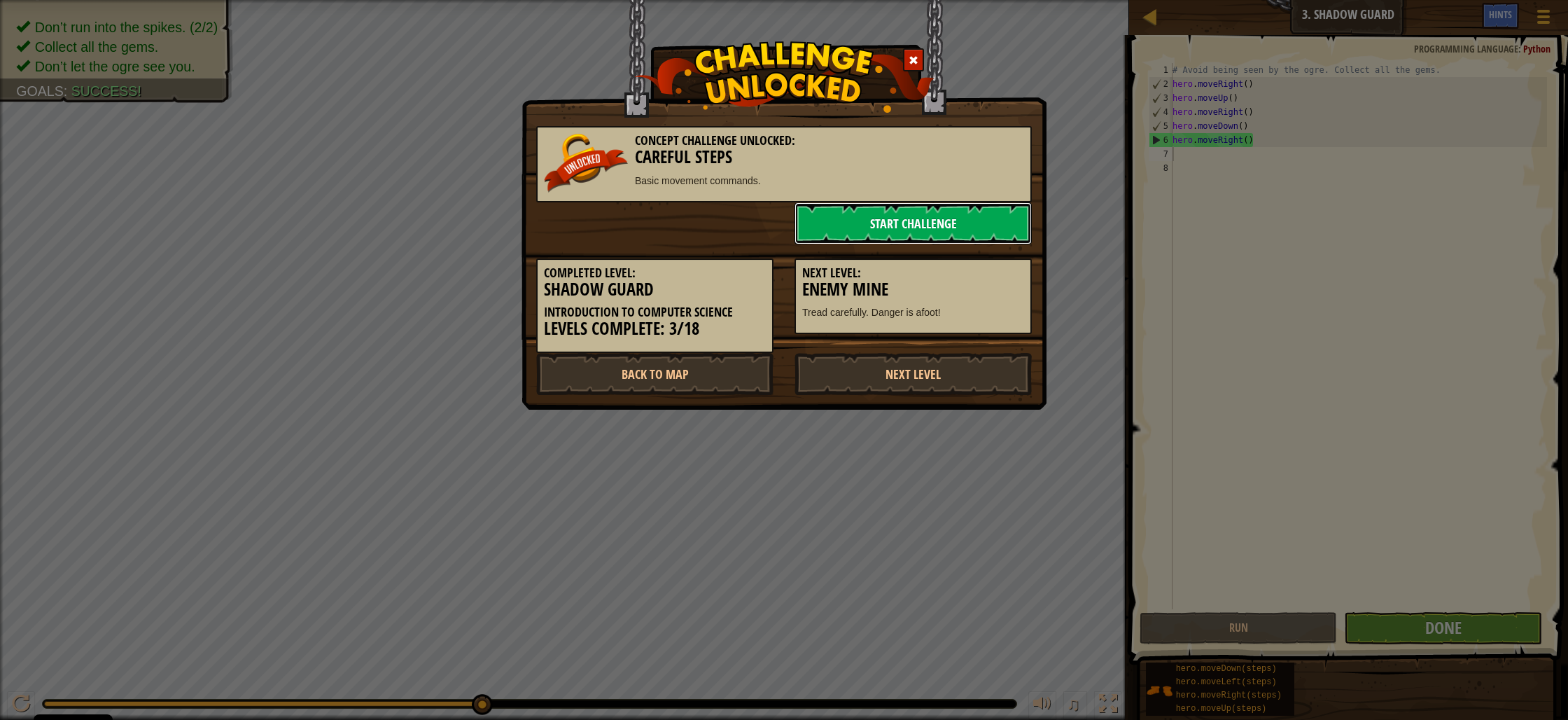
click at [882, 221] on link "Start Challenge" at bounding box center [913, 223] width 237 height 42
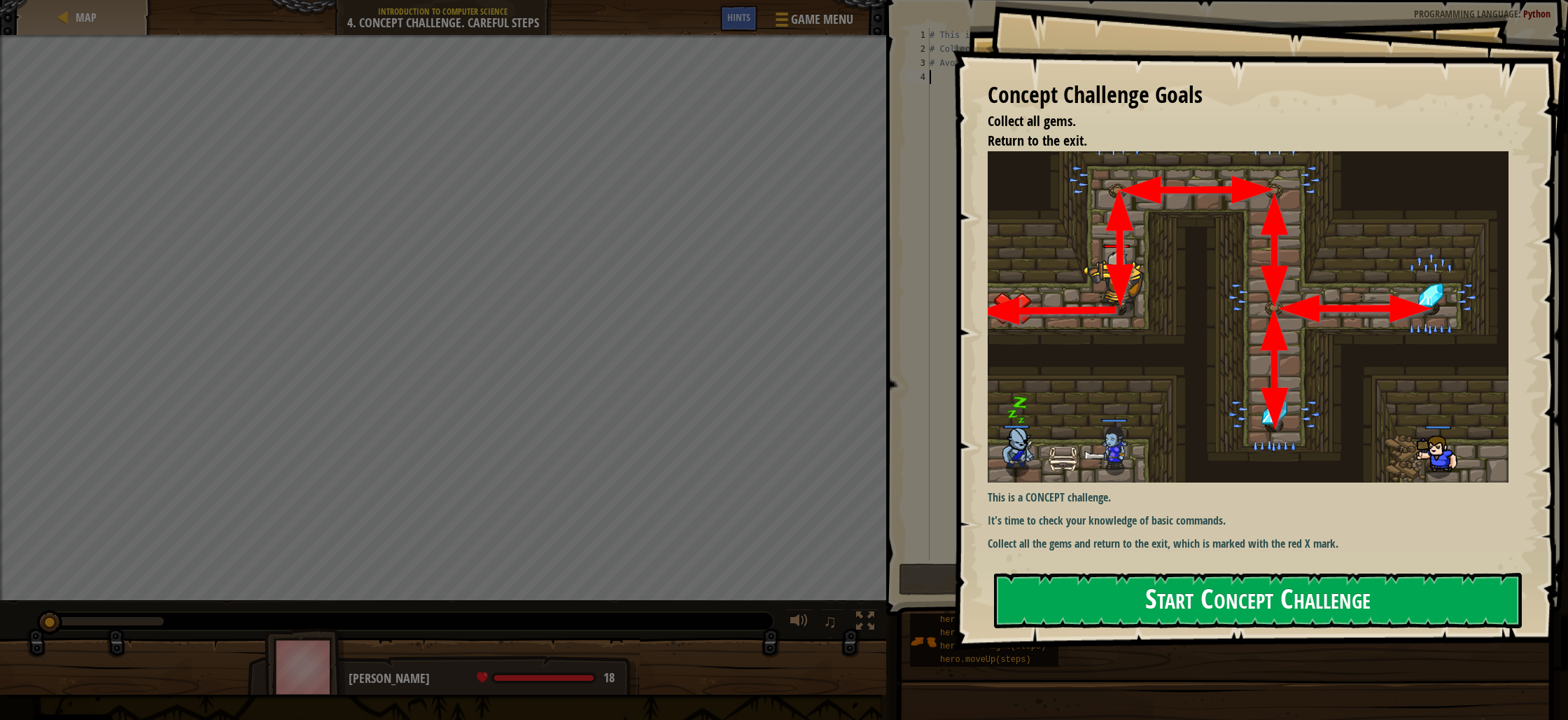
click at [1095, 303] on div "Concept Challenge Goals Collect all gems. Return to the exit. This is a CONCEPT…" at bounding box center [1261, 325] width 616 height 650
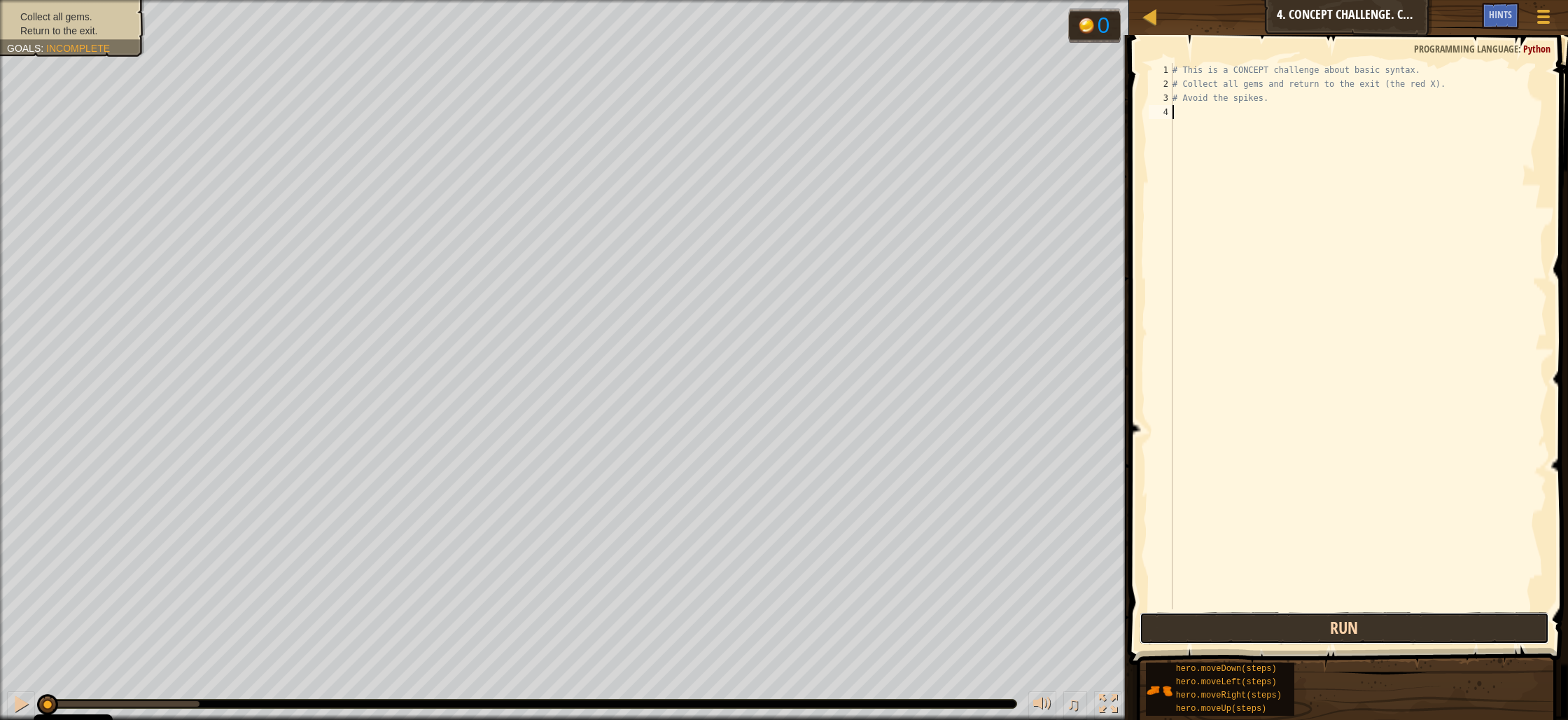
click at [1233, 635] on button "Run" at bounding box center [1345, 628] width 409 height 32
type textarea "h"
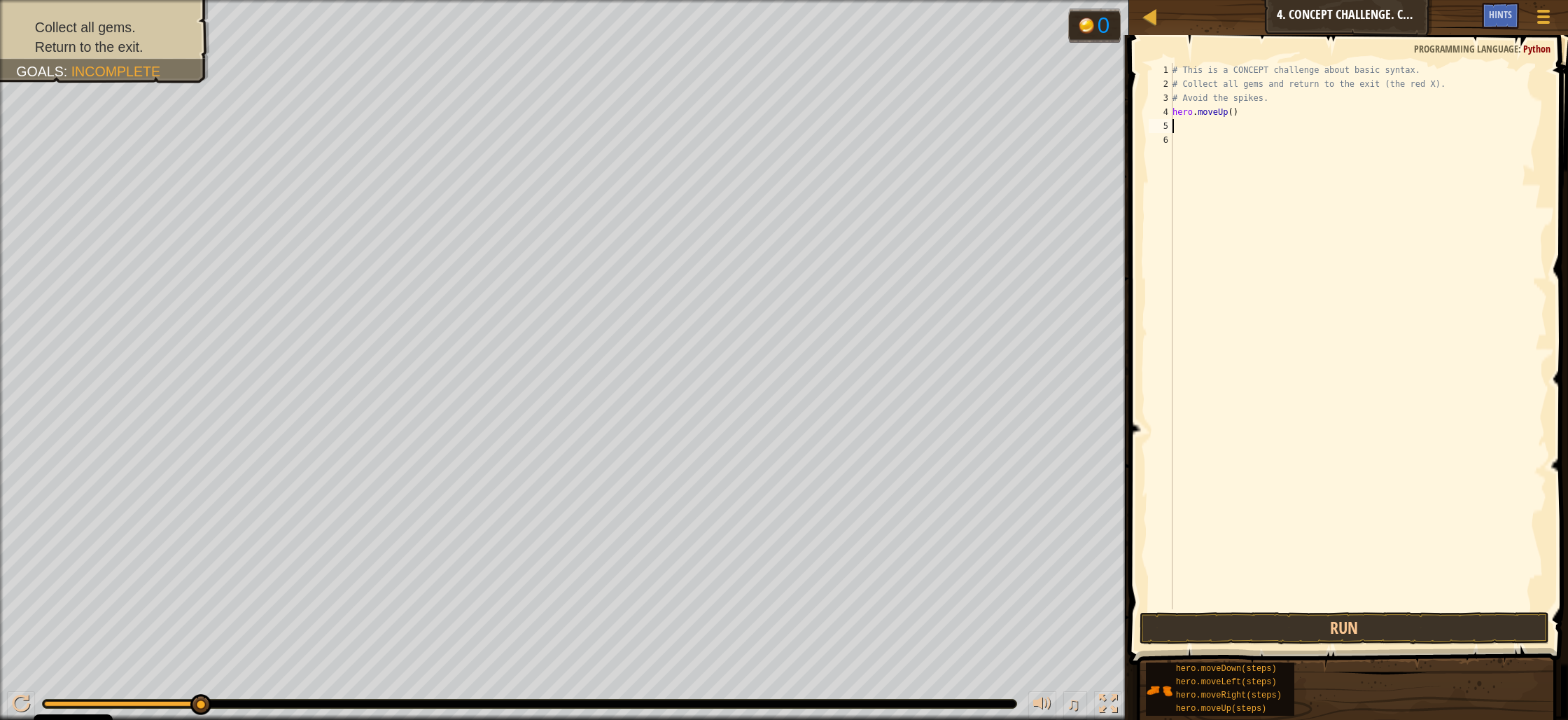
type textarea "h"
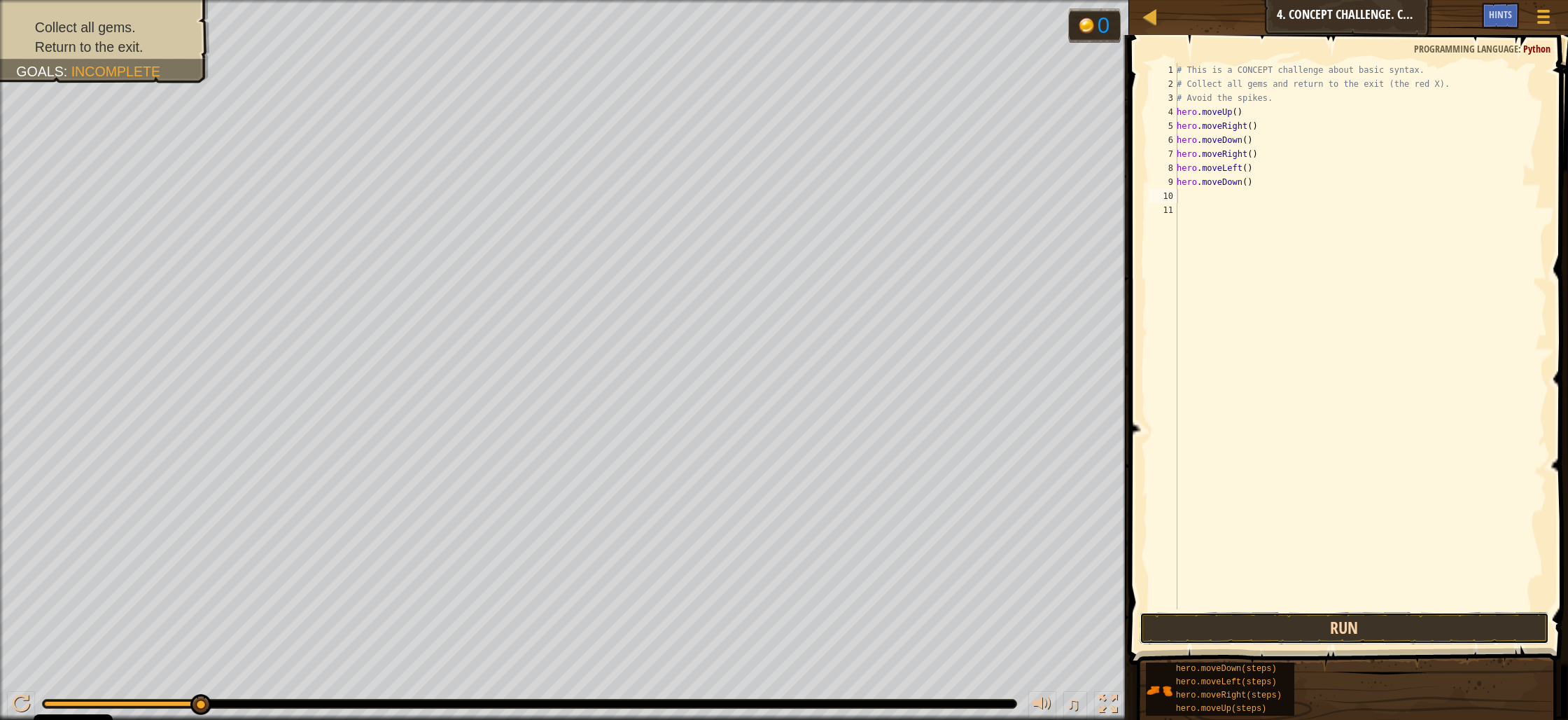
click at [1303, 624] on button "Run" at bounding box center [1345, 628] width 409 height 32
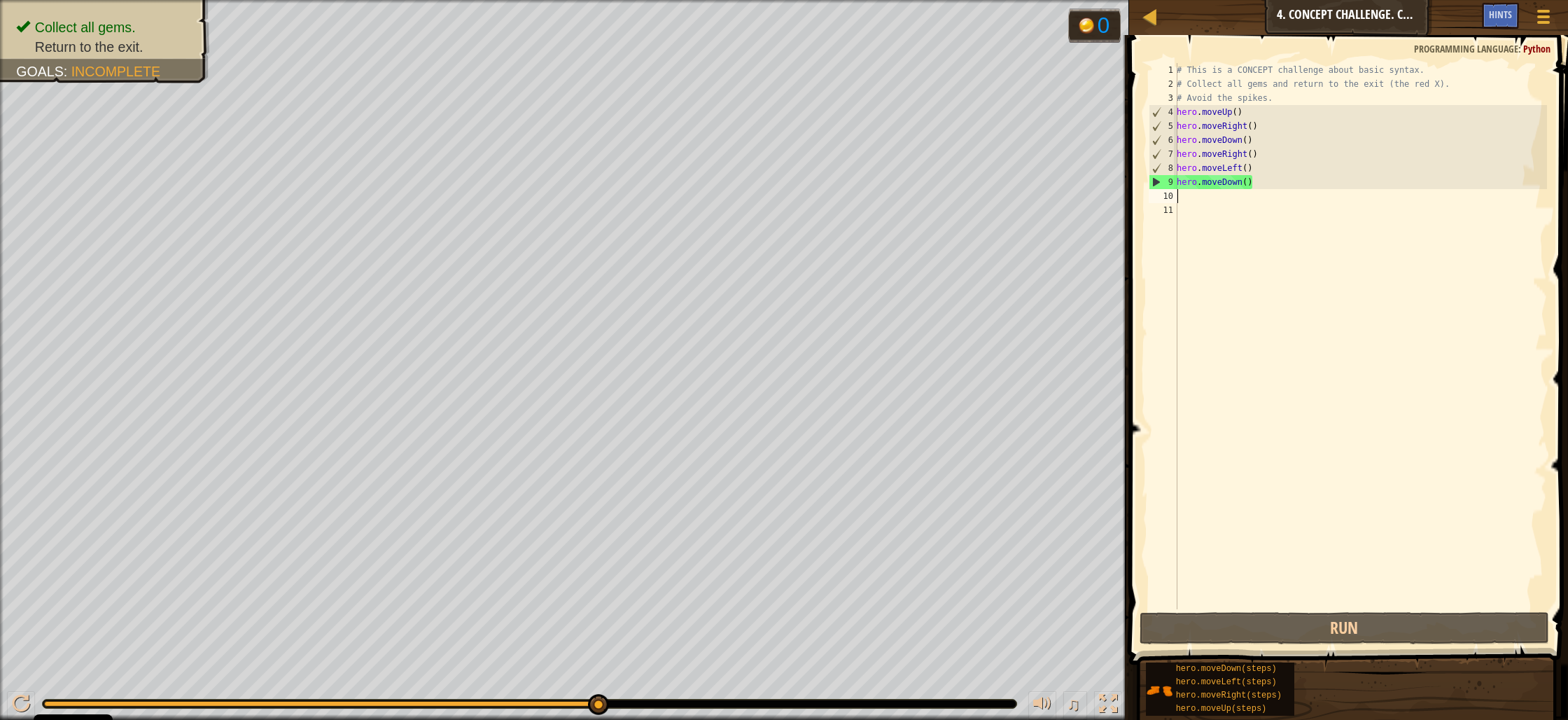
type textarea "h"
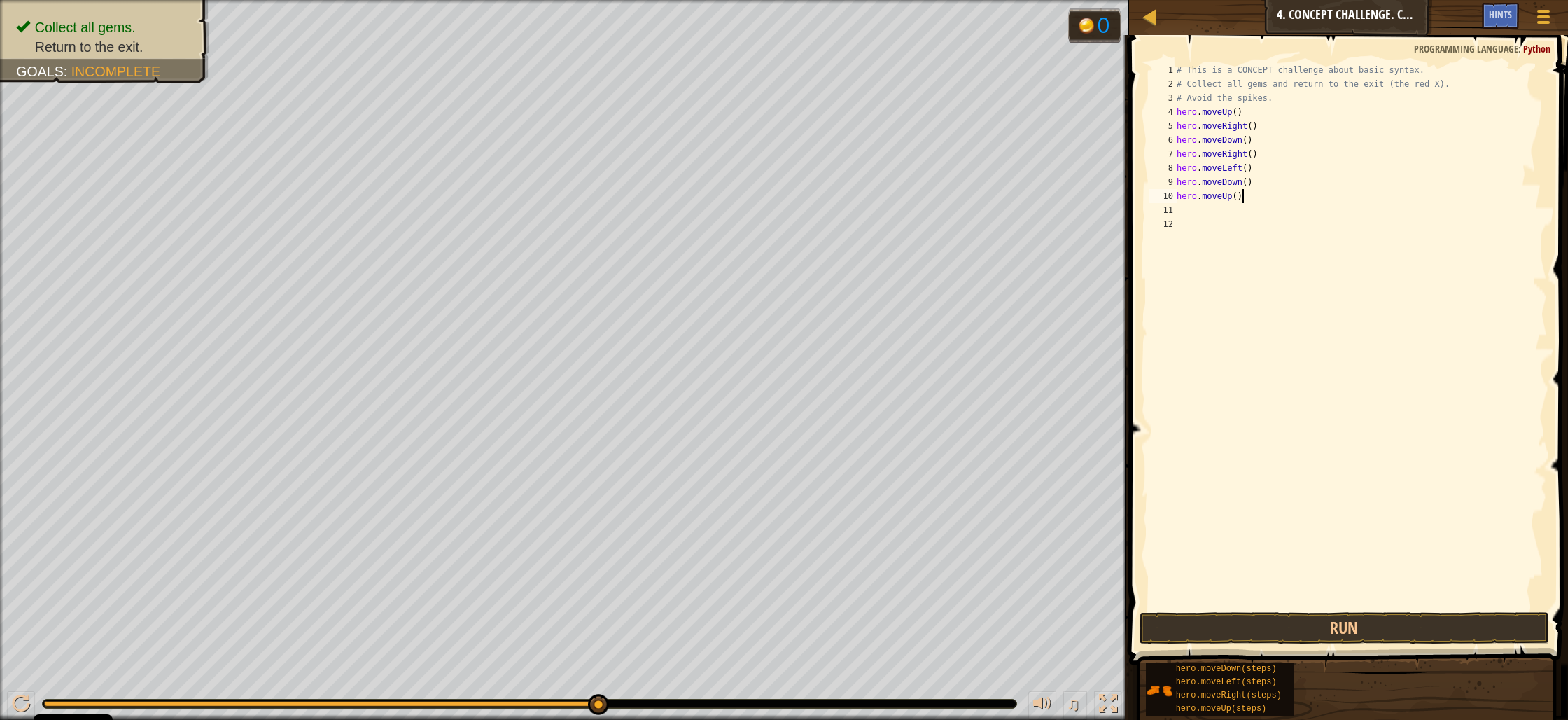
click at [1241, 198] on div "# This is a CONCEPT challenge about basic syntax. # Collect all gems and return…" at bounding box center [1360, 350] width 373 height 574
type textarea "hero.moveUp(2)"
click at [1192, 212] on div "# This is a CONCEPT challenge about basic syntax. # Collect all gems and return…" at bounding box center [1360, 350] width 373 height 574
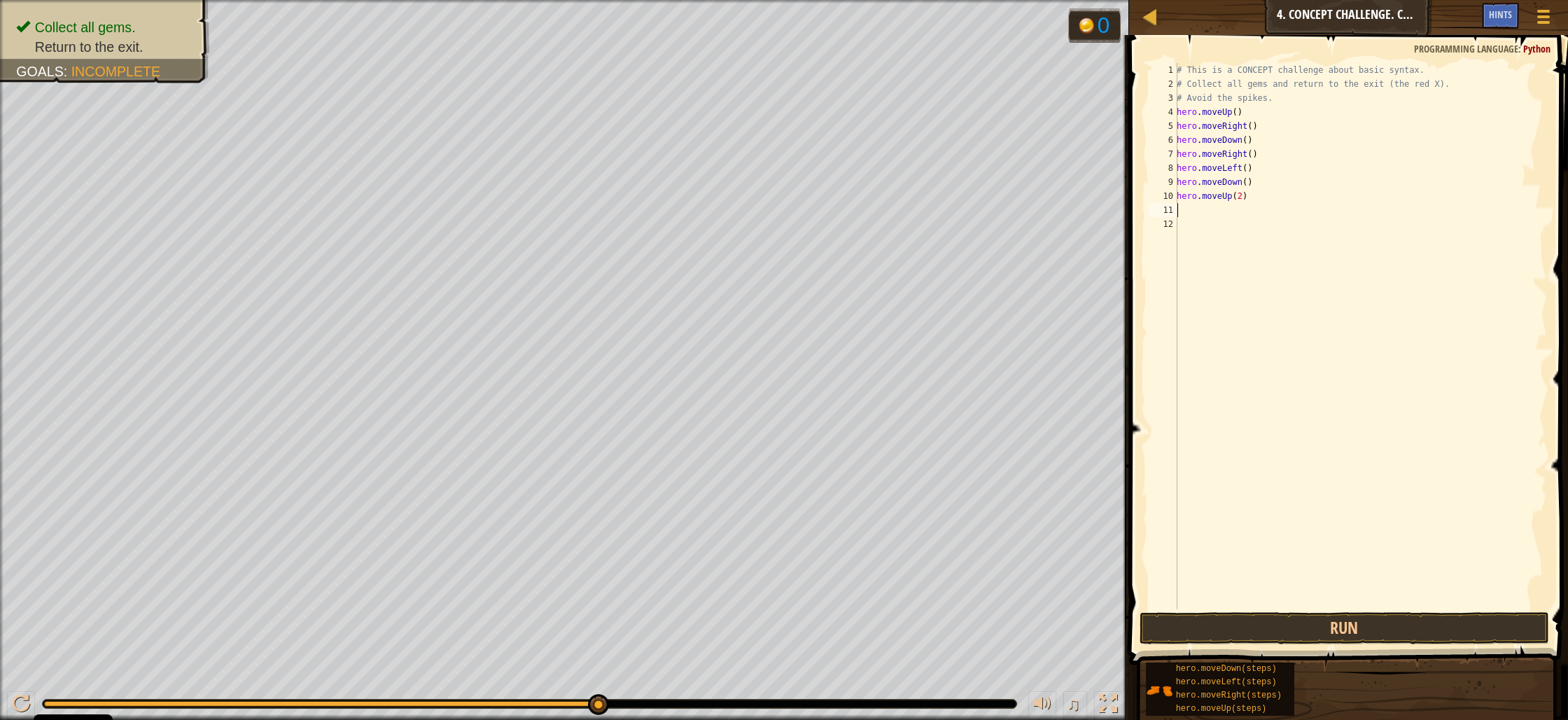
type textarea "h"
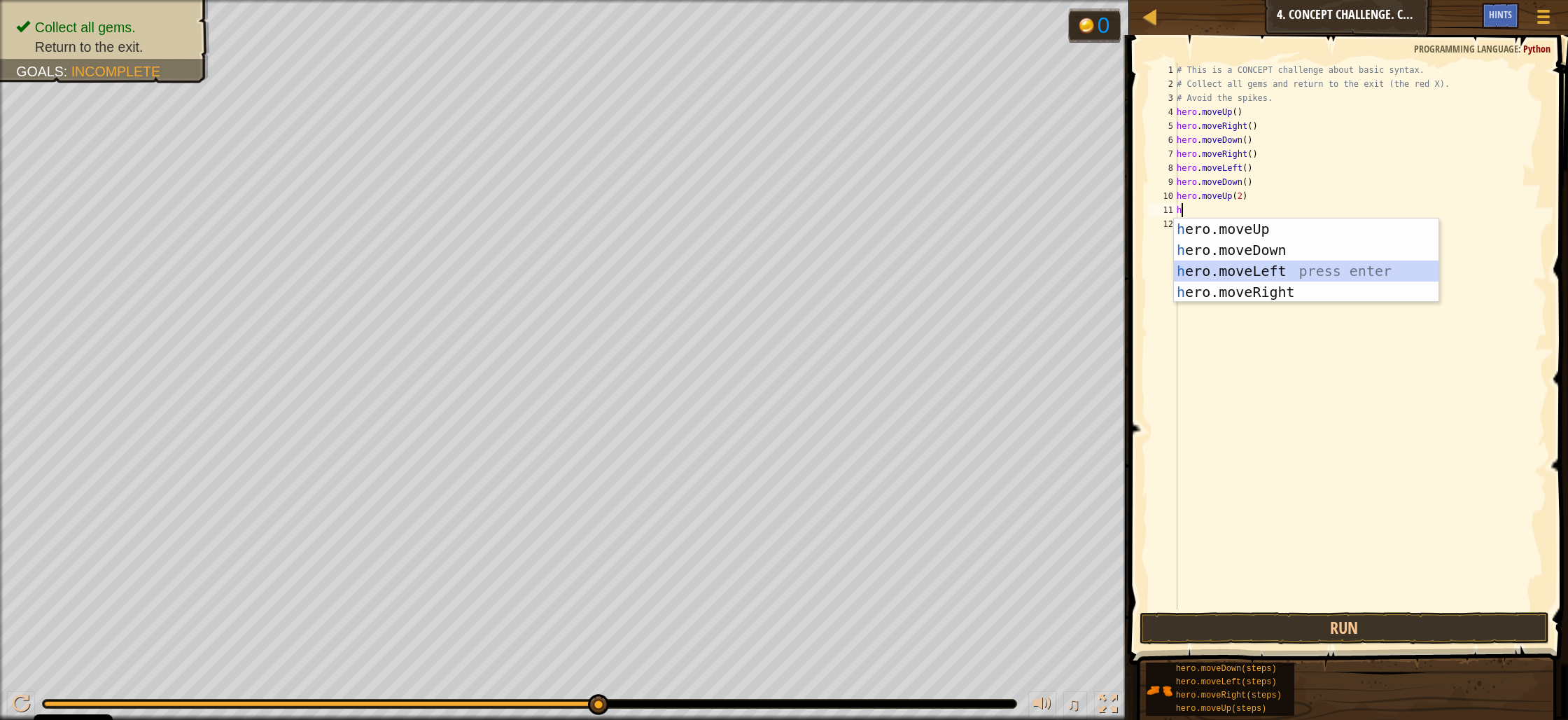
click at [1209, 265] on div "h ero.moveUp press enter h ero.moveDown press enter h ero.moveLeft press enter …" at bounding box center [1306, 281] width 265 height 126
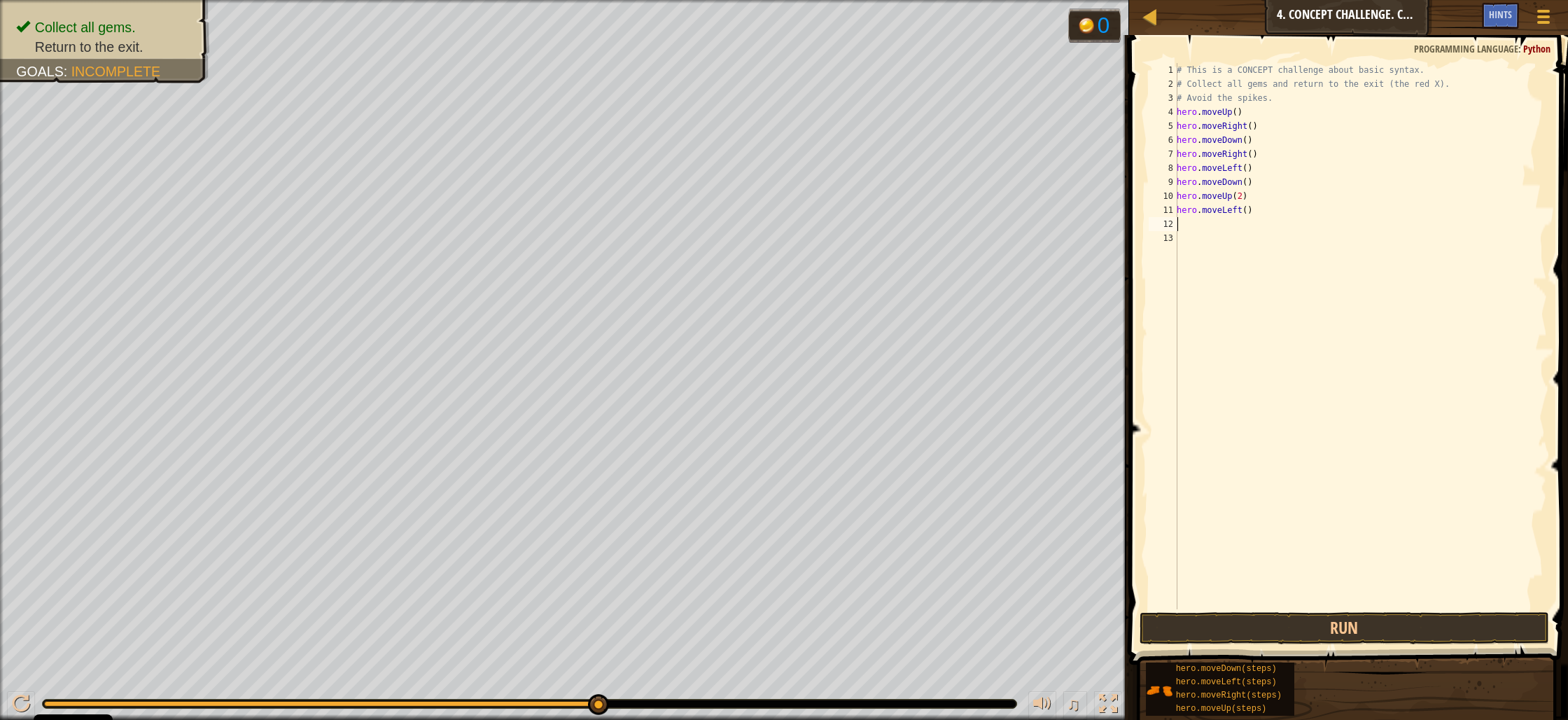
type textarea "h"
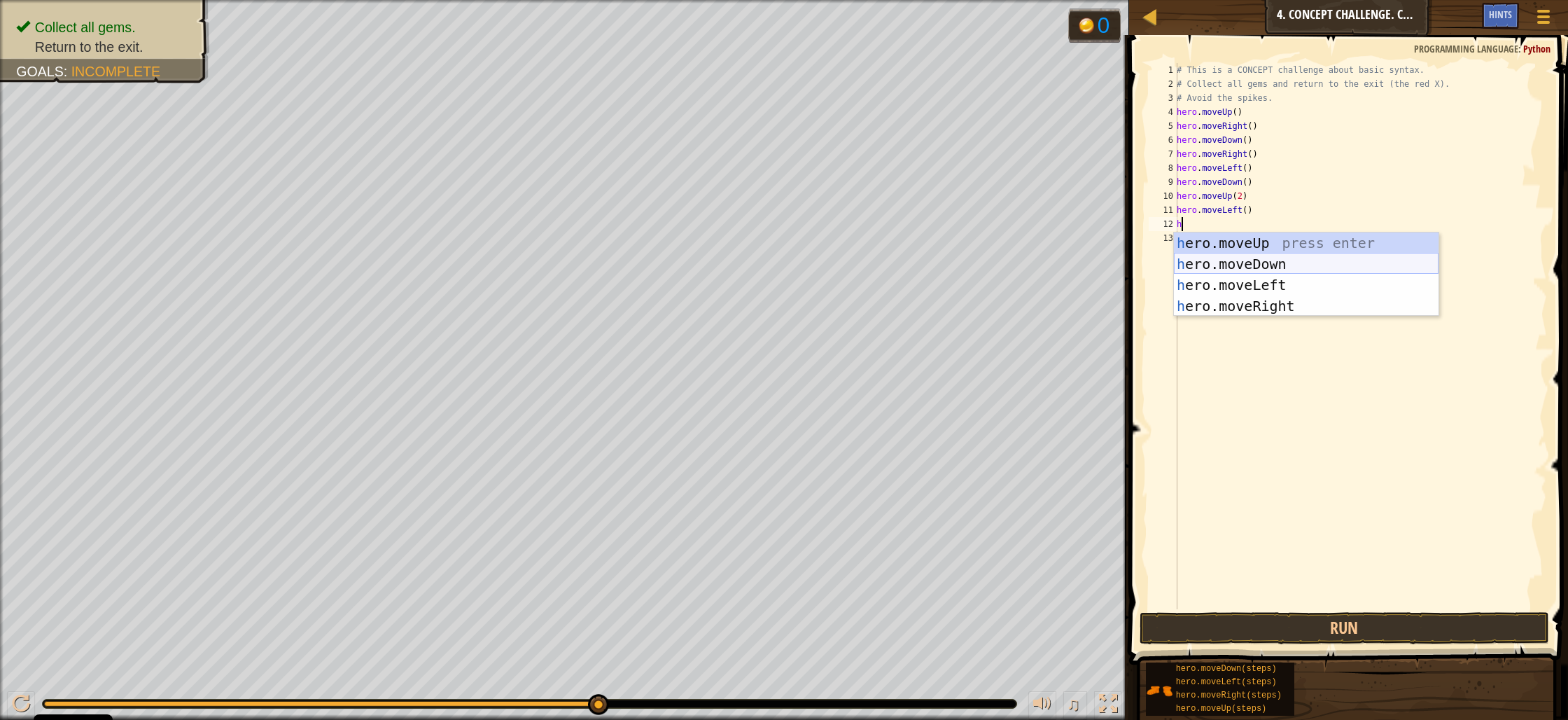
click at [1221, 266] on div "h ero.moveUp press enter h ero.moveDown press enter h ero.moveLeft press enter …" at bounding box center [1306, 295] width 265 height 126
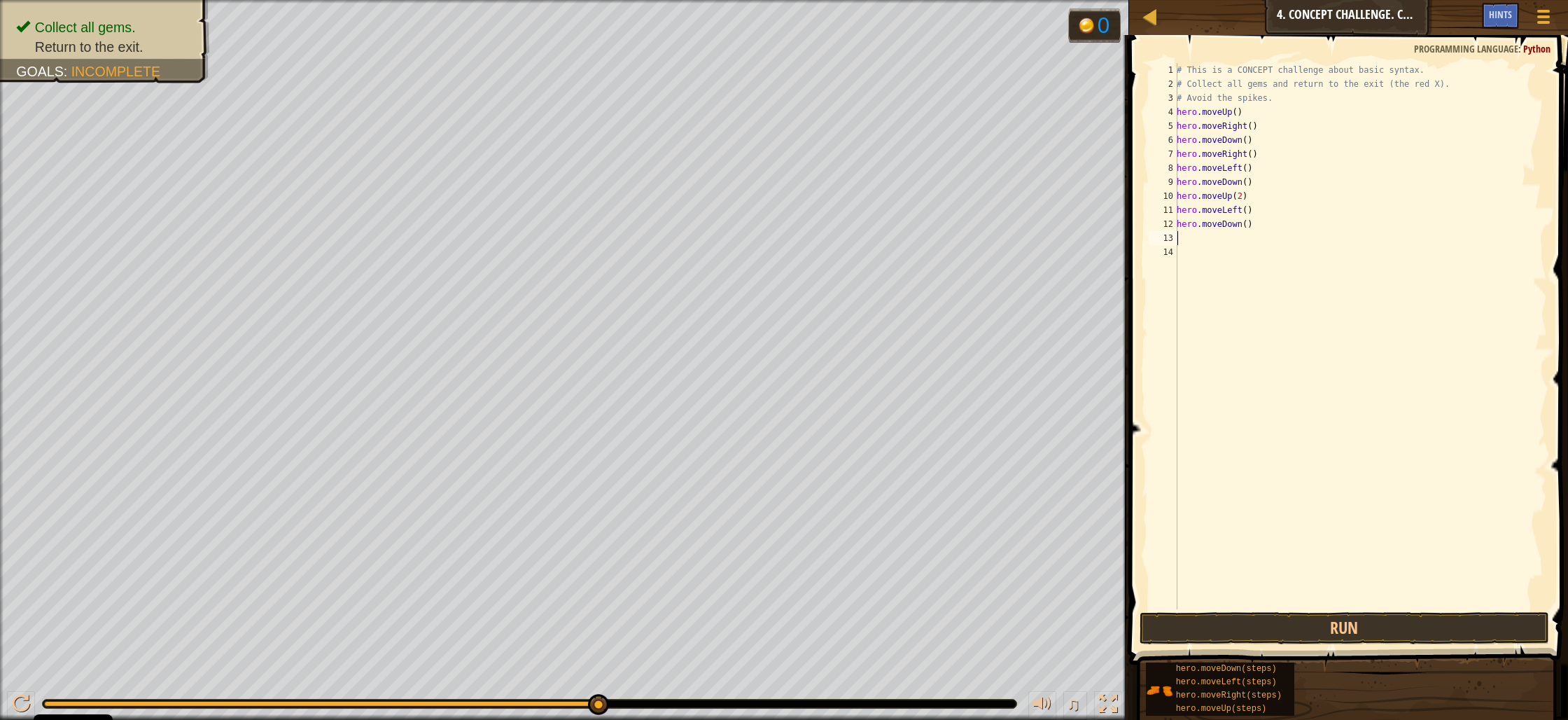
type textarea "h"
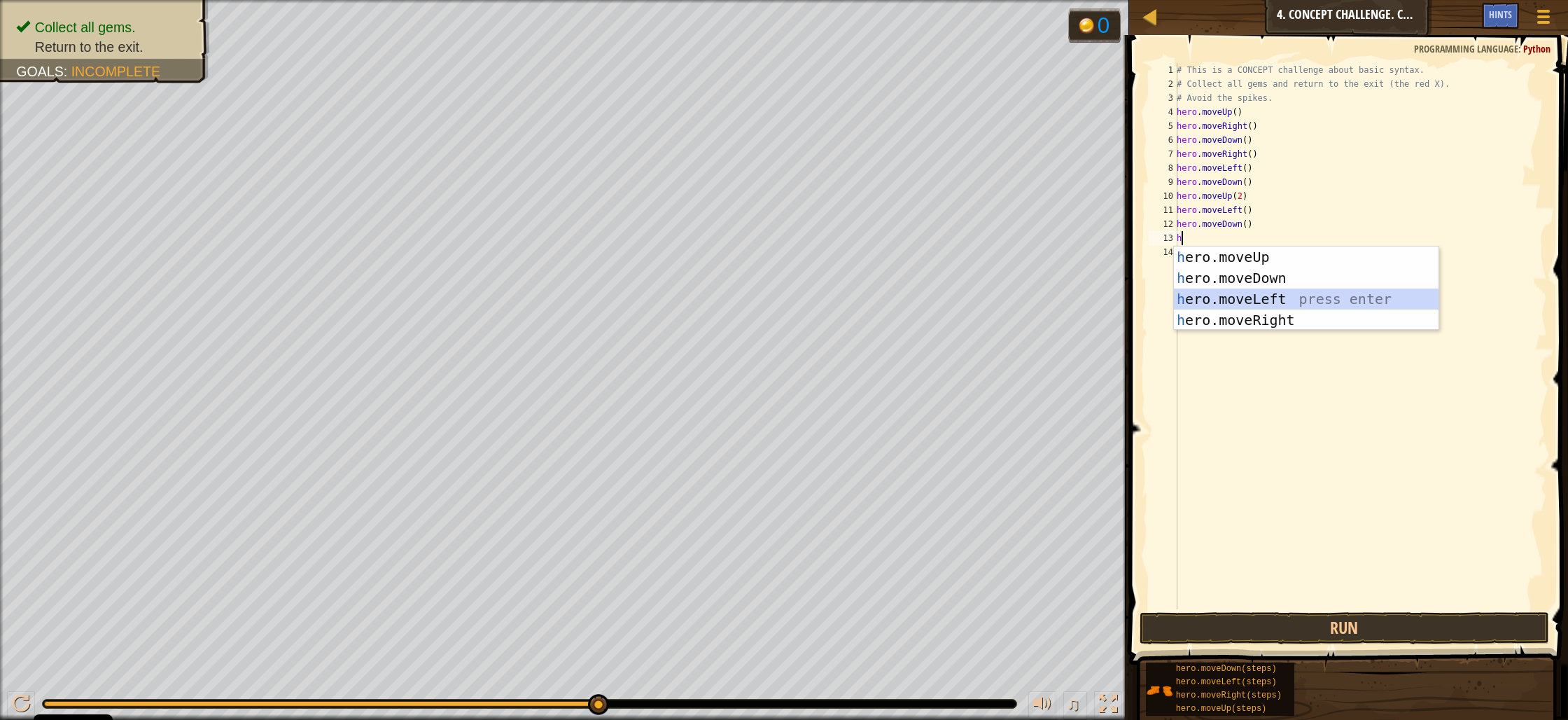
click at [1220, 296] on div "h ero.moveUp press enter h ero.moveDown press enter h ero.moveLeft press enter …" at bounding box center [1306, 310] width 265 height 126
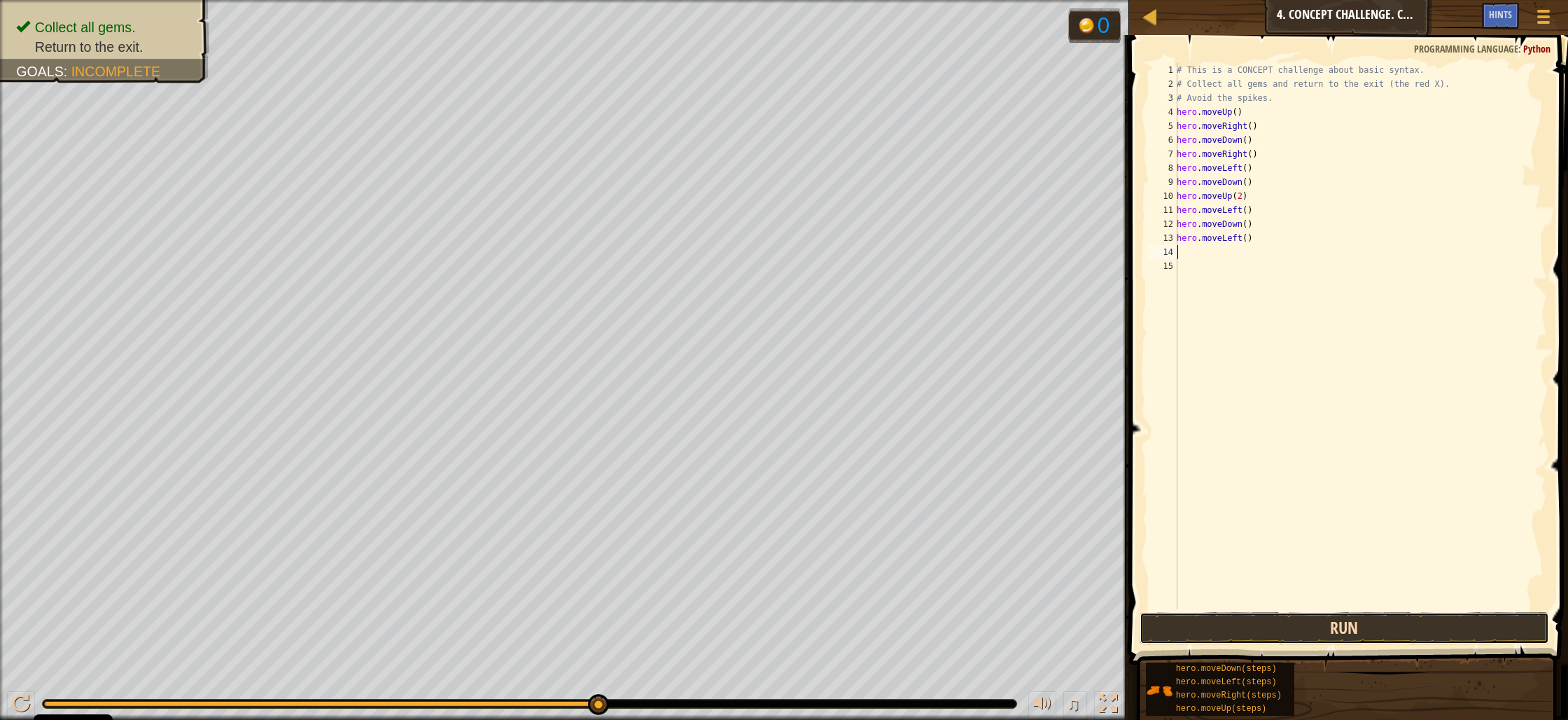
click at [1352, 635] on button "Run" at bounding box center [1345, 628] width 409 height 32
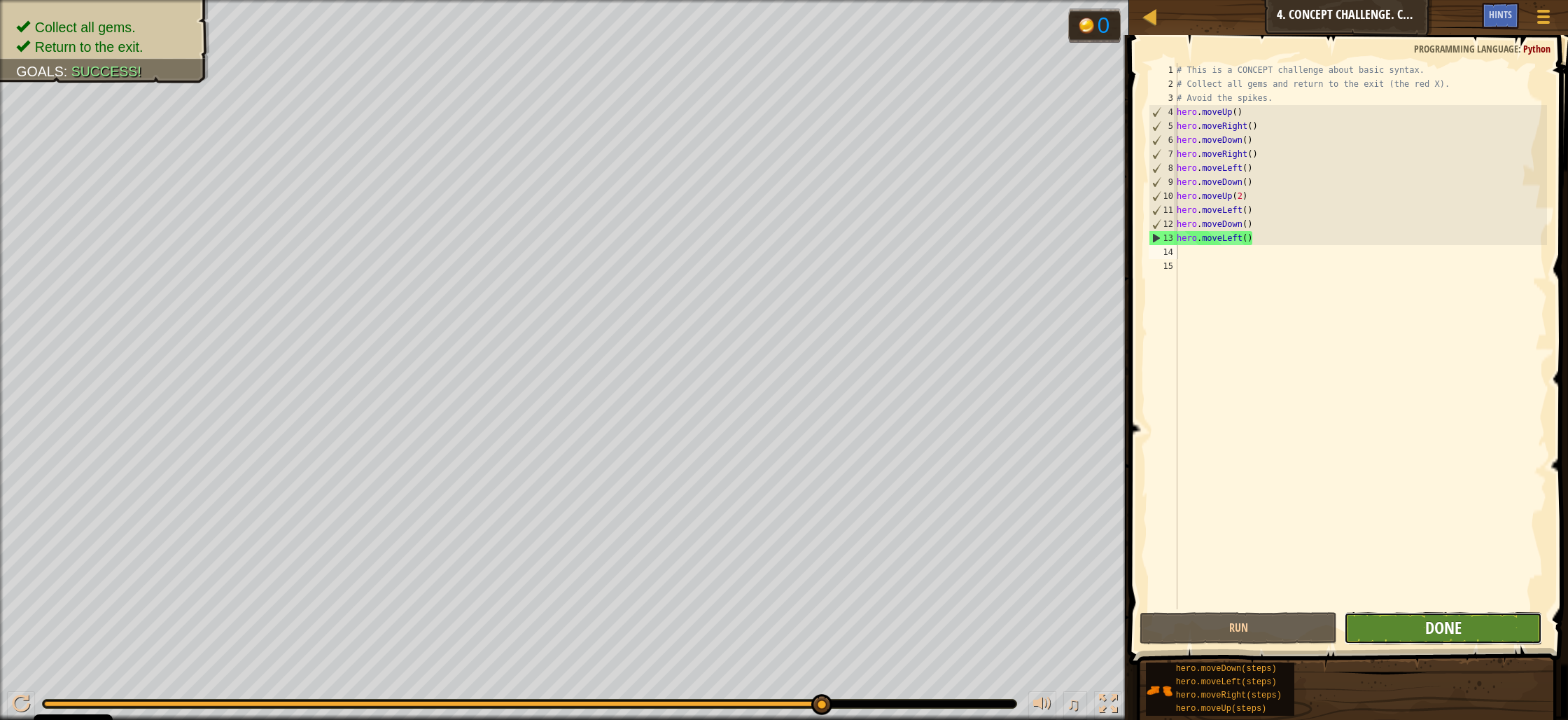
click at [1459, 630] on span "Done" at bounding box center [1443, 627] width 36 height 23
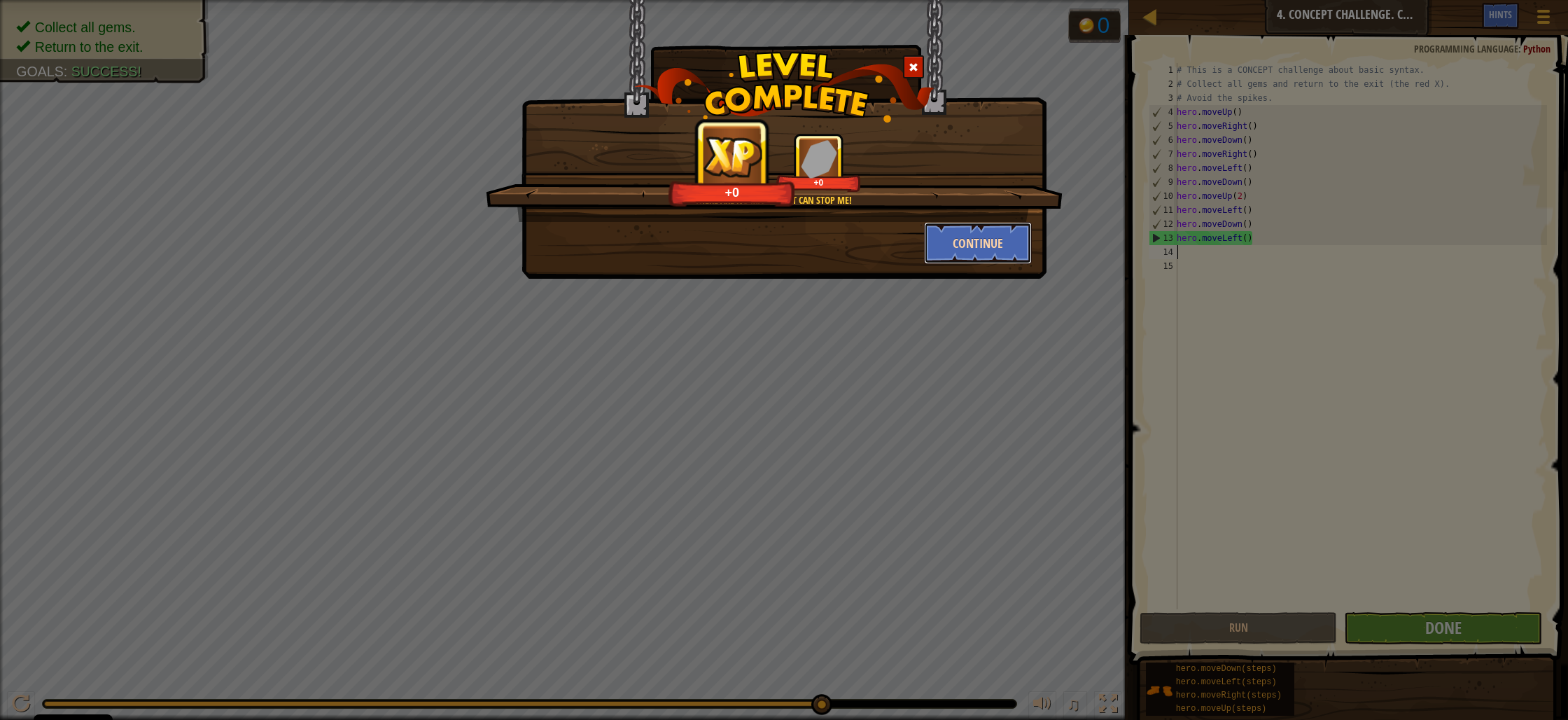
click at [990, 240] on button "Continue" at bounding box center [979, 243] width 108 height 42
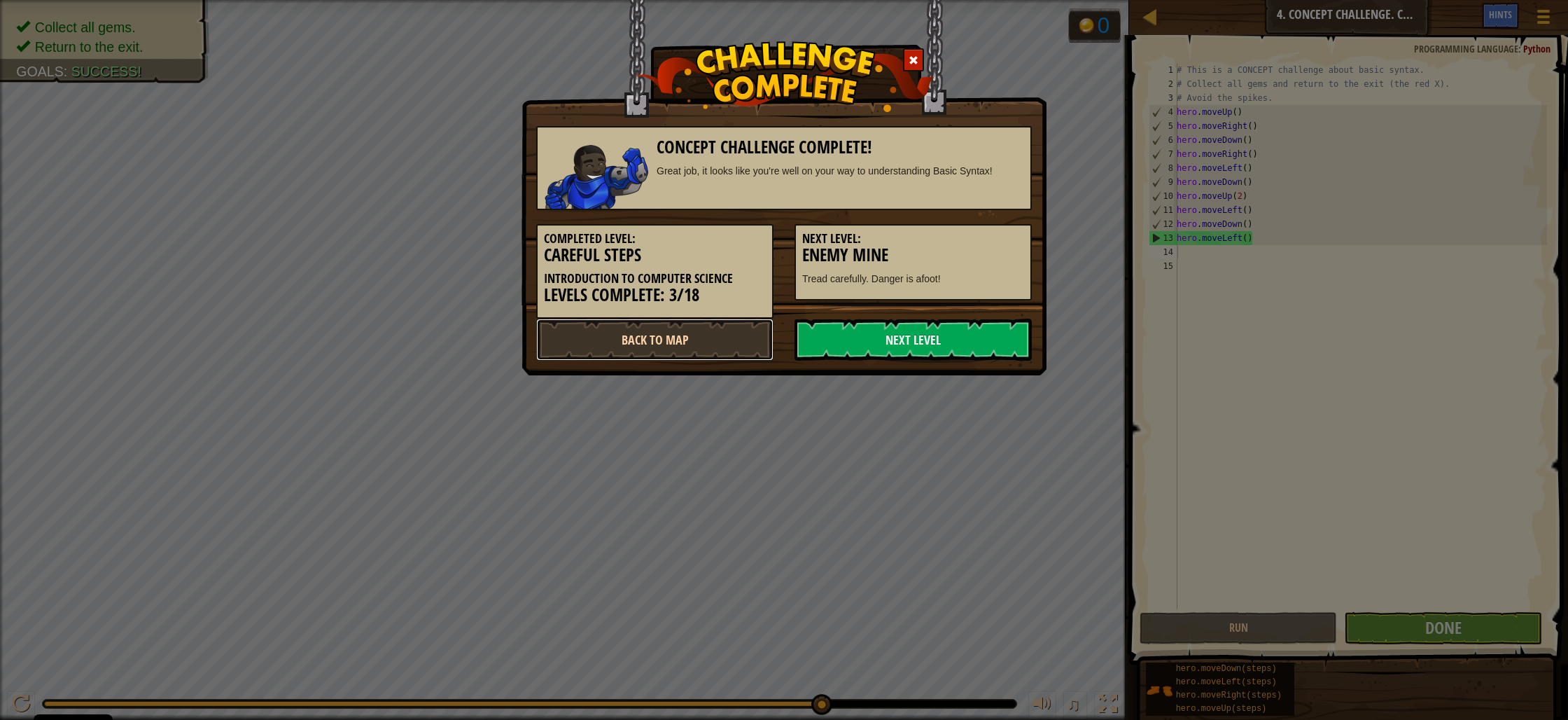
click at [755, 343] on link "Back to Map" at bounding box center [654, 339] width 237 height 42
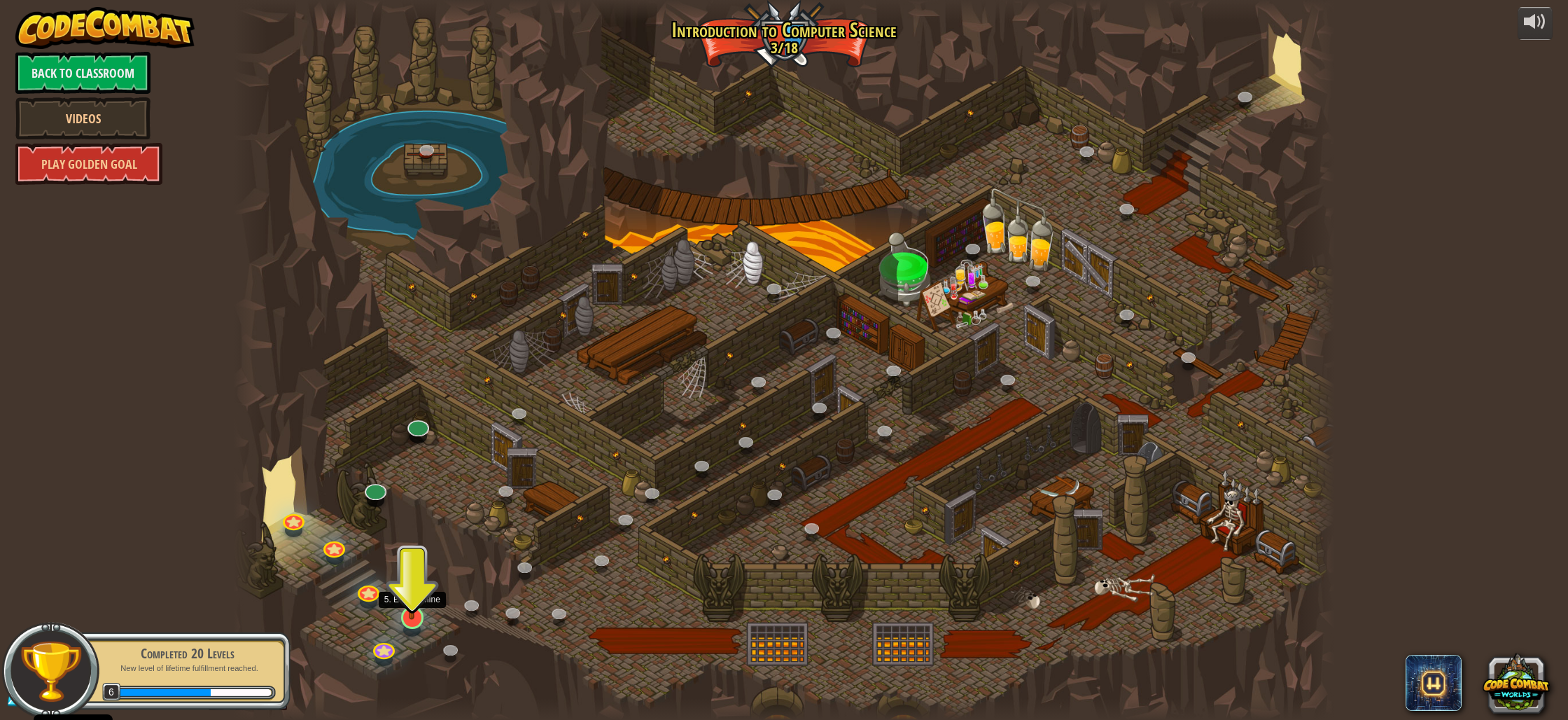
click at [417, 614] on img at bounding box center [412, 584] width 30 height 69
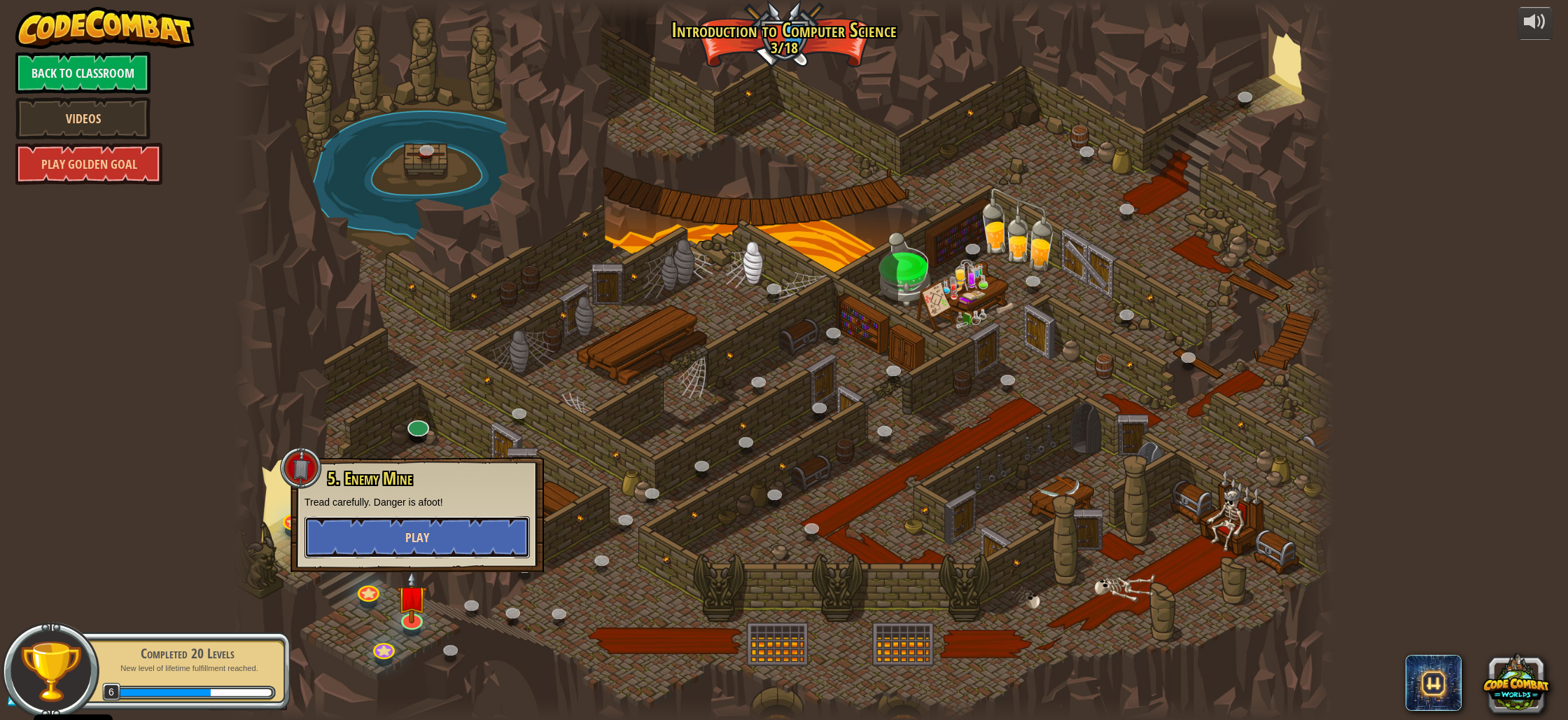
click at [417, 546] on button "Play" at bounding box center [417, 537] width 225 height 42
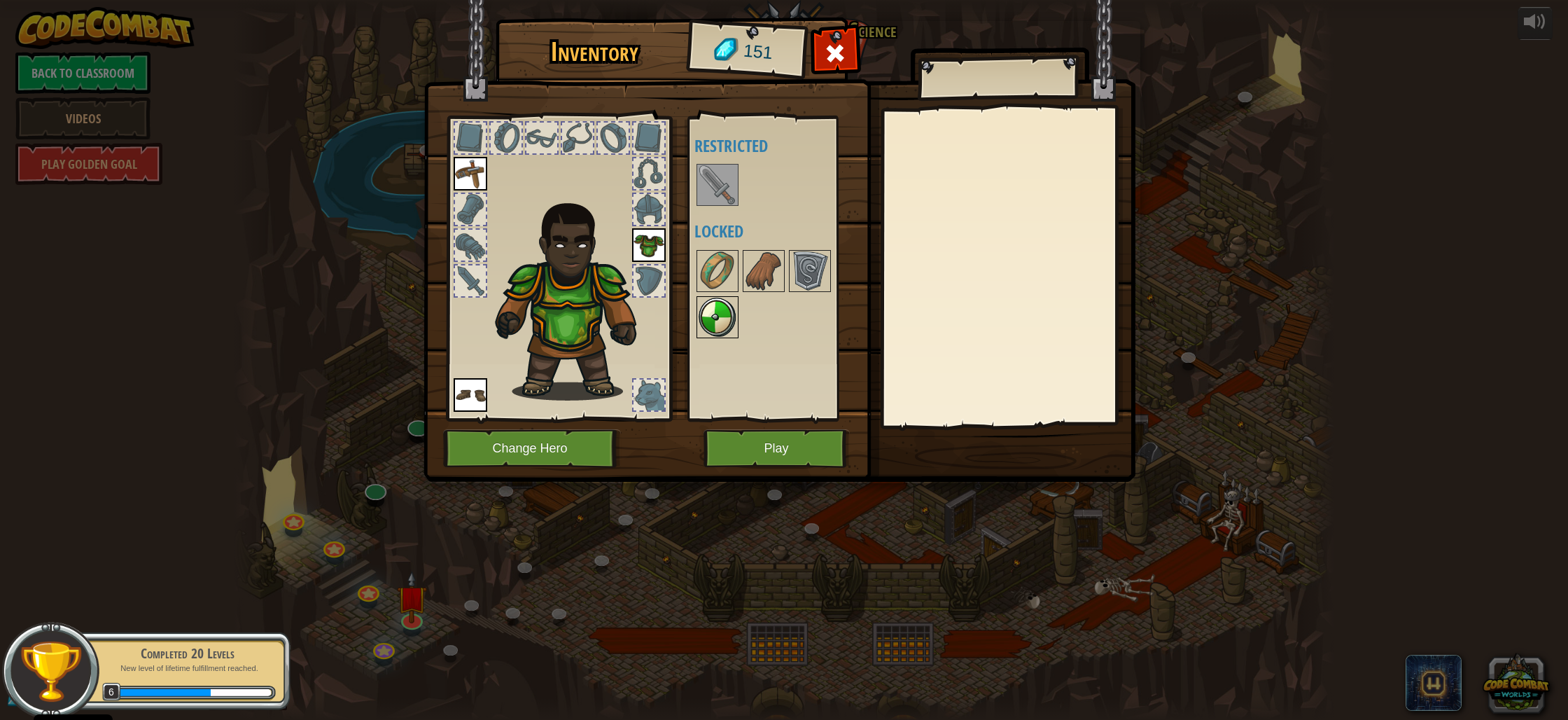
drag, startPoint x: 715, startPoint y: 325, endPoint x: 707, endPoint y: 309, distance: 17.9
click at [715, 325] on img at bounding box center [718, 318] width 39 height 39
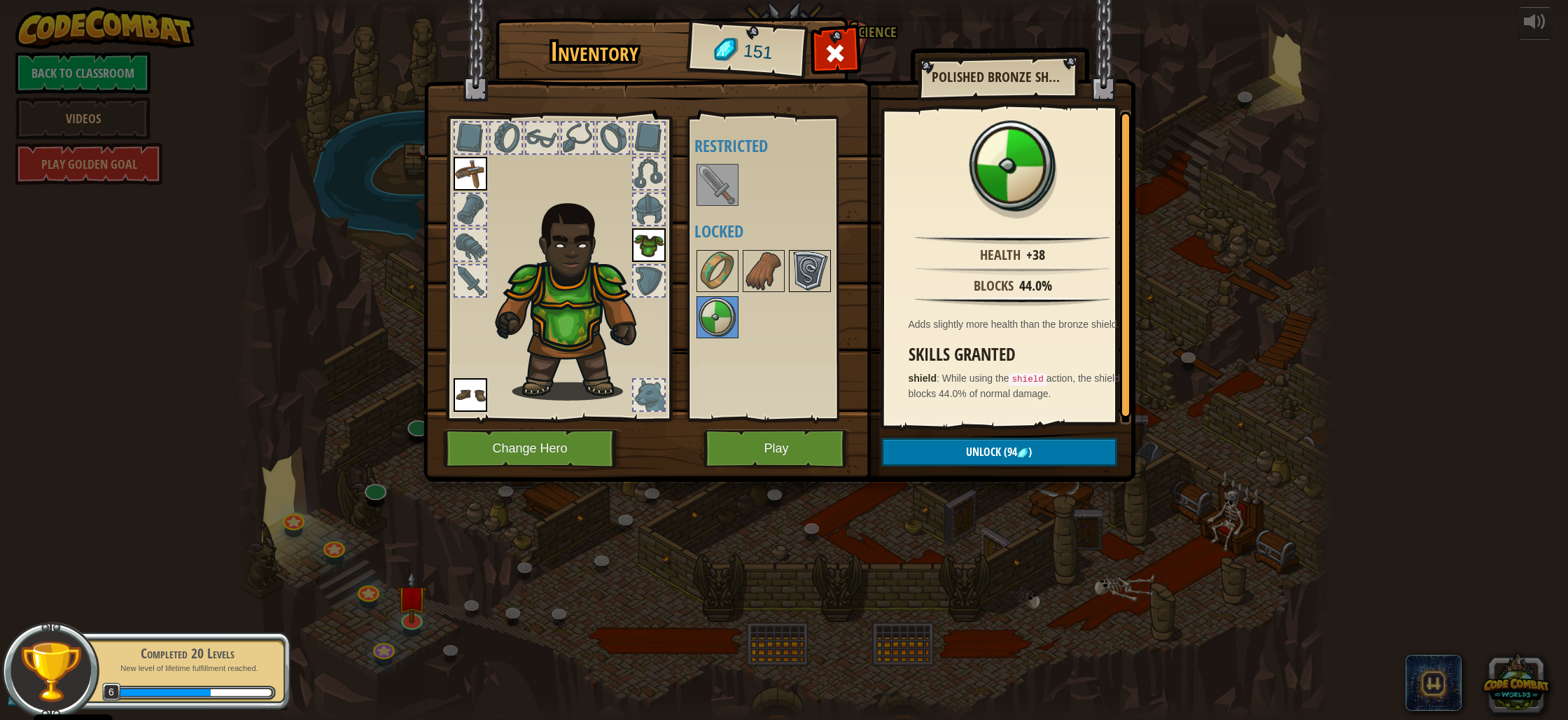
click at [810, 275] on img at bounding box center [811, 271] width 39 height 39
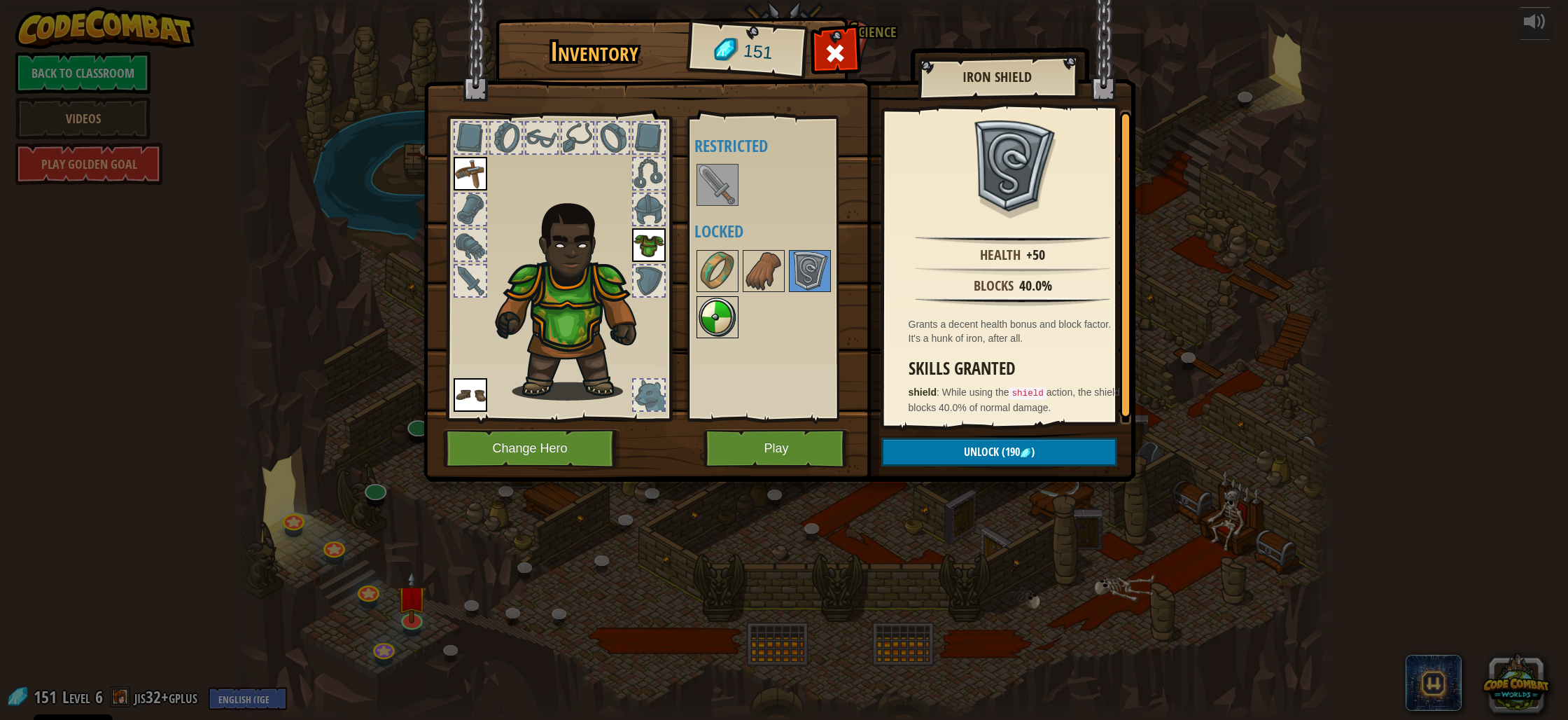
click at [713, 315] on img at bounding box center [718, 318] width 39 height 39
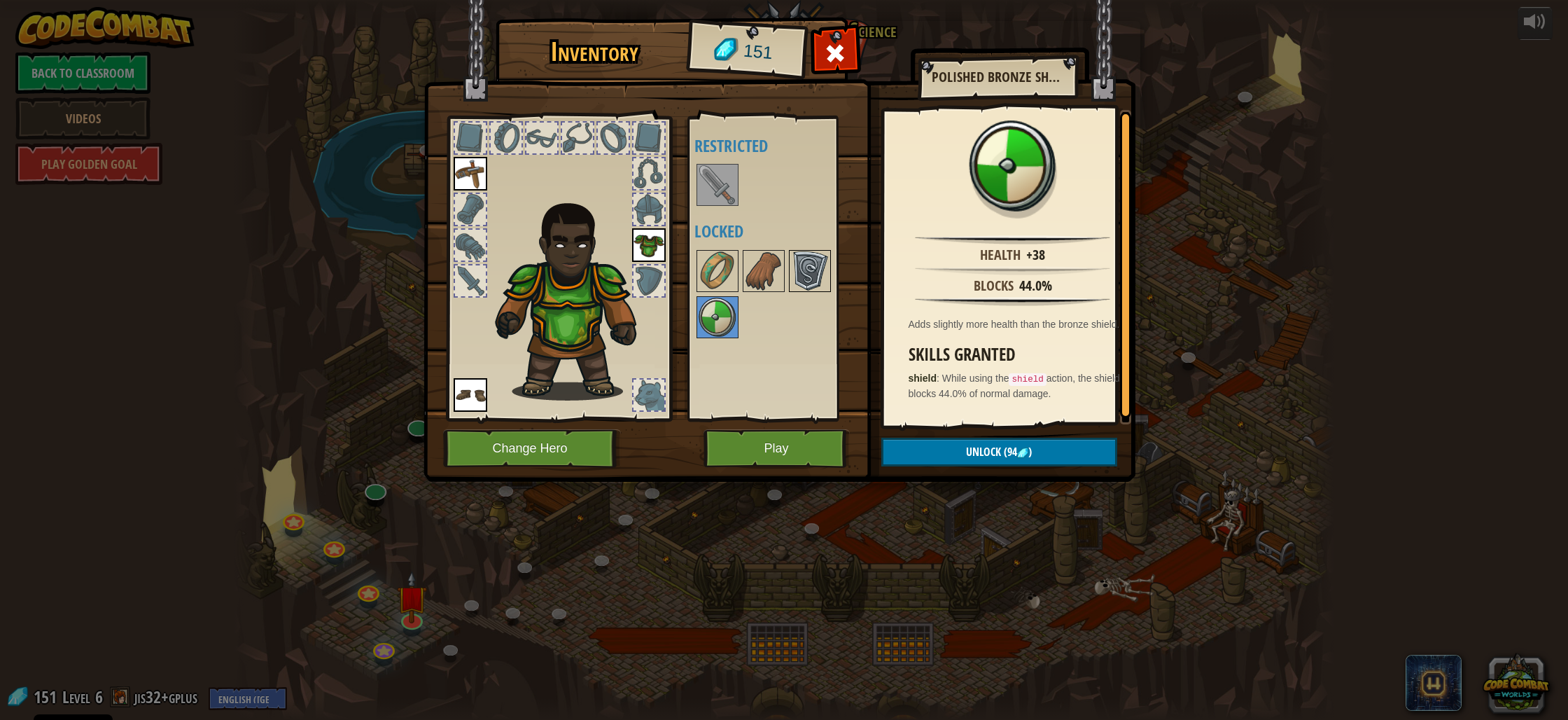
click at [822, 268] on img at bounding box center [811, 271] width 39 height 39
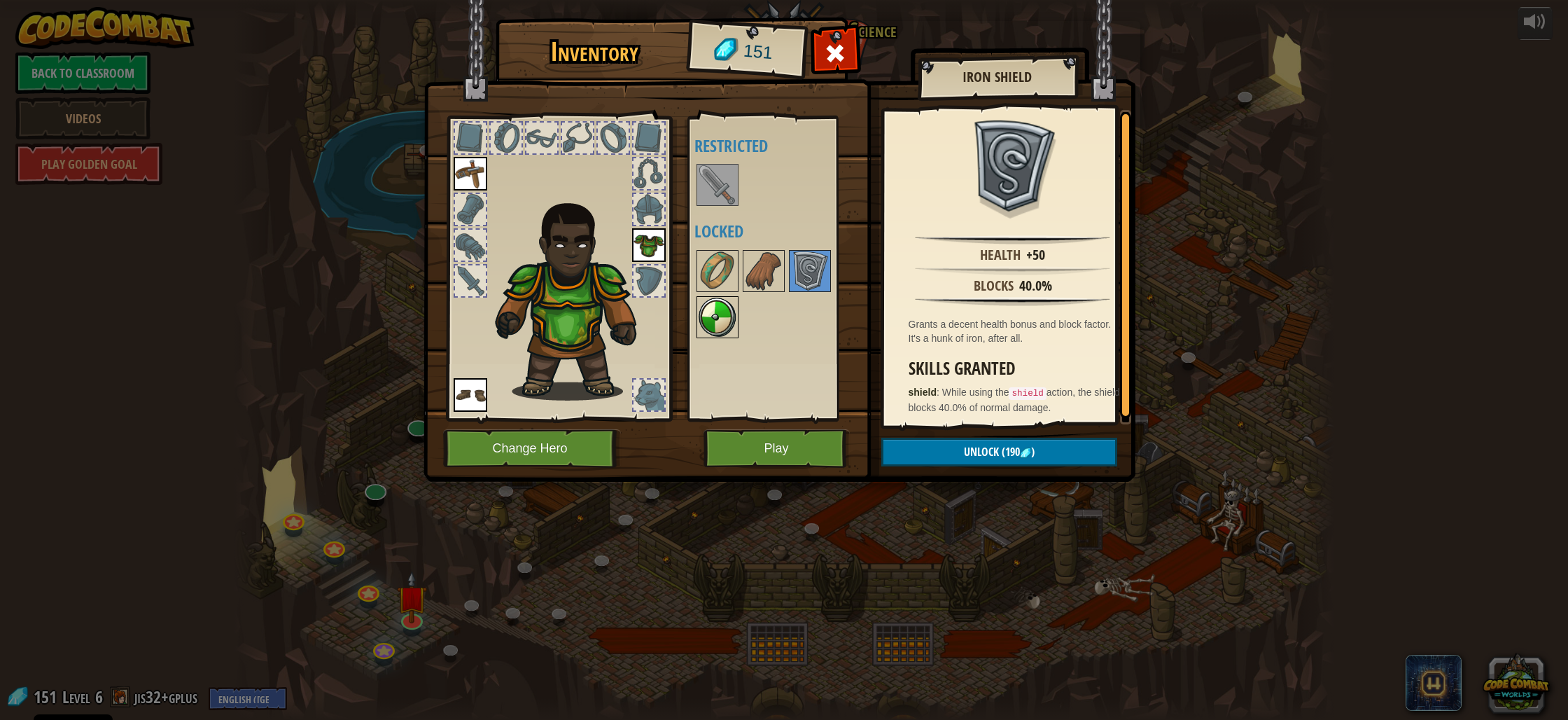
click at [737, 313] on img at bounding box center [718, 318] width 39 height 39
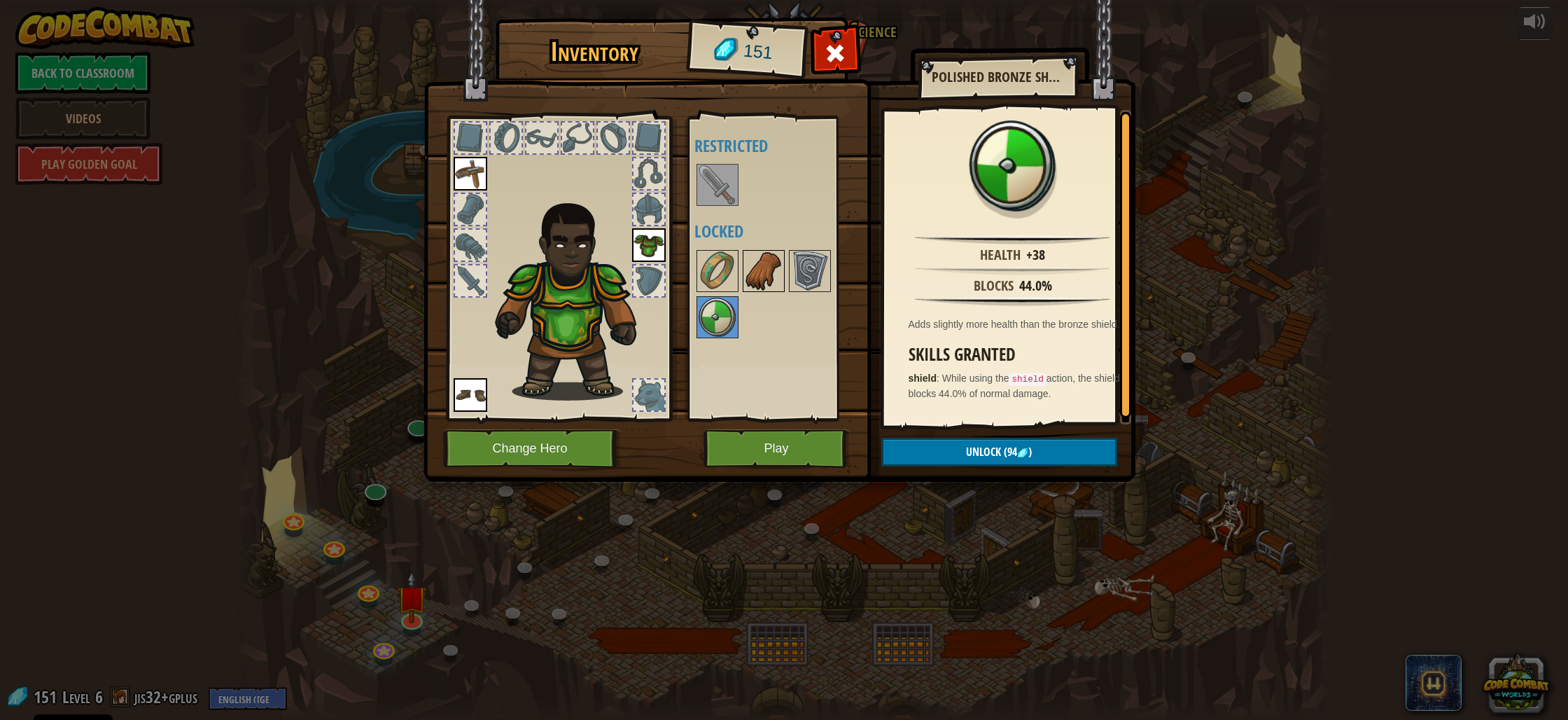
click at [767, 259] on img at bounding box center [764, 271] width 39 height 39
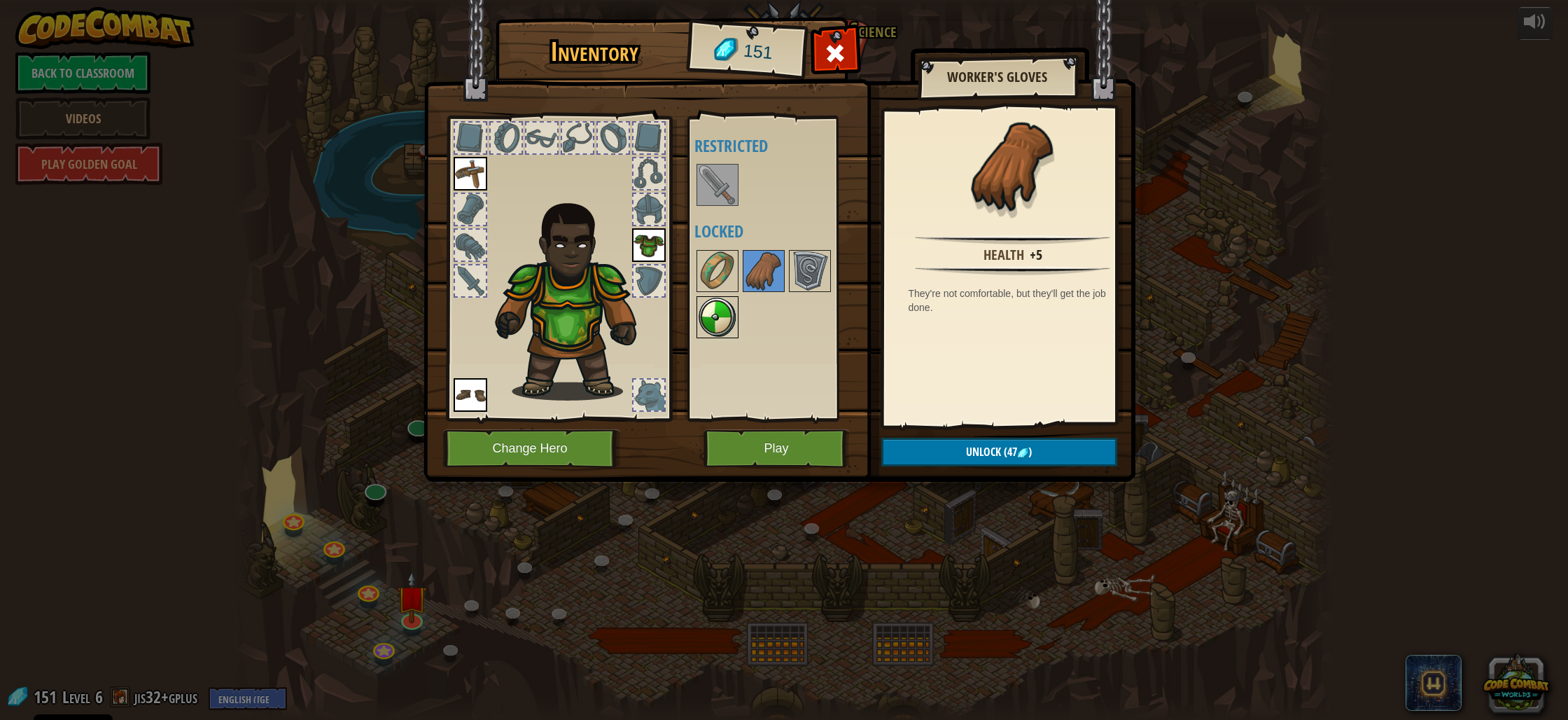
click at [727, 296] on div at bounding box center [717, 317] width 42 height 42
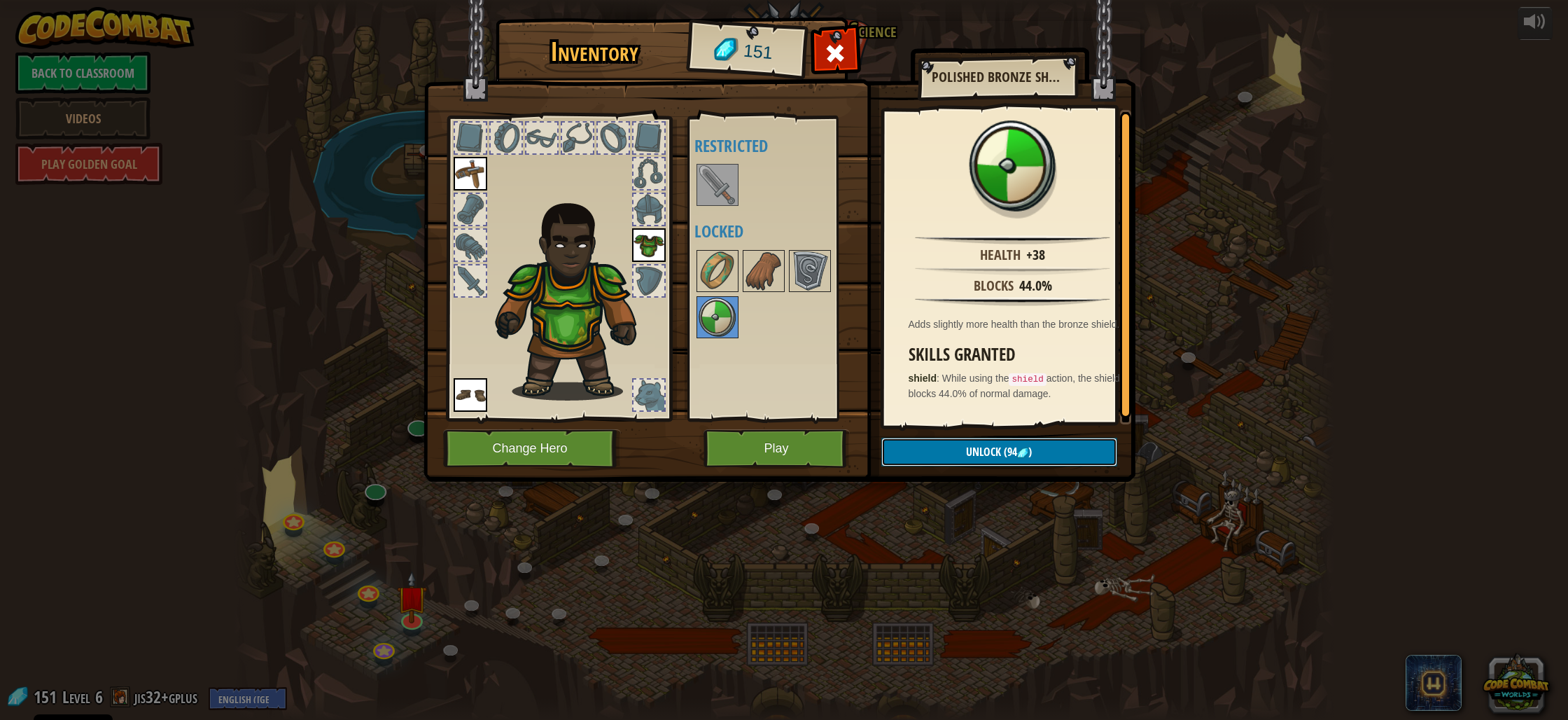
click at [924, 444] on button "Unlock (94 )" at bounding box center [999, 451] width 236 height 29
click at [924, 443] on button "Confirm" at bounding box center [999, 451] width 236 height 29
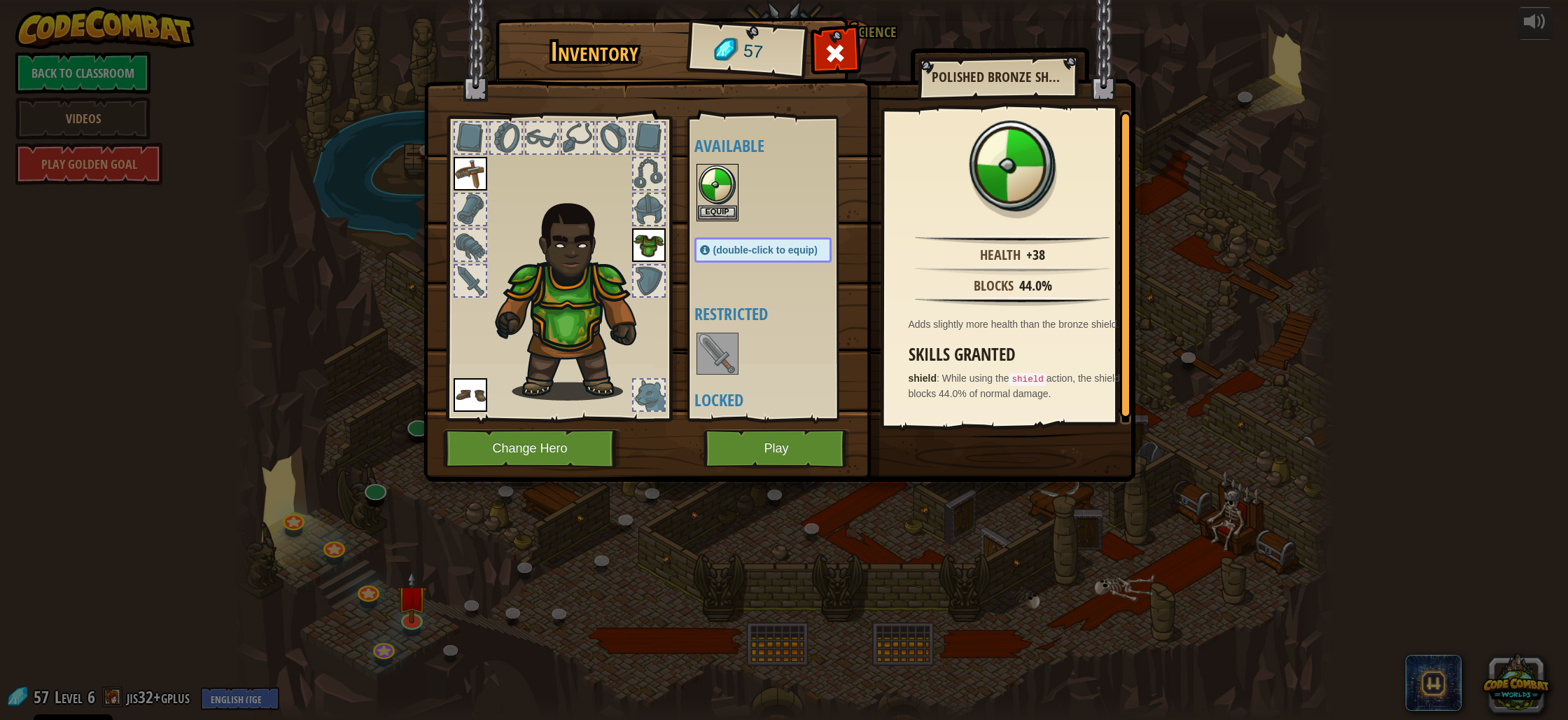
click at [719, 346] on img at bounding box center [718, 354] width 39 height 39
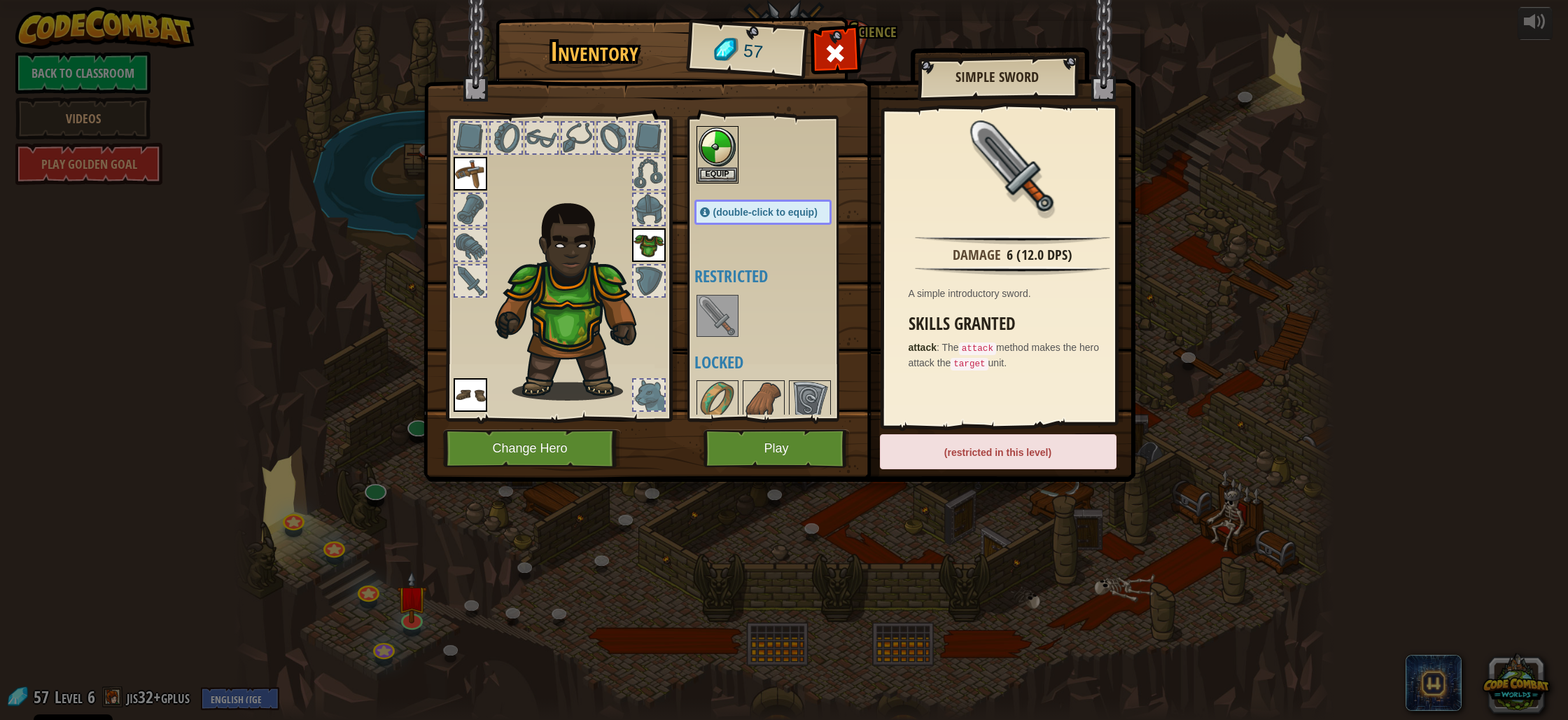
scroll to position [47, 0]
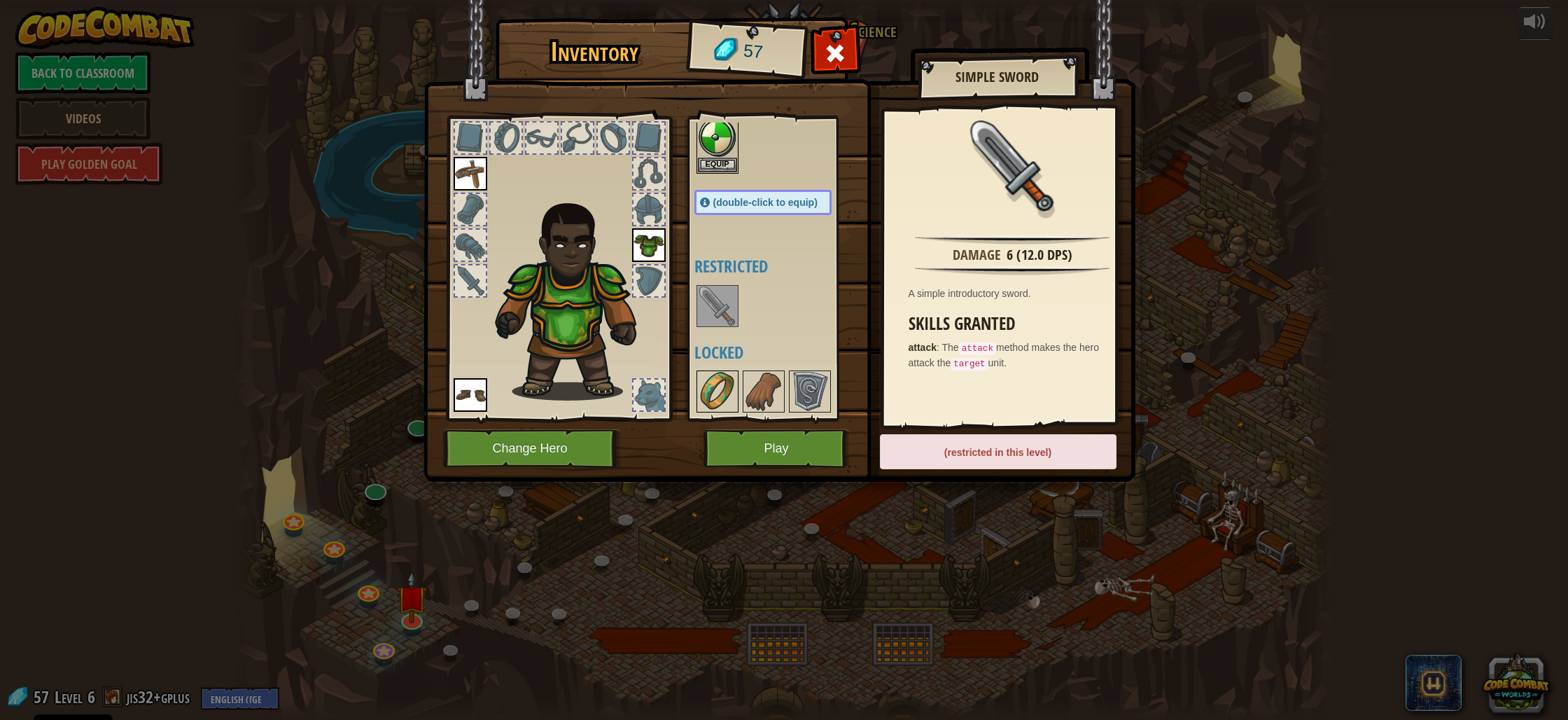
click at [733, 397] on img at bounding box center [718, 391] width 39 height 39
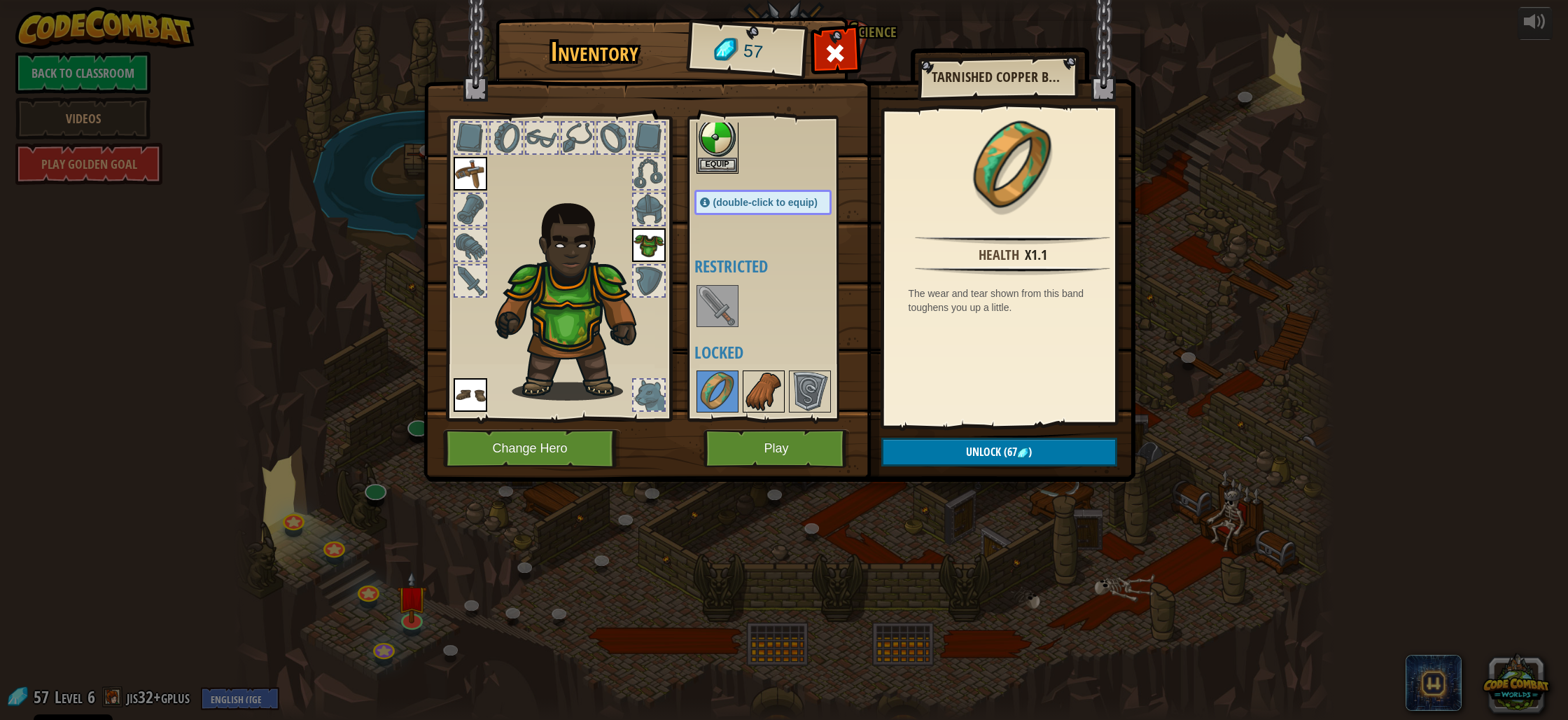
click at [759, 385] on img at bounding box center [764, 391] width 39 height 39
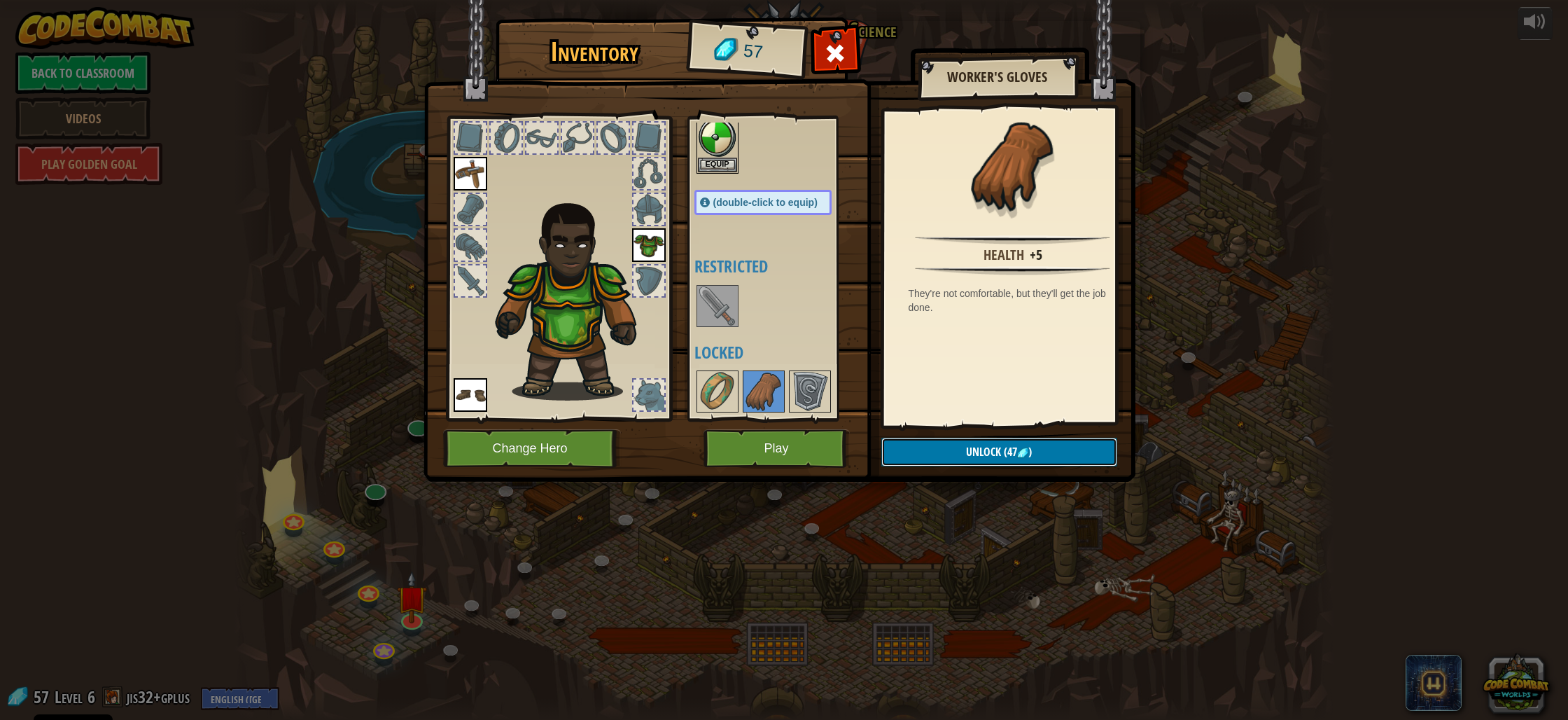
click at [988, 455] on span "Unlock" at bounding box center [984, 451] width 35 height 16
click at [988, 451] on button "Confirm" at bounding box center [999, 451] width 236 height 29
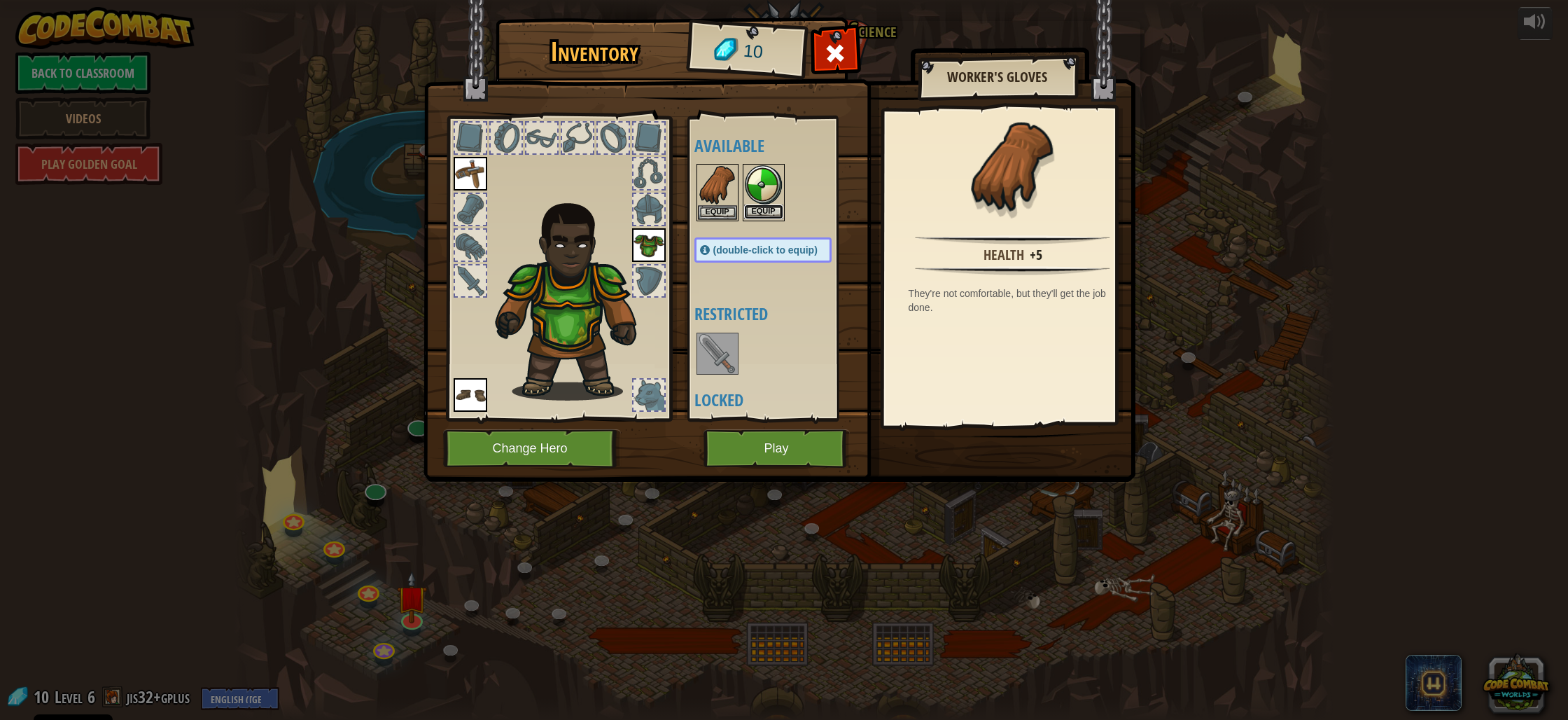
click at [749, 206] on button "Equip" at bounding box center [764, 211] width 39 height 15
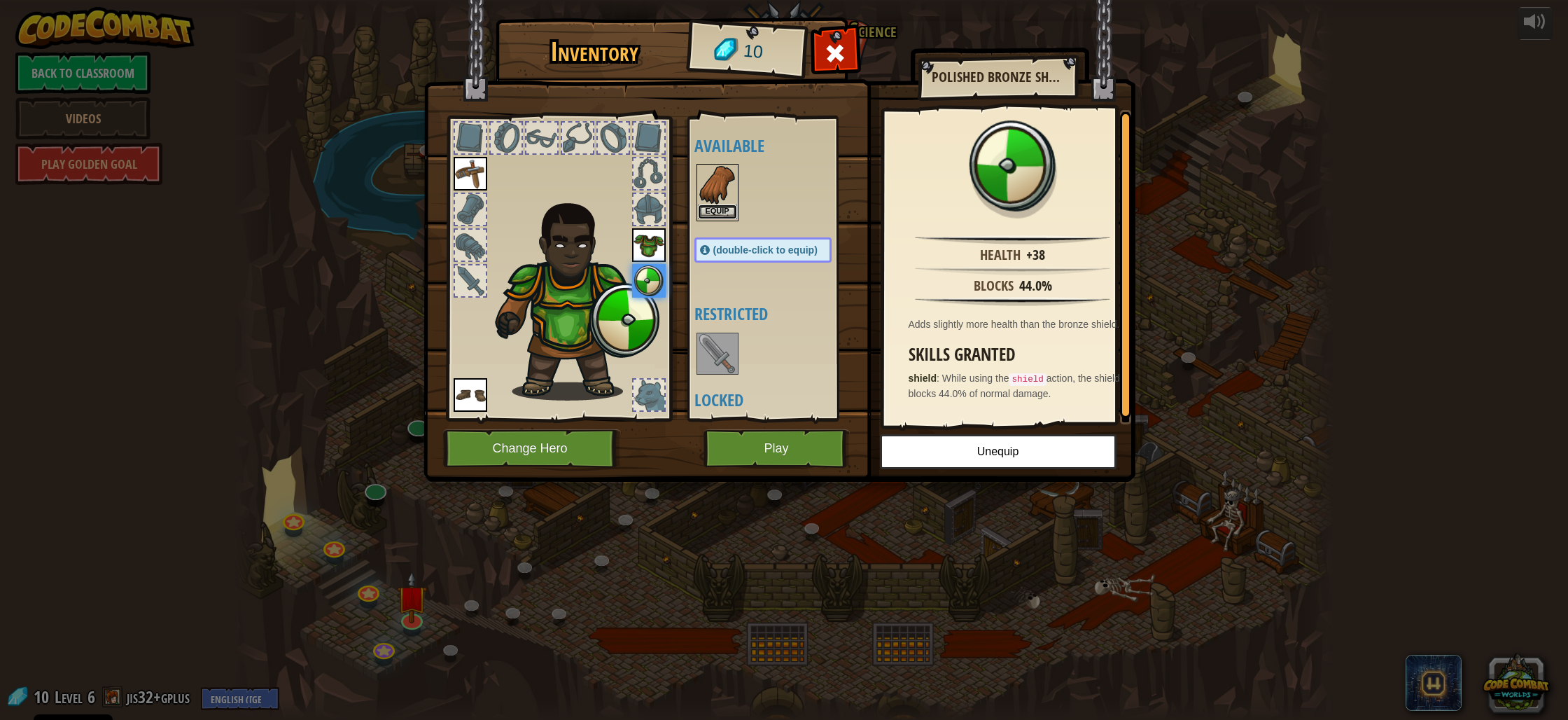
click at [710, 210] on button "Equip" at bounding box center [718, 211] width 39 height 15
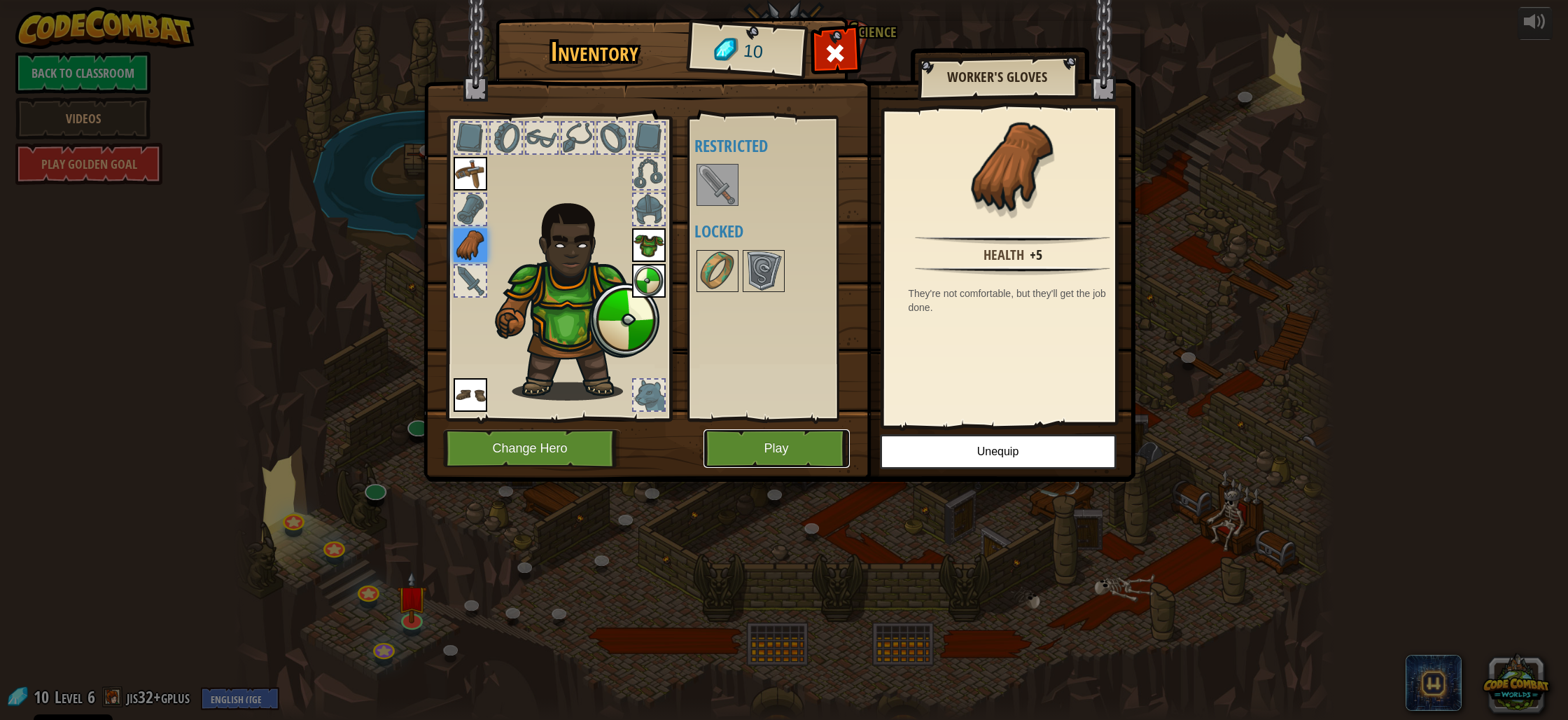
click at [761, 444] on button "Play" at bounding box center [776, 448] width 147 height 38
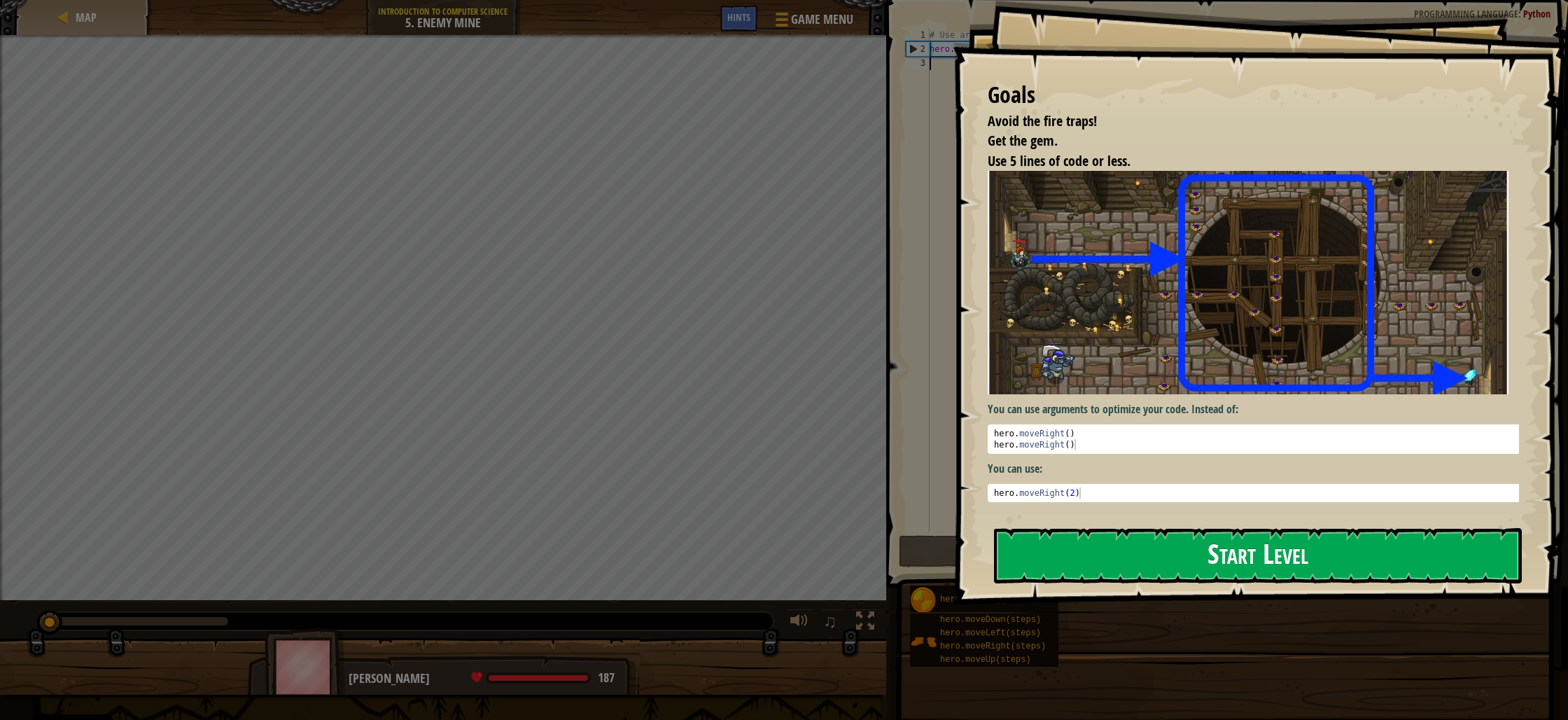
click at [1062, 312] on div "Goals Avoid the fire traps! Get the gem. Use 5 lines of code or less. You can u…" at bounding box center [1261, 302] width 616 height 605
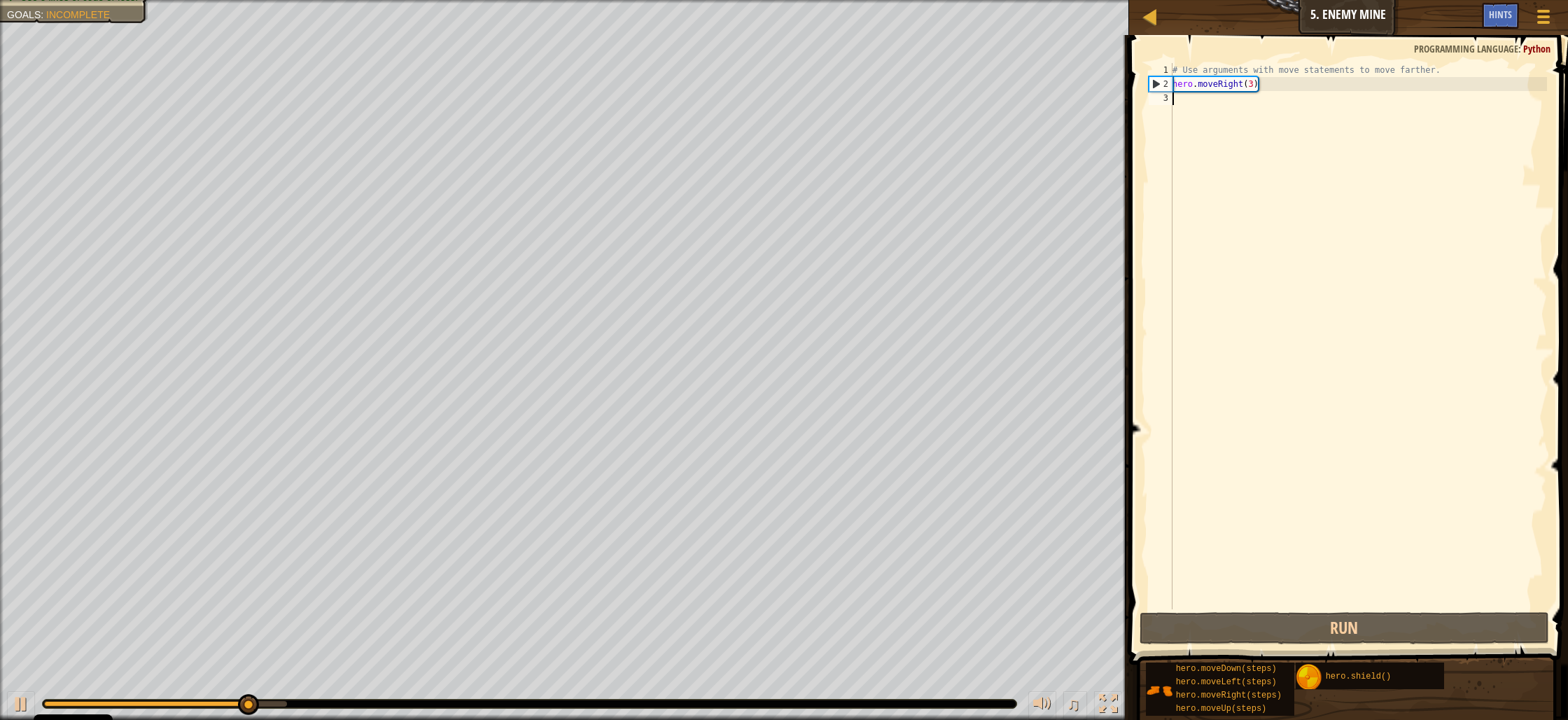
type textarea "h"
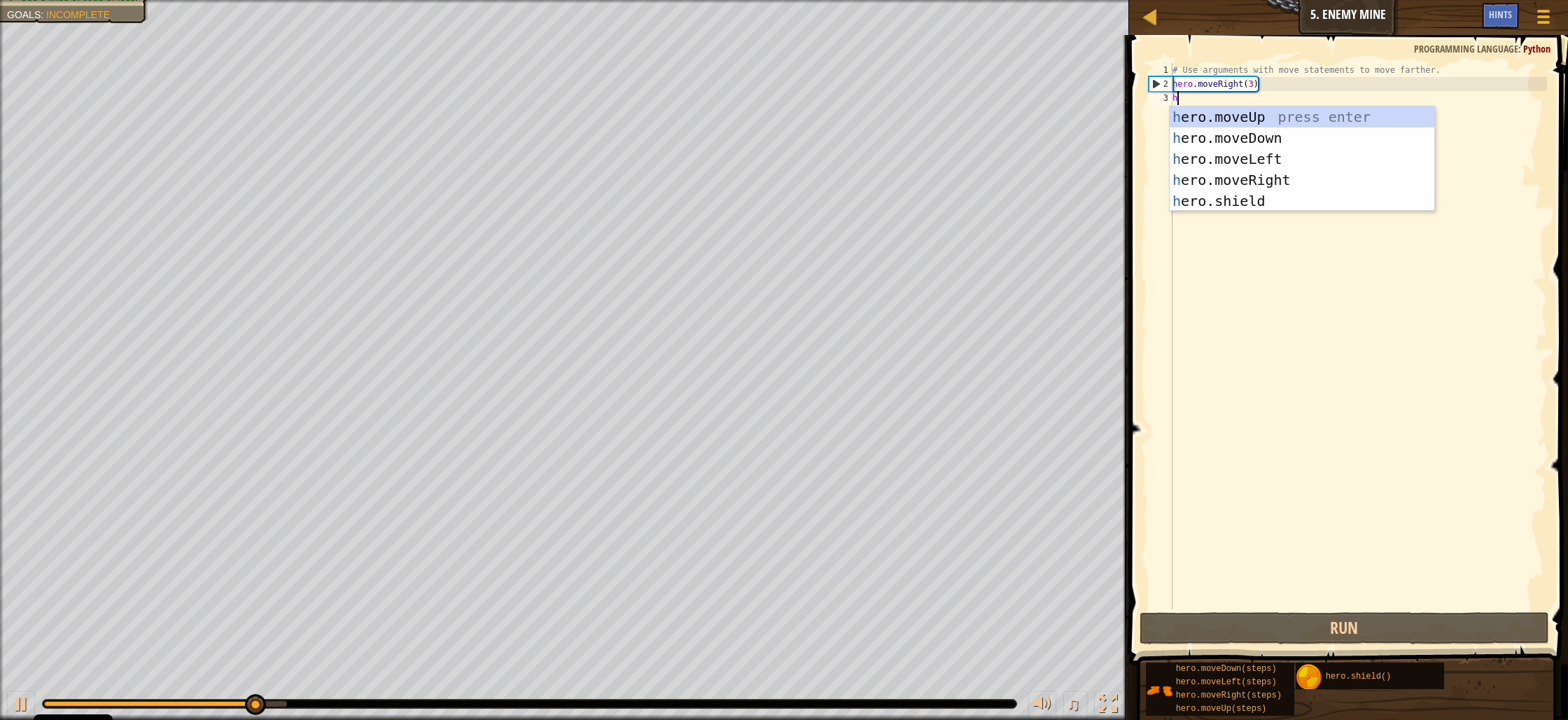
scroll to position [6, 0]
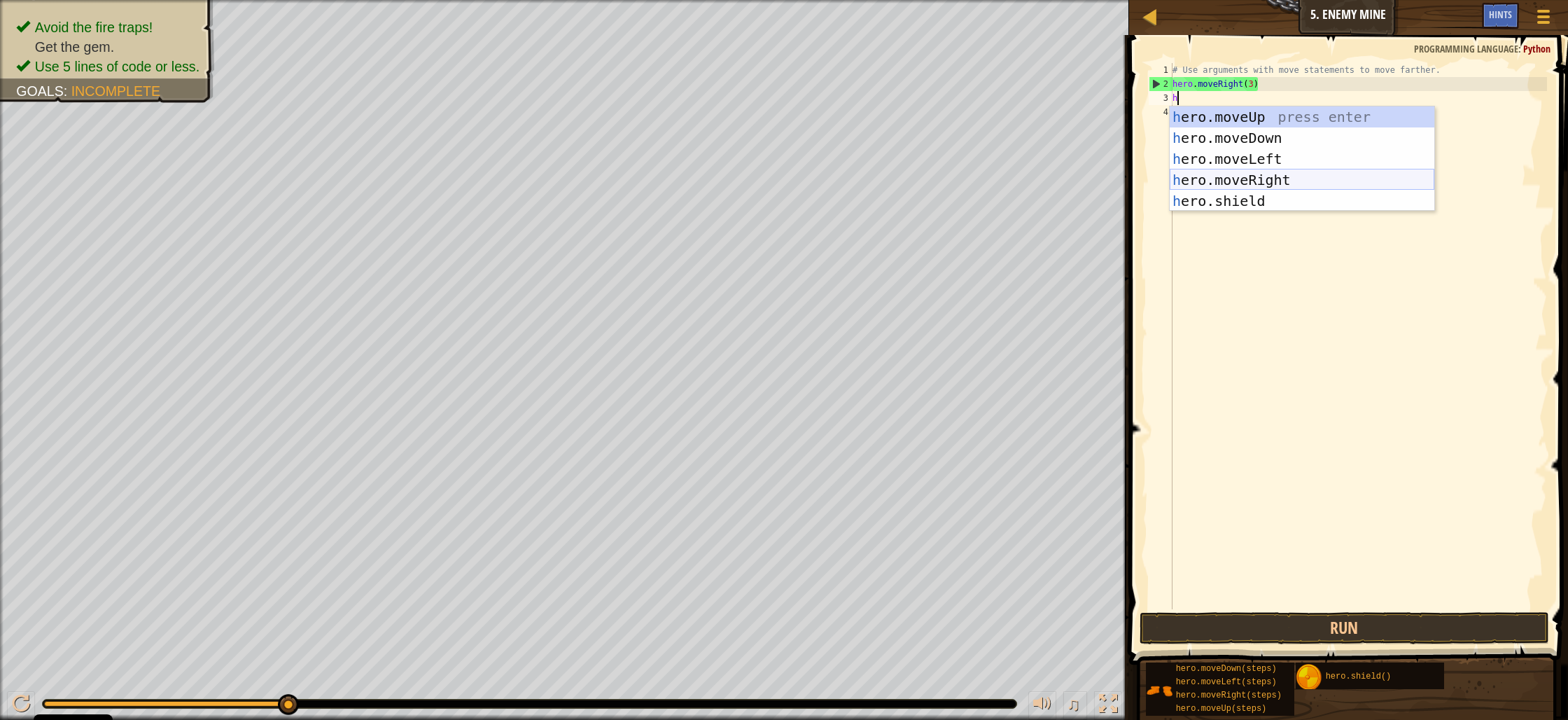
click at [1260, 179] on div "h ero.moveUp press enter h ero.moveDown press enter h ero.moveLeft press enter …" at bounding box center [1301, 179] width 265 height 147
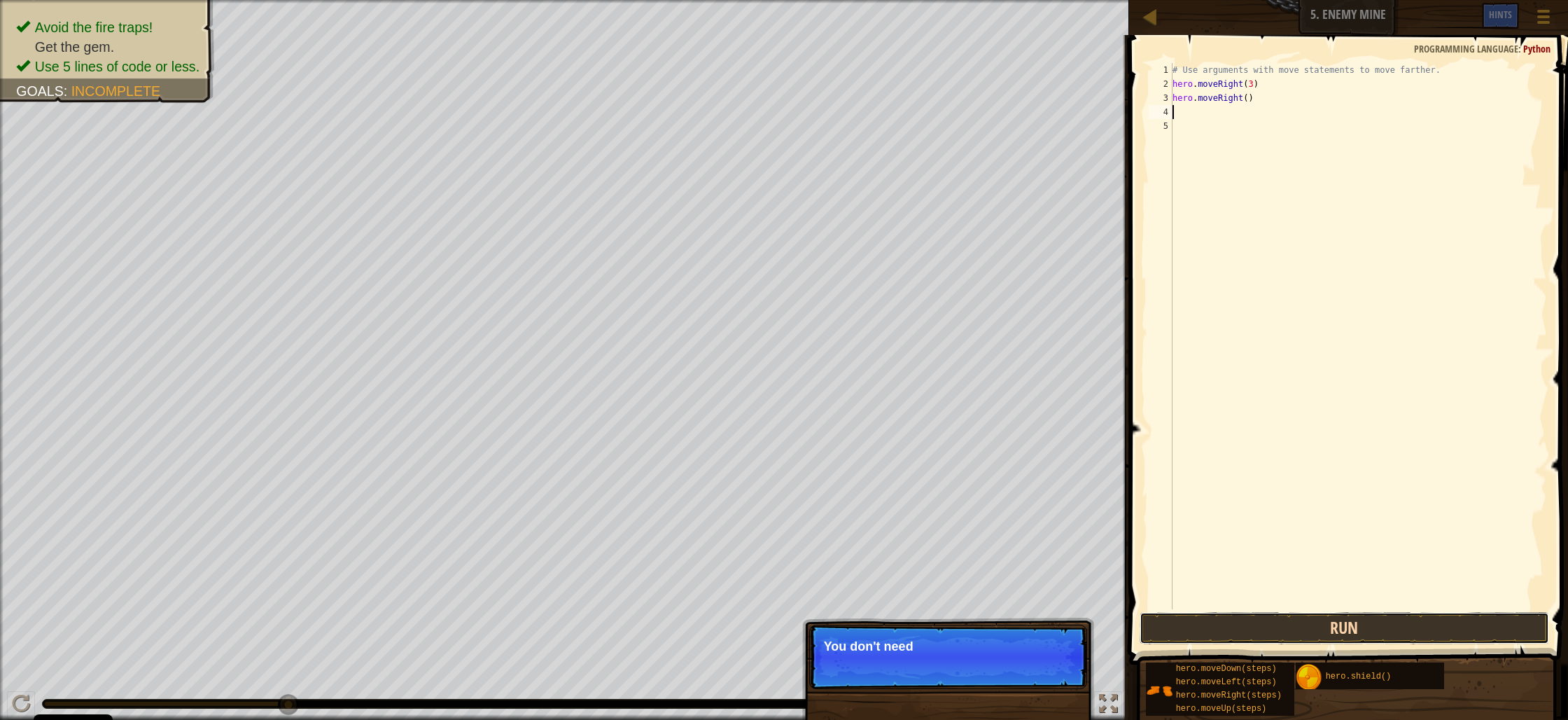
click at [1383, 632] on button "Run" at bounding box center [1345, 628] width 409 height 32
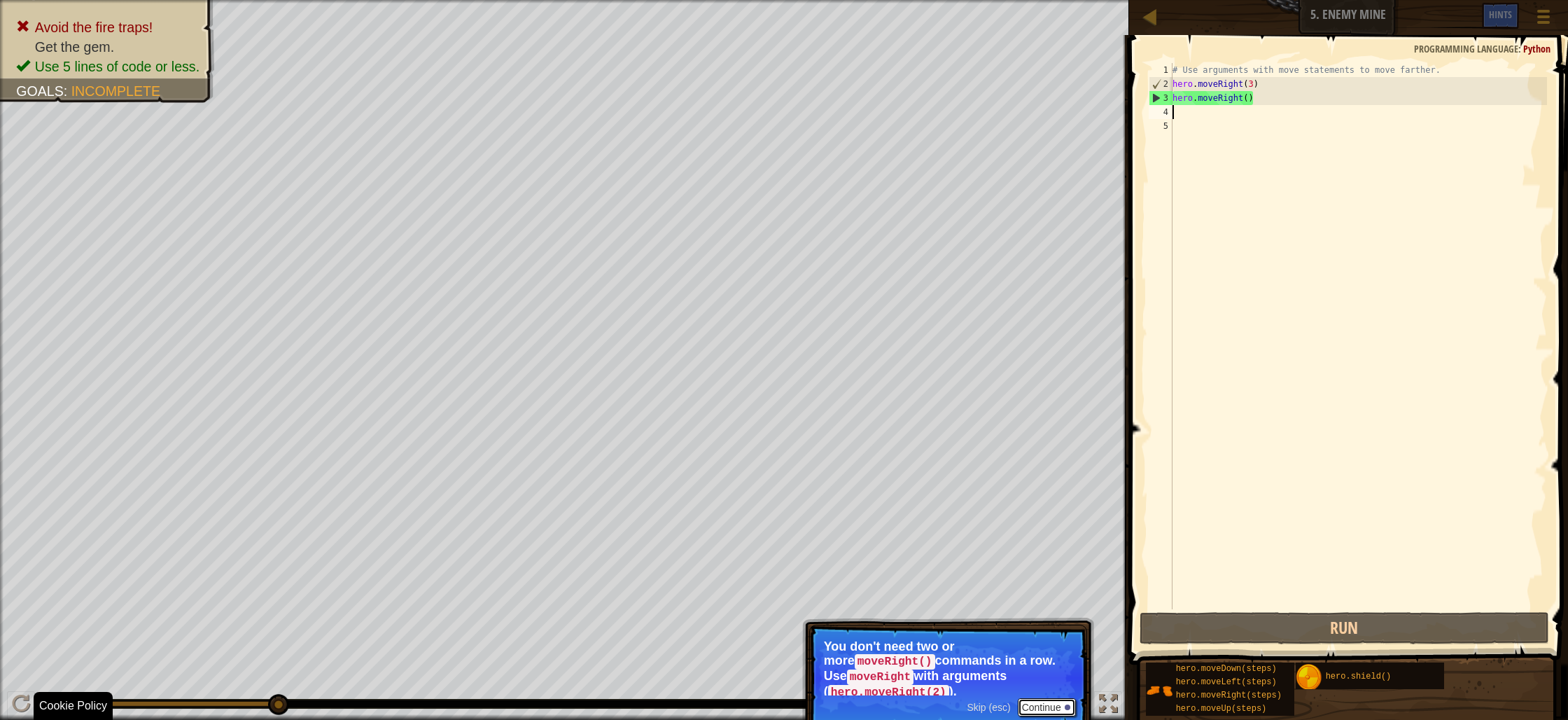
click at [1049, 708] on button "Continue" at bounding box center [1047, 707] width 58 height 19
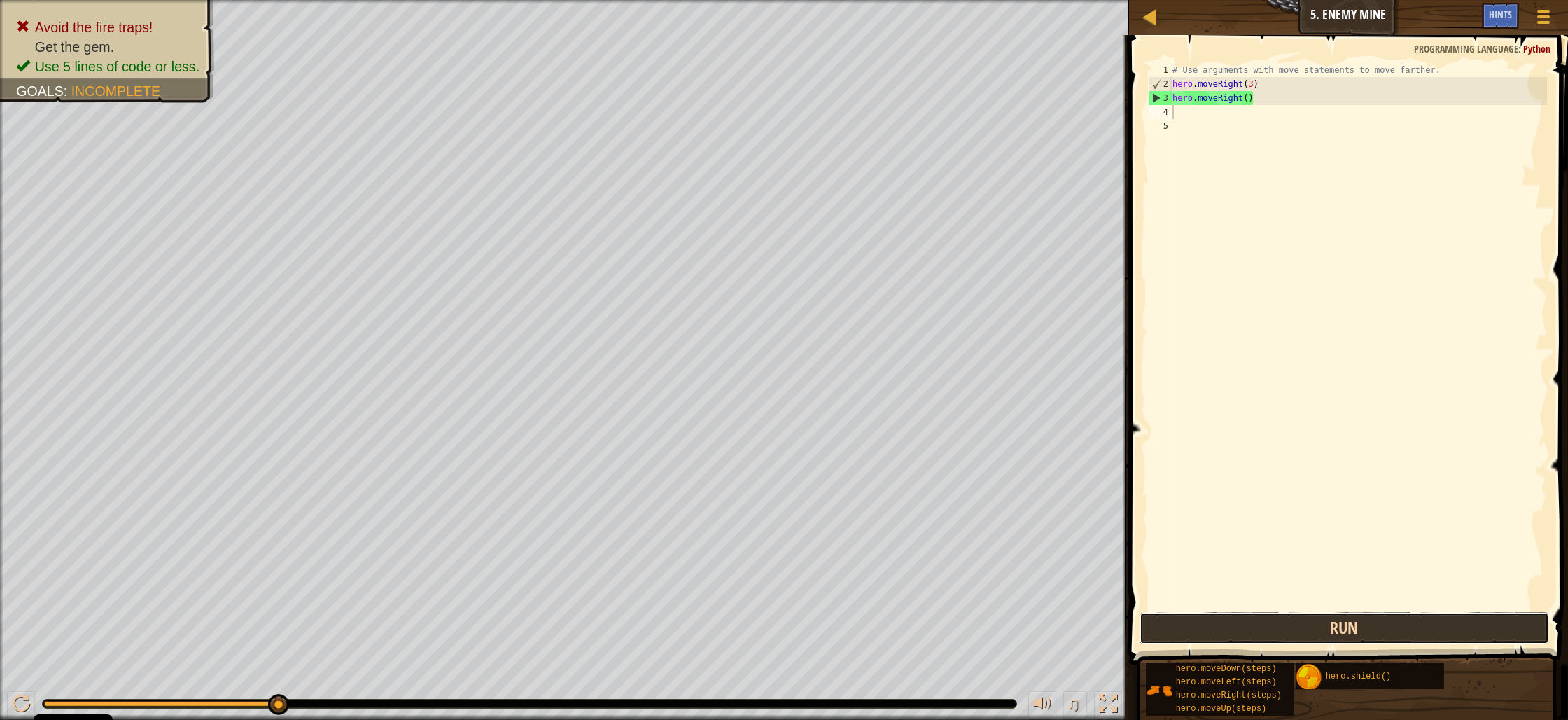
click at [1235, 622] on button "Run" at bounding box center [1345, 628] width 409 height 32
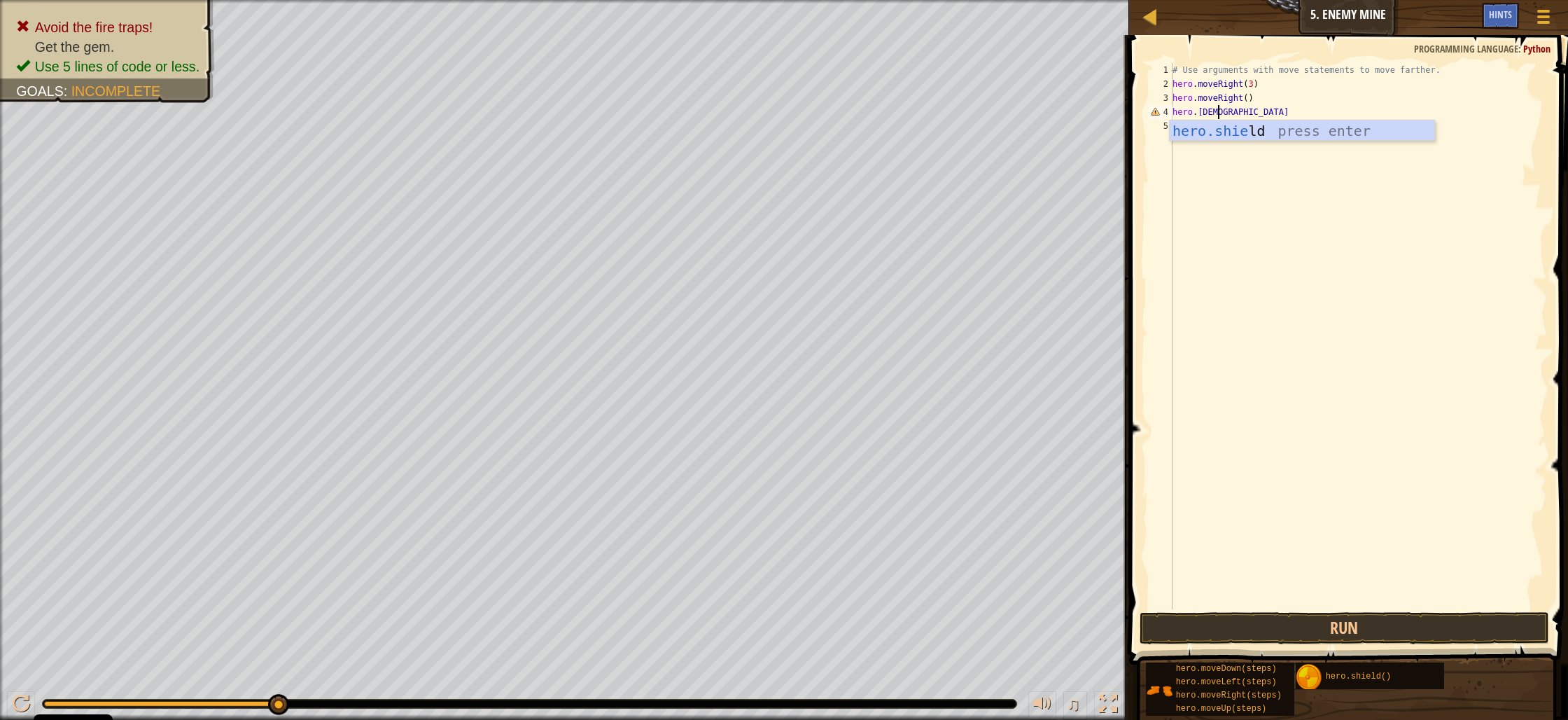
scroll to position [6, 4]
type textarea "hero.shield"
click at [1235, 135] on div "hero.shield press enter" at bounding box center [1301, 151] width 265 height 63
click at [1395, 617] on button "Run" at bounding box center [1345, 628] width 409 height 32
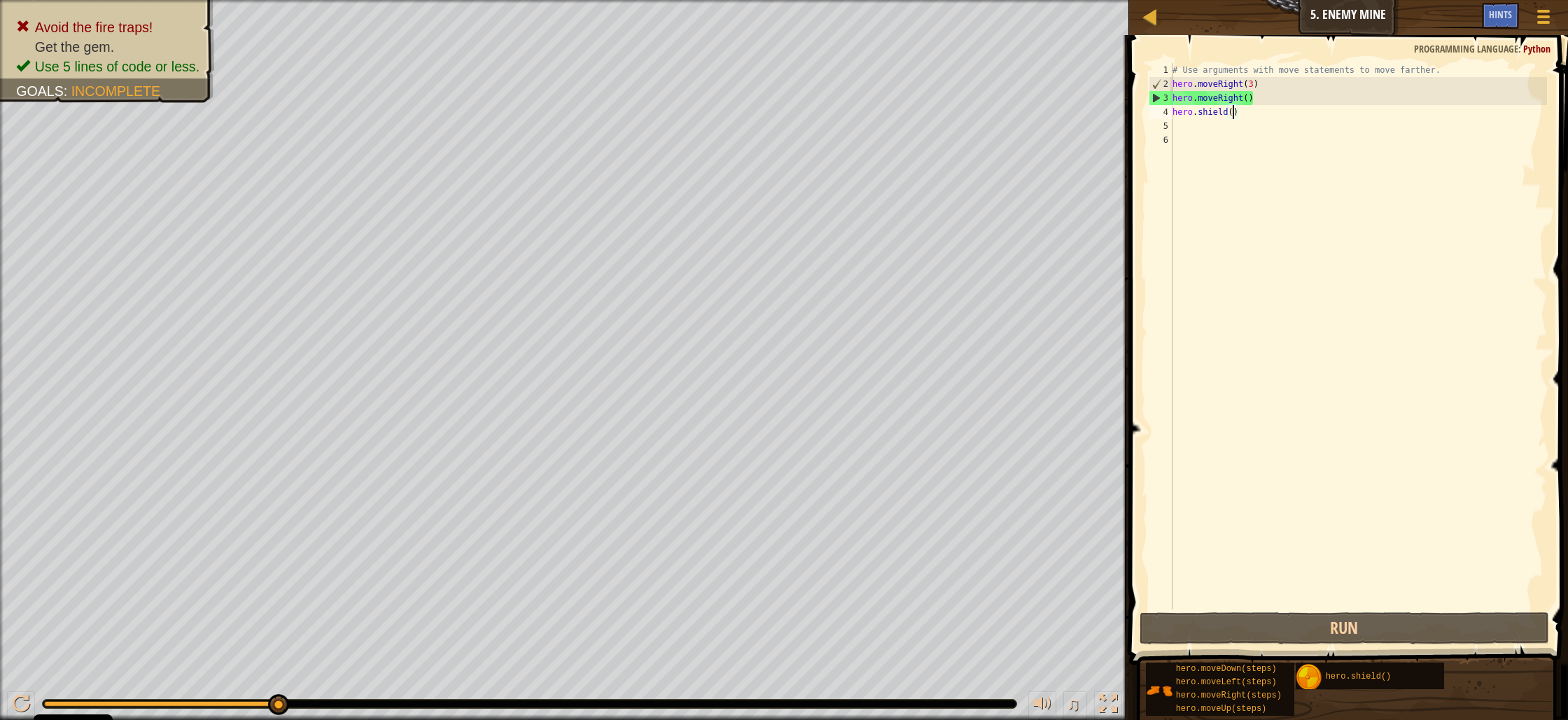
click at [1238, 117] on div "# Use arguments with move statements to move farther. hero . moveRight ( 3 ) he…" at bounding box center [1358, 350] width 378 height 574
click at [1239, 115] on div "# Use arguments with move statements to move farther. hero . moveRight ( 3 ) he…" at bounding box center [1358, 335] width 378 height 546
drag, startPoint x: 1239, startPoint y: 115, endPoint x: 1165, endPoint y: 103, distance: 75.0
click at [1158, 112] on div "hero.shield() 1 2 3 4 5 6 # Use arguments with move statements to move farther.…" at bounding box center [1347, 335] width 401 height 546
click at [1259, 89] on div "# Use arguments with move statements to move farther. hero . moveRight ( 3 ) he…" at bounding box center [1358, 350] width 378 height 574
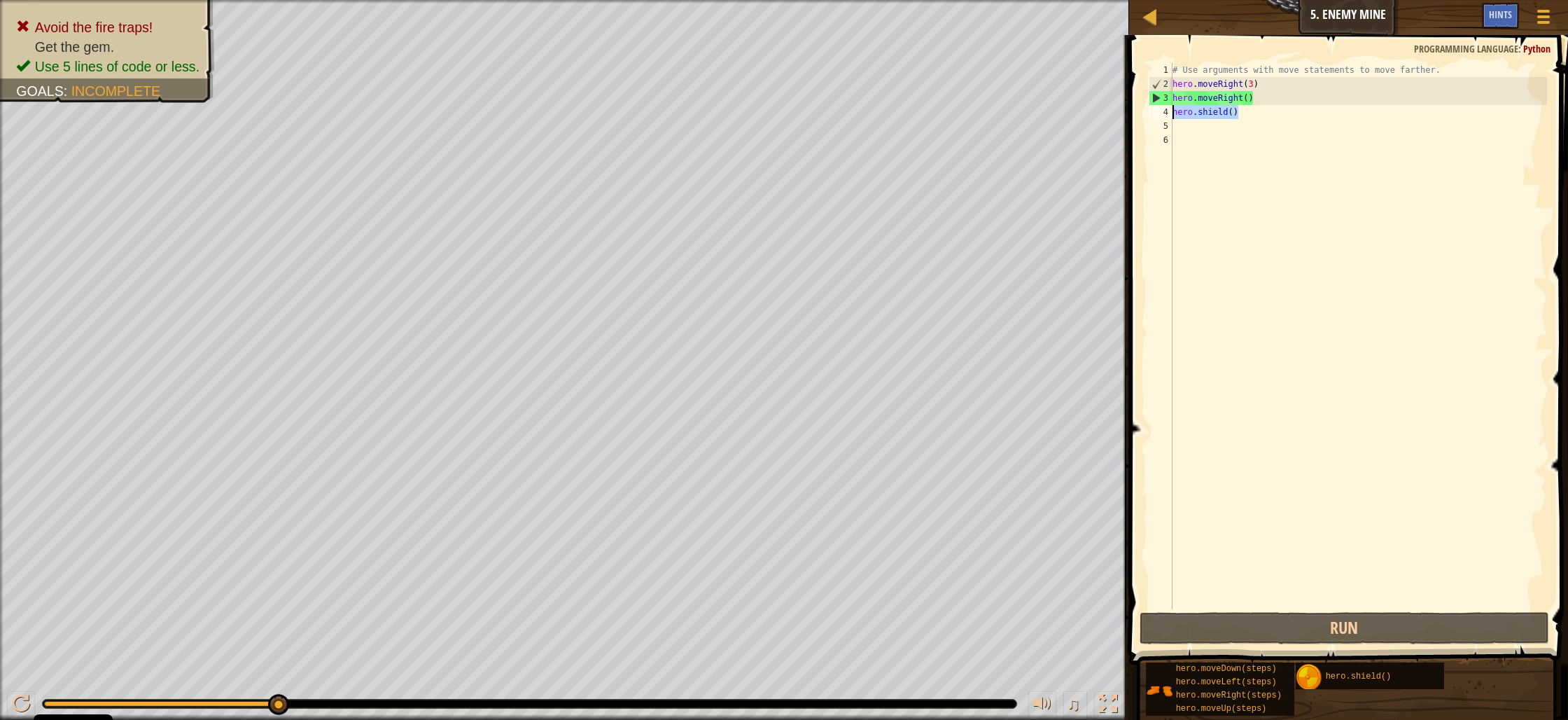
type textarea "hero.moveRight(3)"
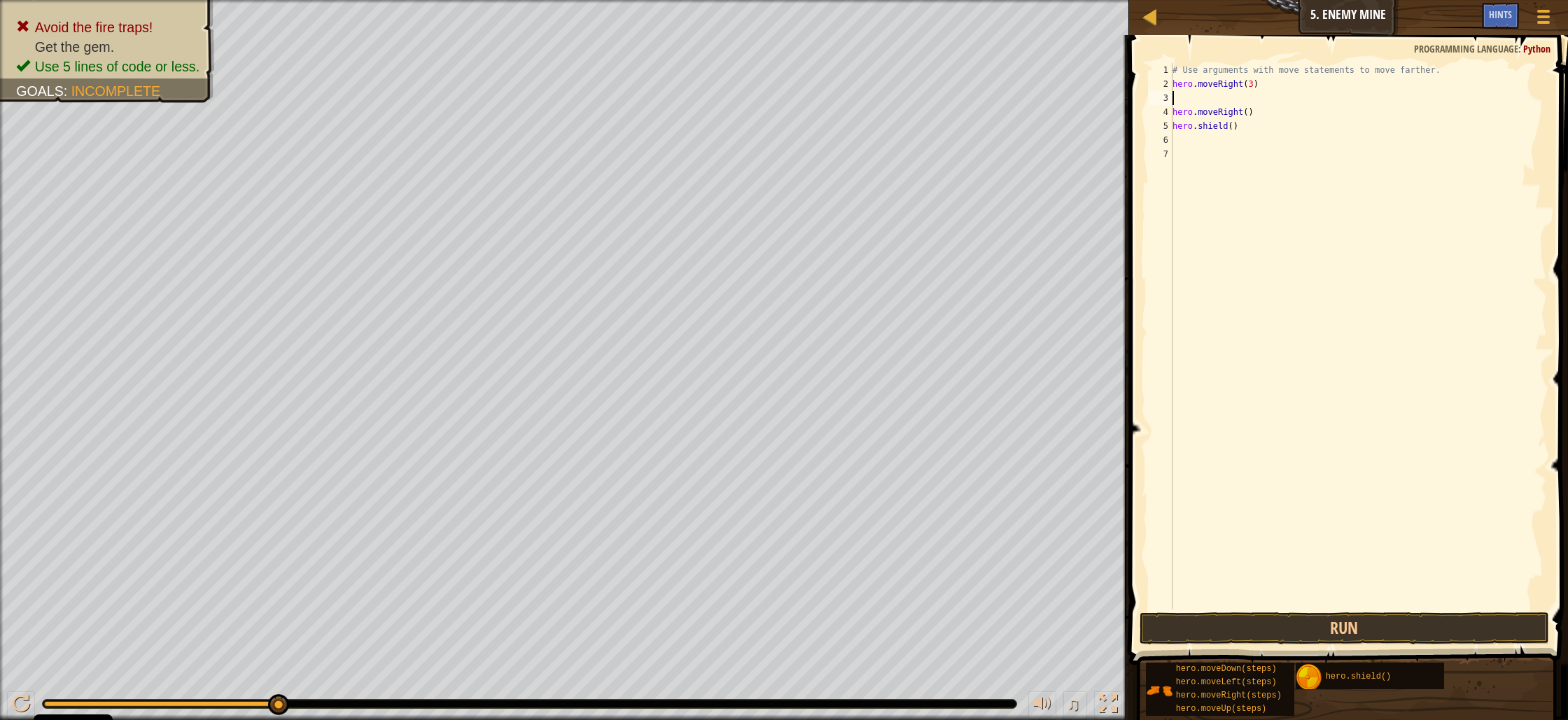
paste textarea "hero.shield()"
click at [1508, 632] on button "Run" at bounding box center [1345, 628] width 409 height 32
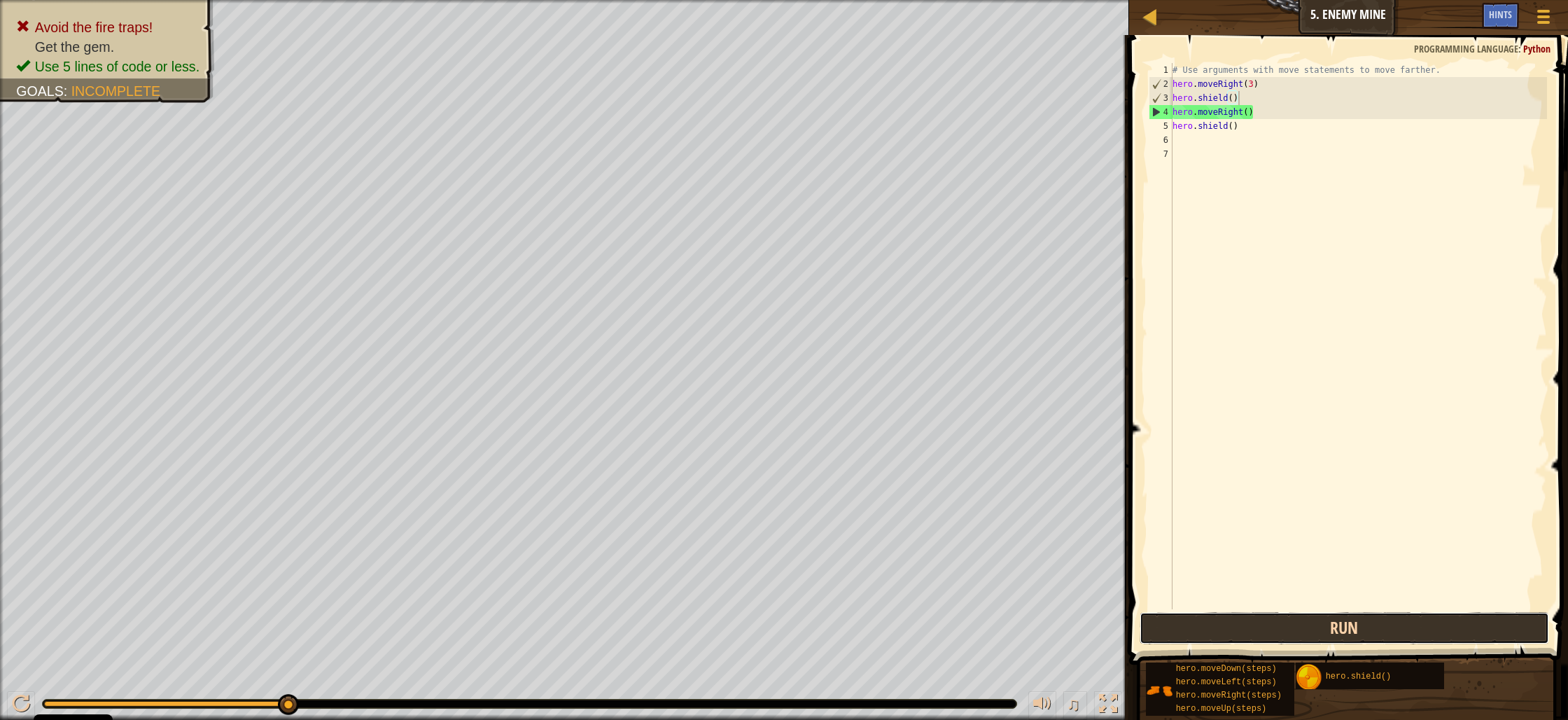
click at [1313, 639] on button "Run" at bounding box center [1345, 628] width 409 height 32
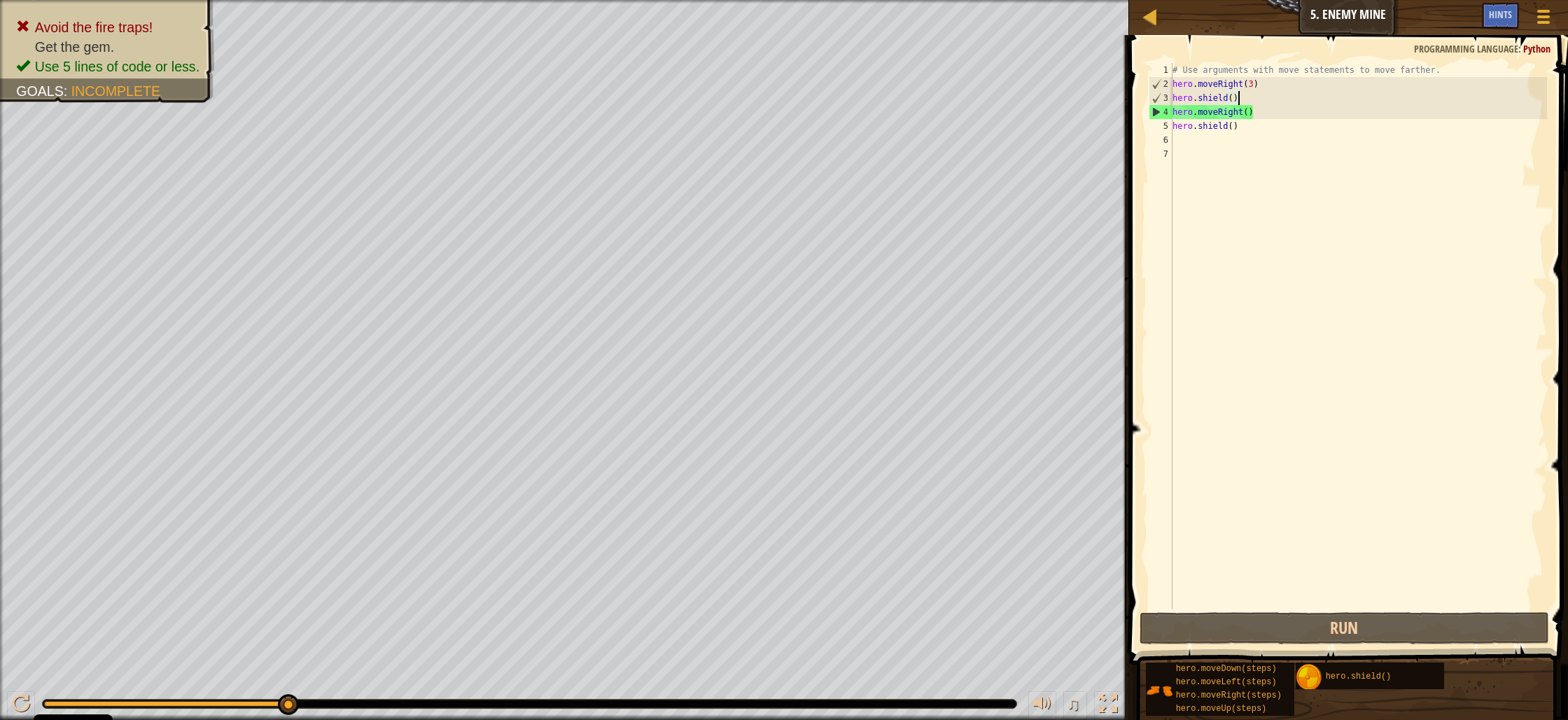
click at [1252, 84] on div "# Use arguments with move statements to move farther. hero . moveRight ( 3 ) he…" at bounding box center [1358, 350] width 378 height 574
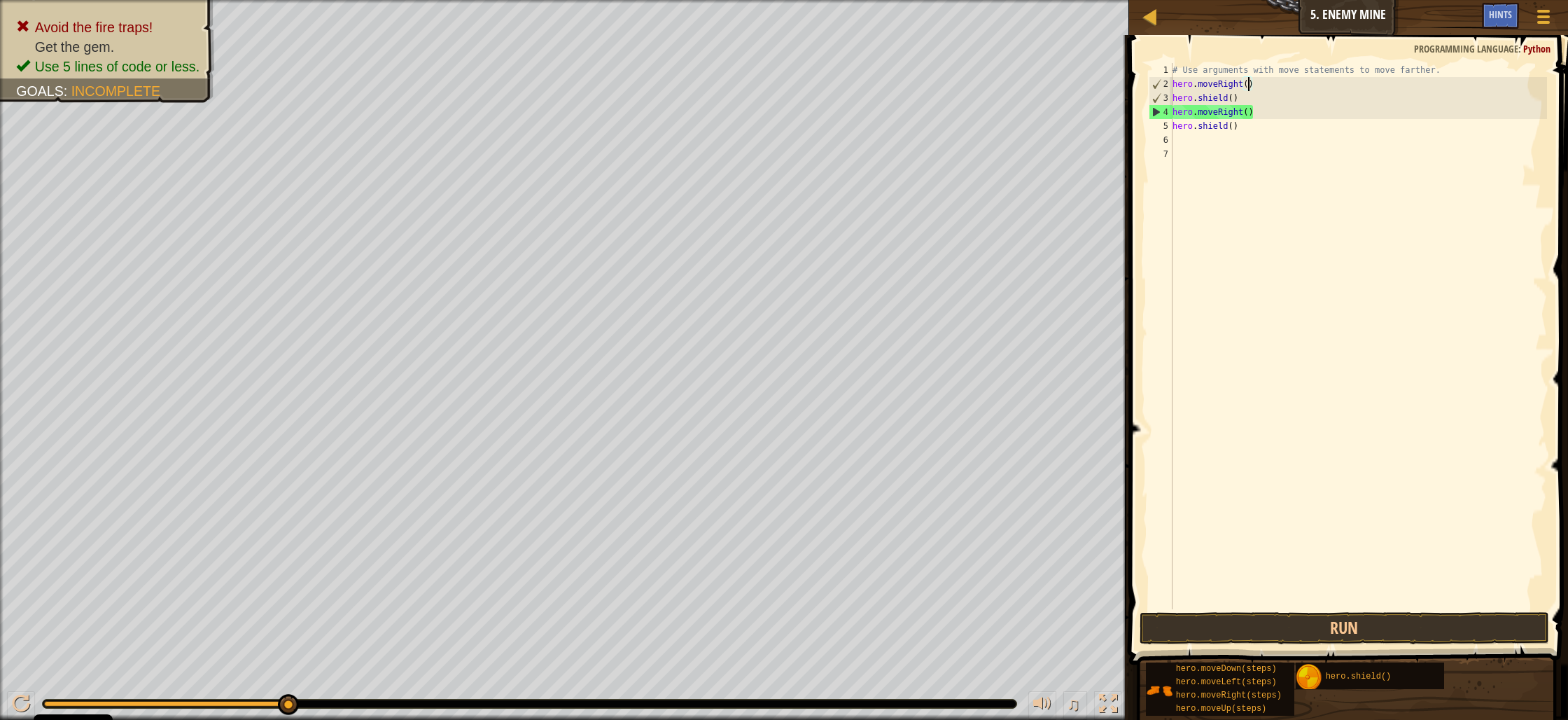
scroll to position [6, 6]
click at [1253, 98] on div "# Use arguments with move statements to move farther. hero . moveRight ( 2 ) he…" at bounding box center [1358, 350] width 378 height 574
type textarea "h"
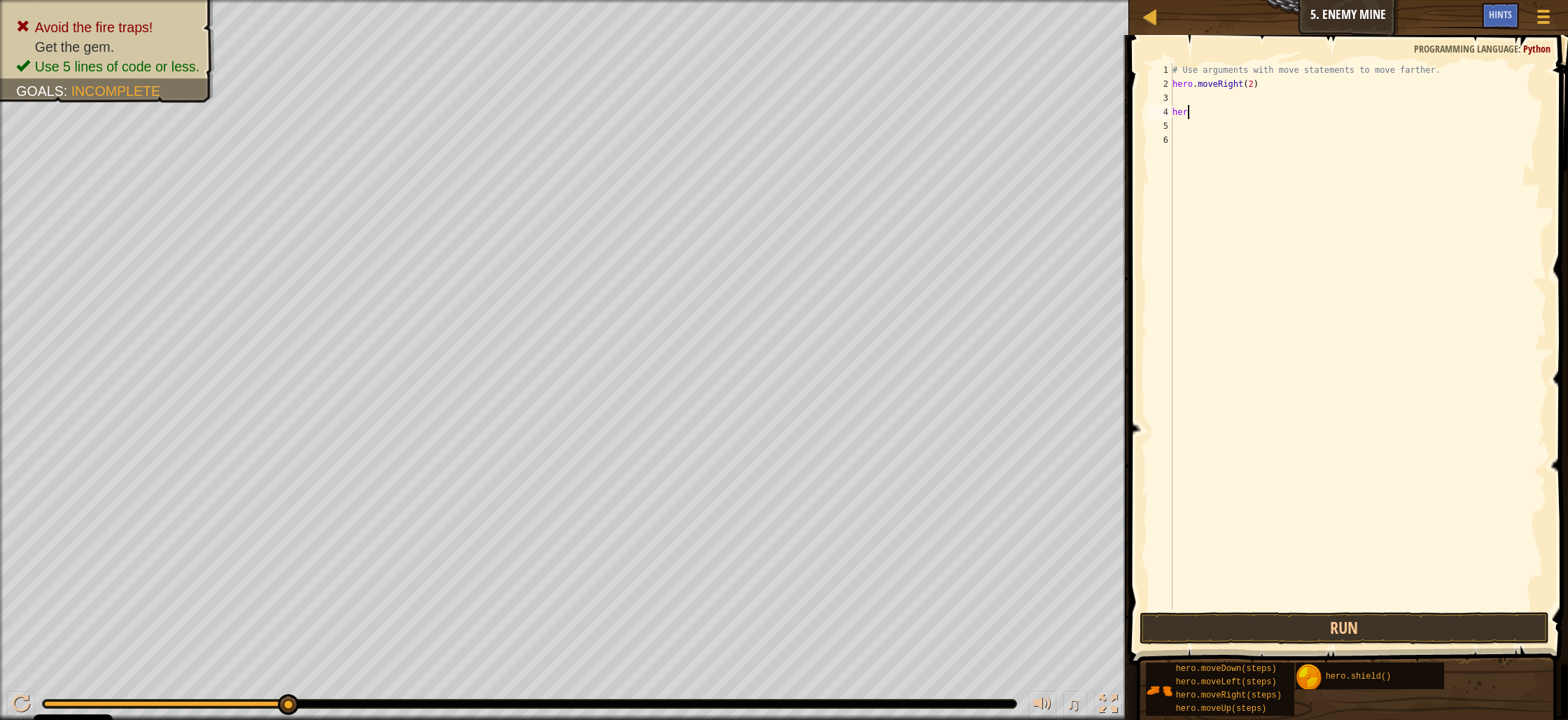
type textarea "h"
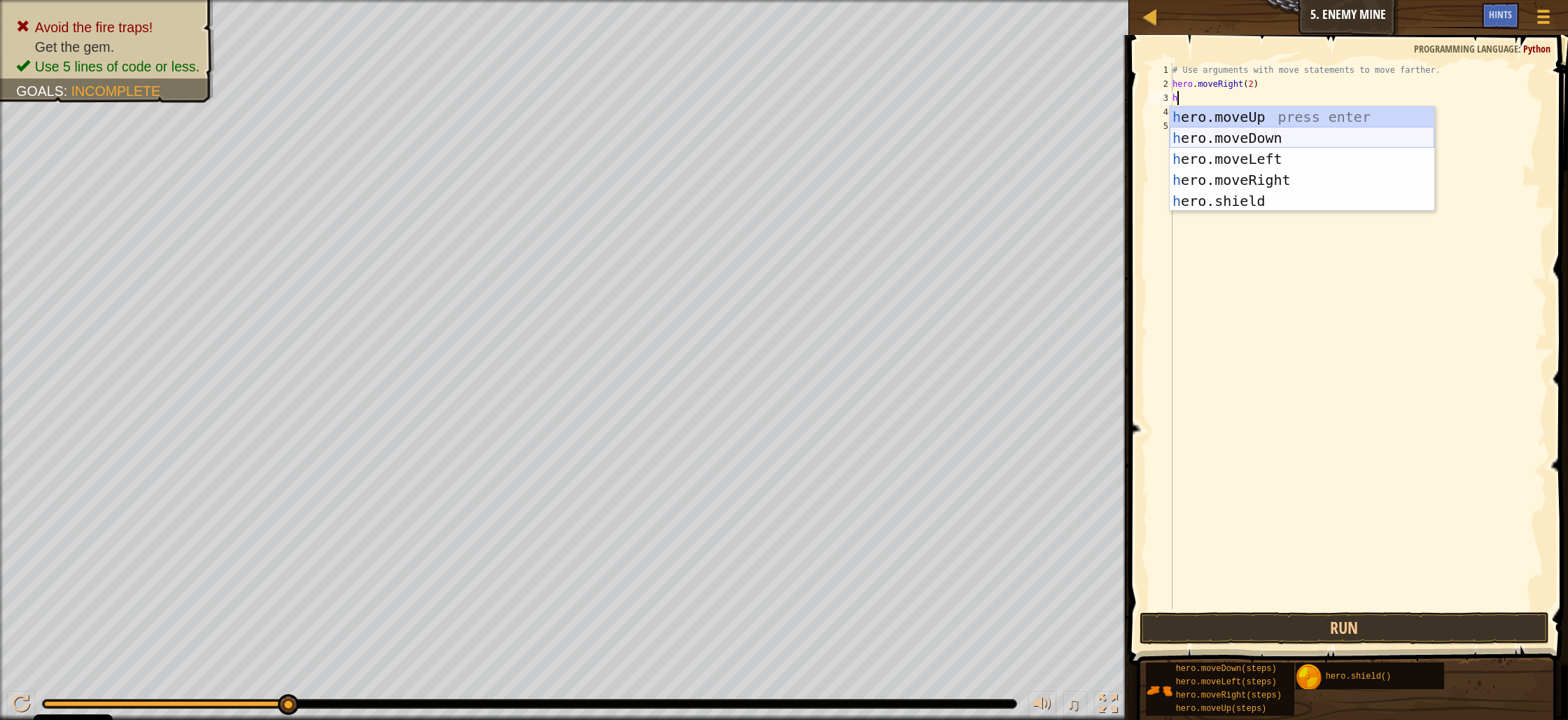
click at [1355, 135] on div "h ero.moveUp press enter h ero.moveDown press enter h ero.moveLeft press enter …" at bounding box center [1301, 179] width 265 height 147
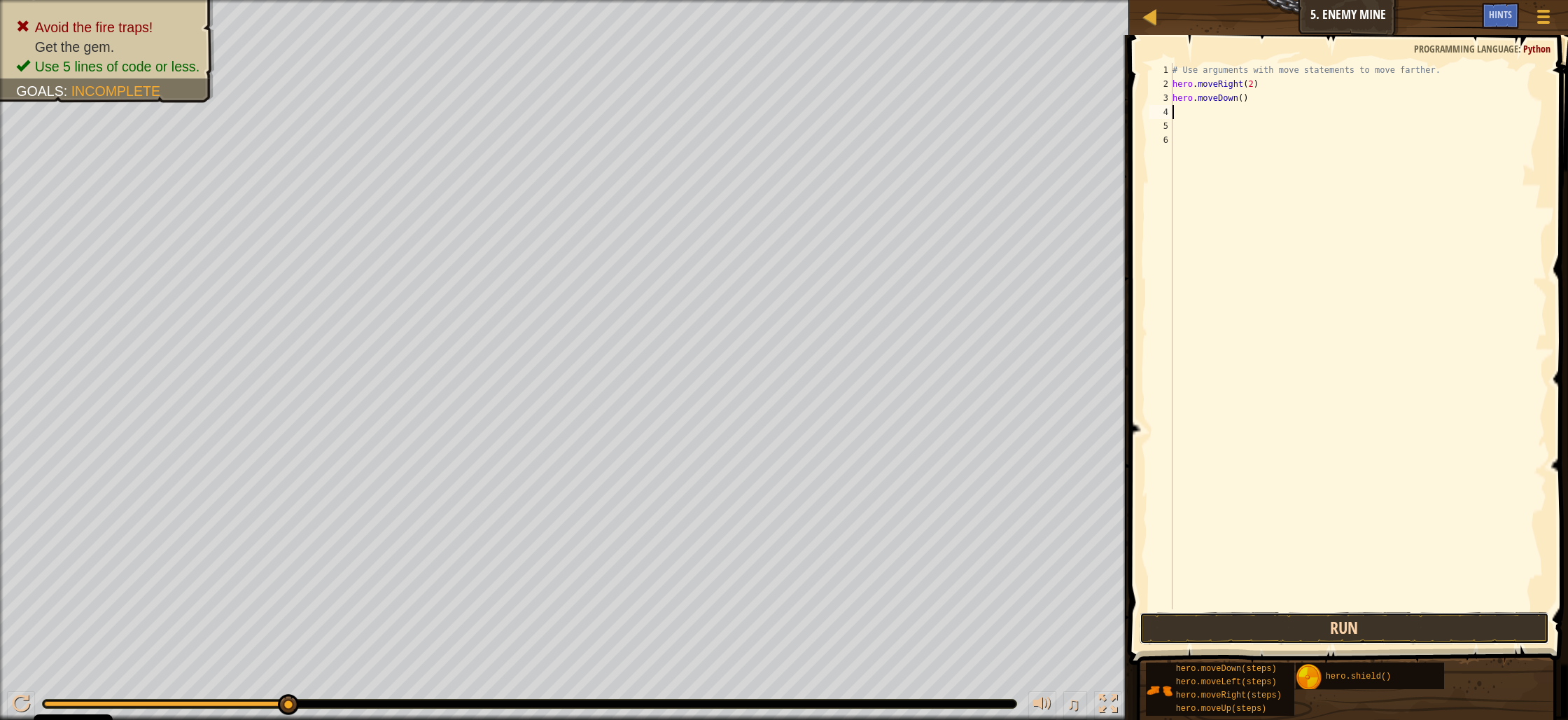
click at [1229, 627] on button "Run" at bounding box center [1345, 628] width 409 height 32
